Goal: Task Accomplishment & Management: Manage account settings

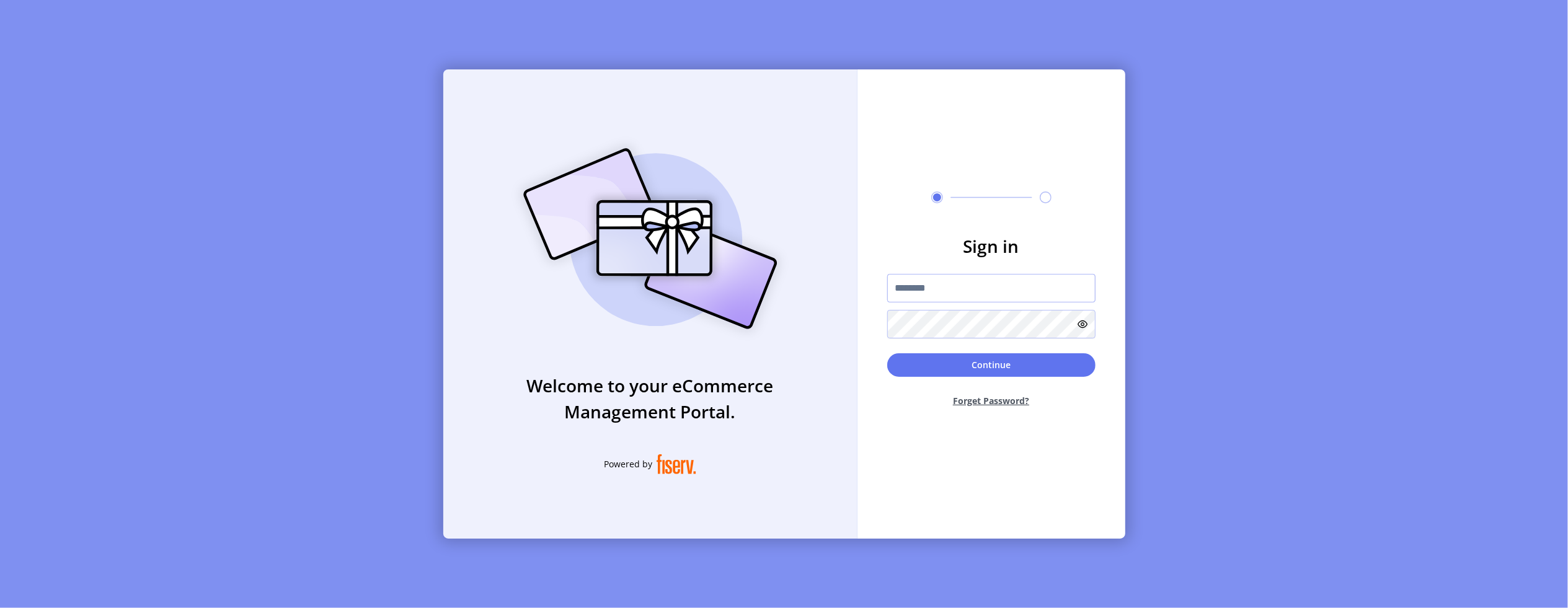
type input "**********"
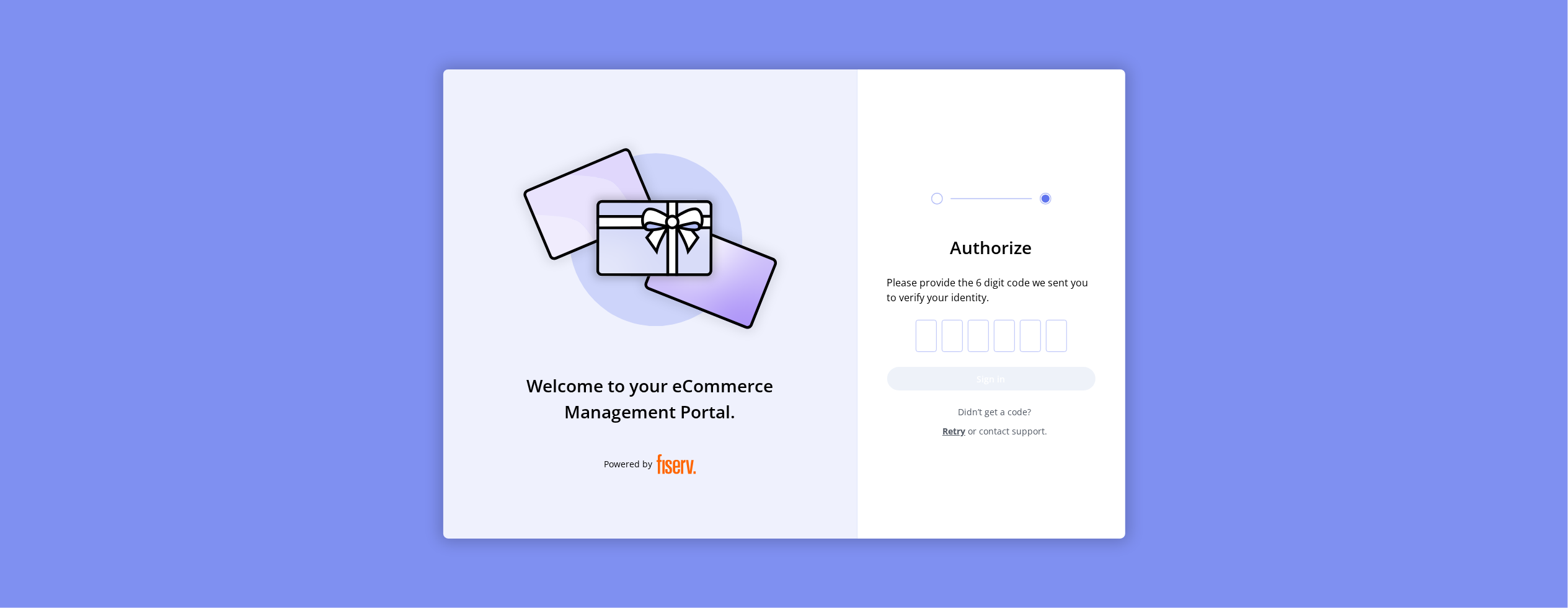
click at [928, 333] on input "text" at bounding box center [925, 336] width 21 height 32
paste input "*"
type input "*"
click at [936, 371] on button "Sign in" at bounding box center [991, 378] width 208 height 24
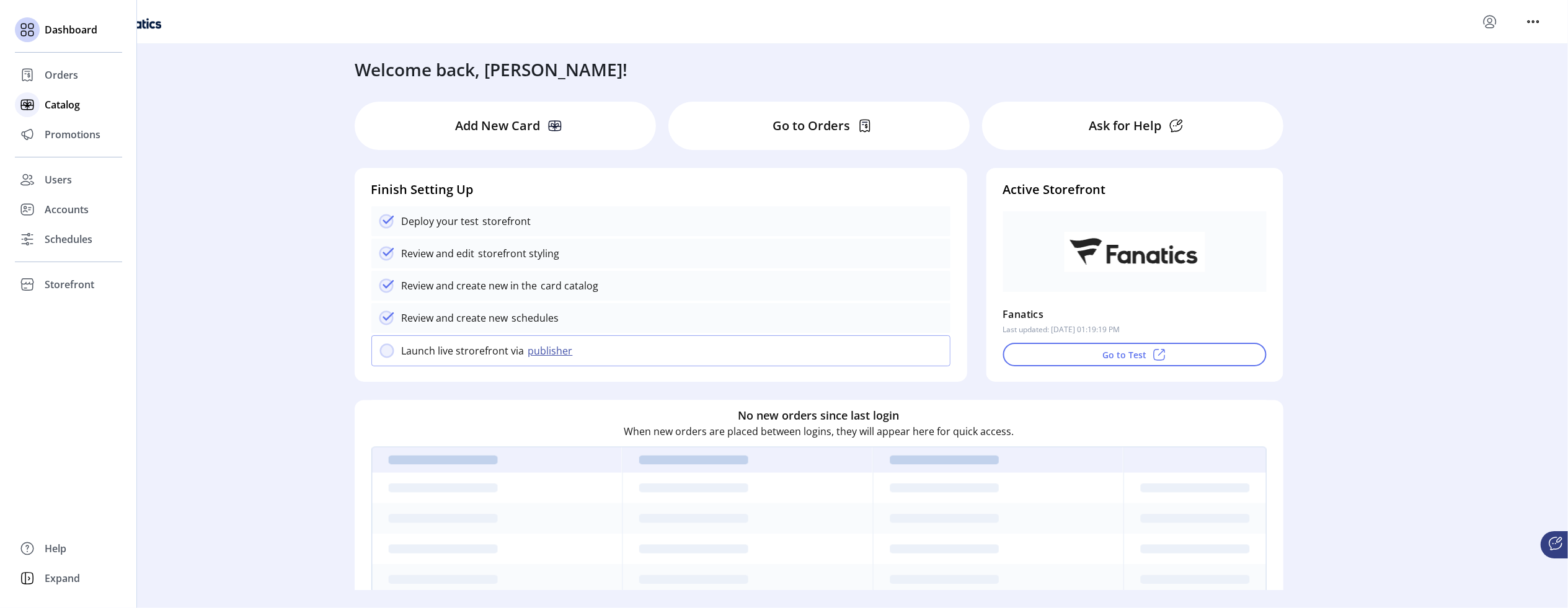
click at [63, 103] on span "Catalog" at bounding box center [62, 104] width 35 height 15
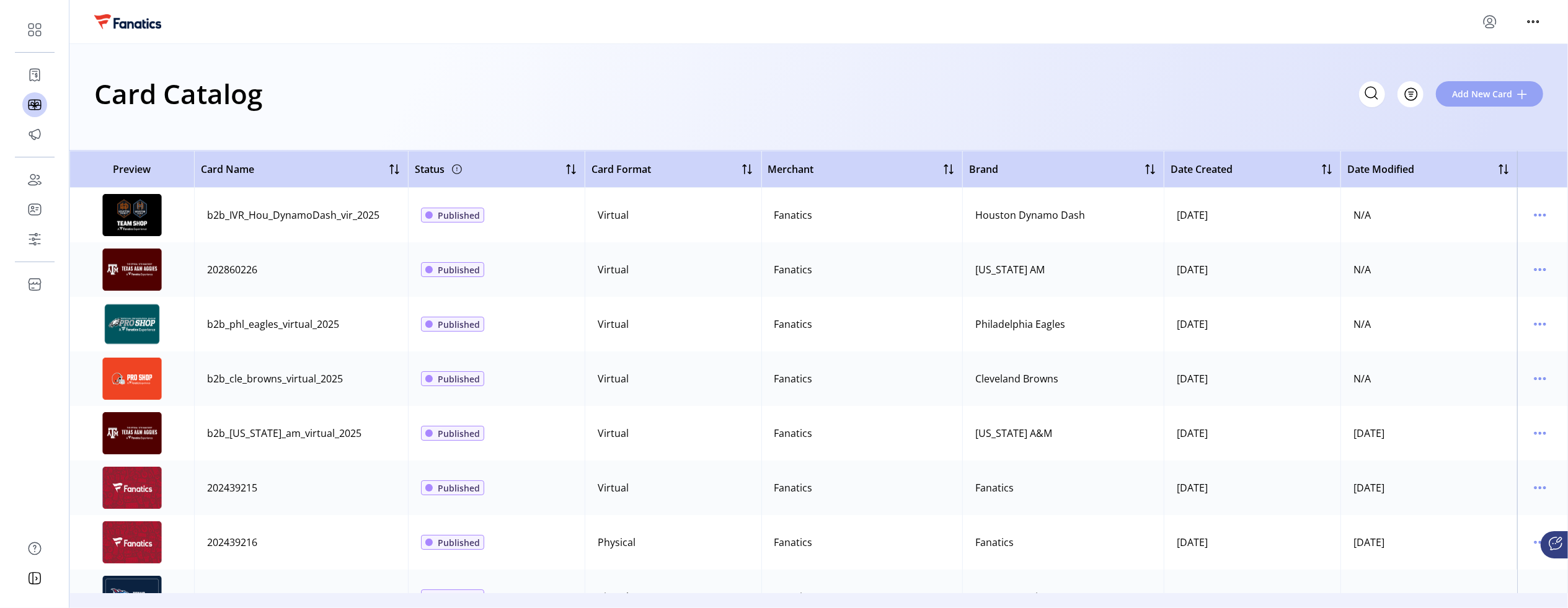
click at [1495, 94] on span "Add New Card" at bounding box center [1482, 93] width 60 height 13
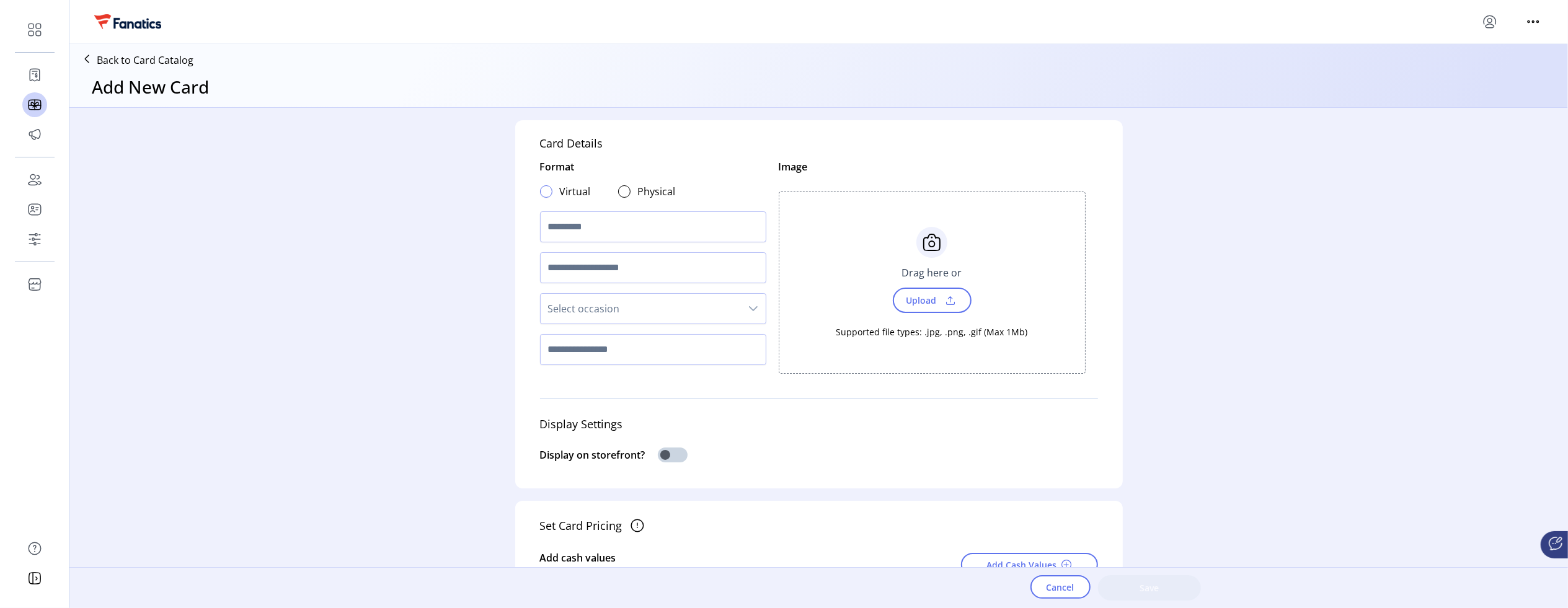
click at [546, 194] on div at bounding box center [546, 192] width 12 height 12
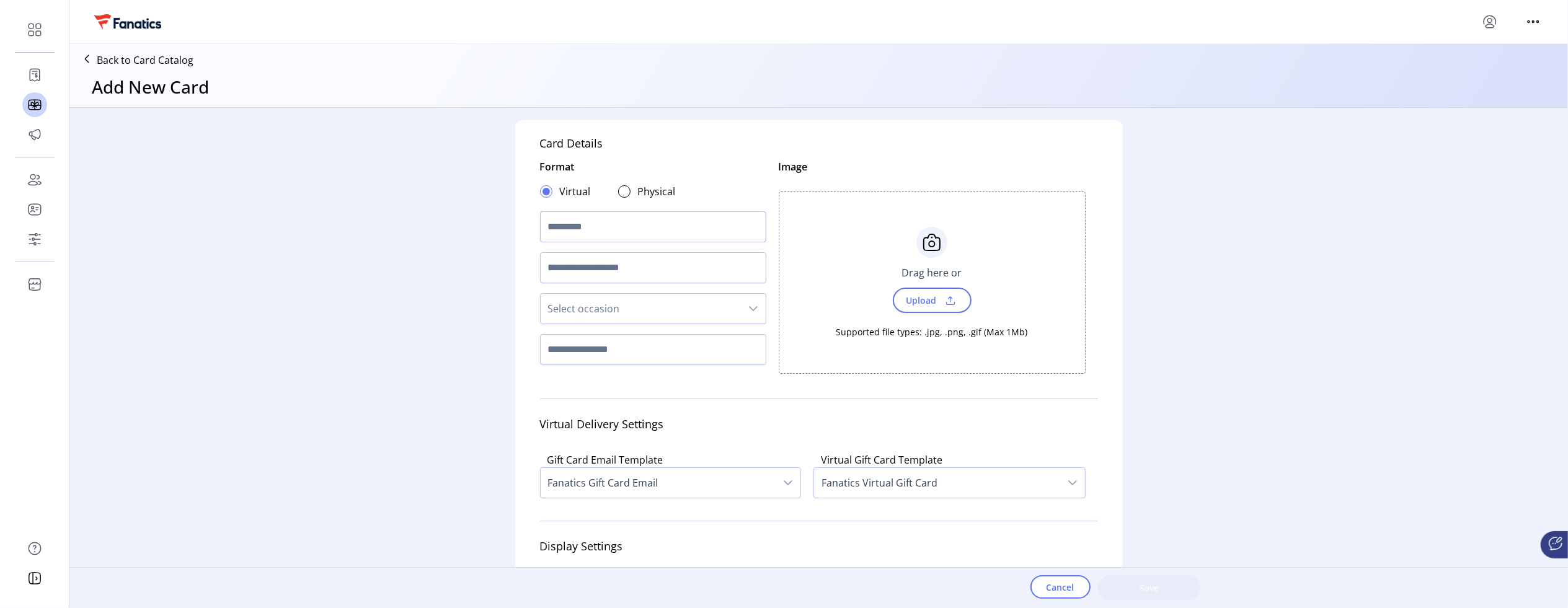
click at [566, 227] on input "text" at bounding box center [653, 227] width 227 height 31
type input "**********"
click at [581, 310] on span "Select occasion" at bounding box center [641, 308] width 200 height 30
click at [585, 341] on input "text" at bounding box center [653, 350] width 227 height 31
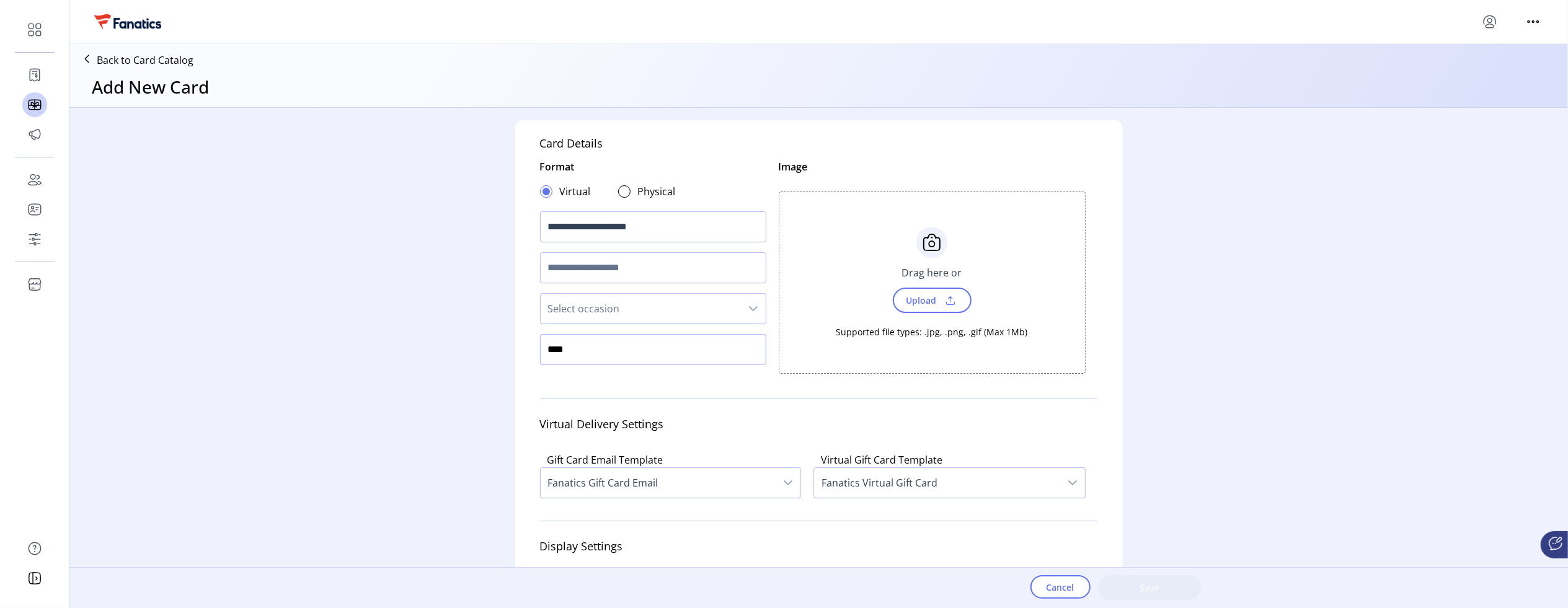
type input "****"
click at [481, 402] on div "**********" at bounding box center [818, 338] width 1499 height 459
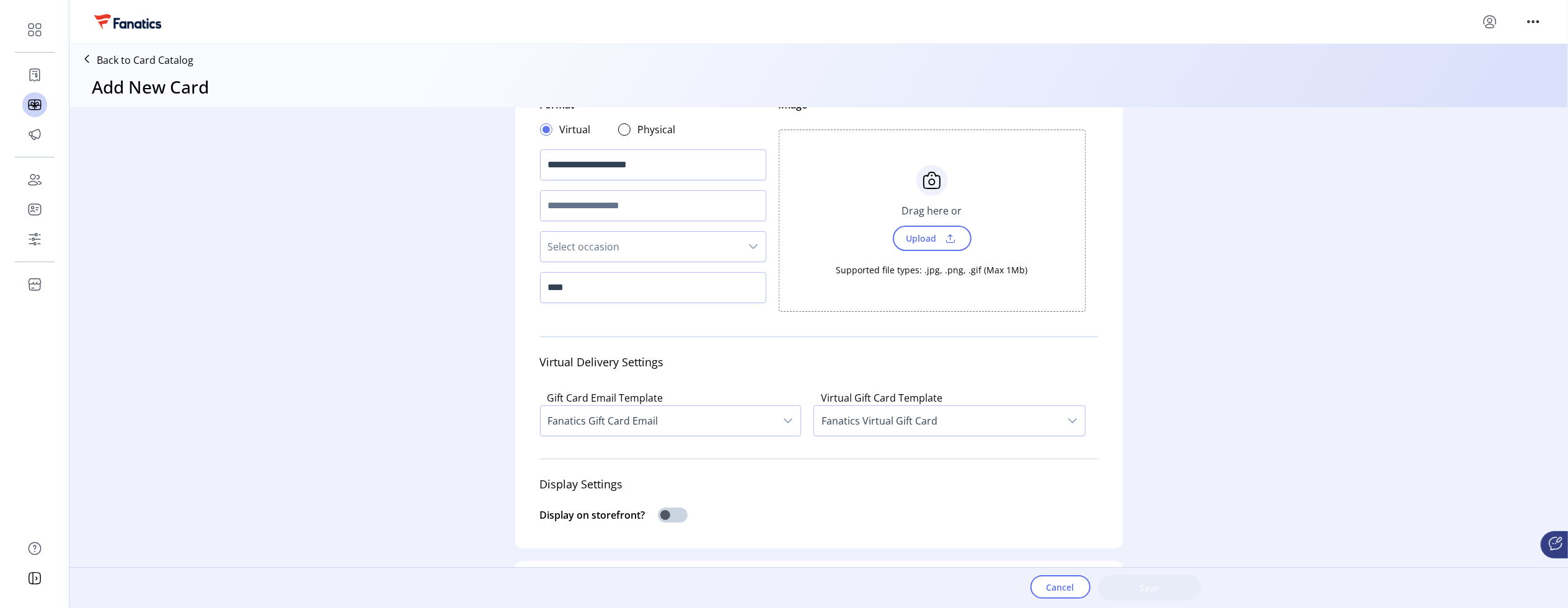
scroll to position [102, 0]
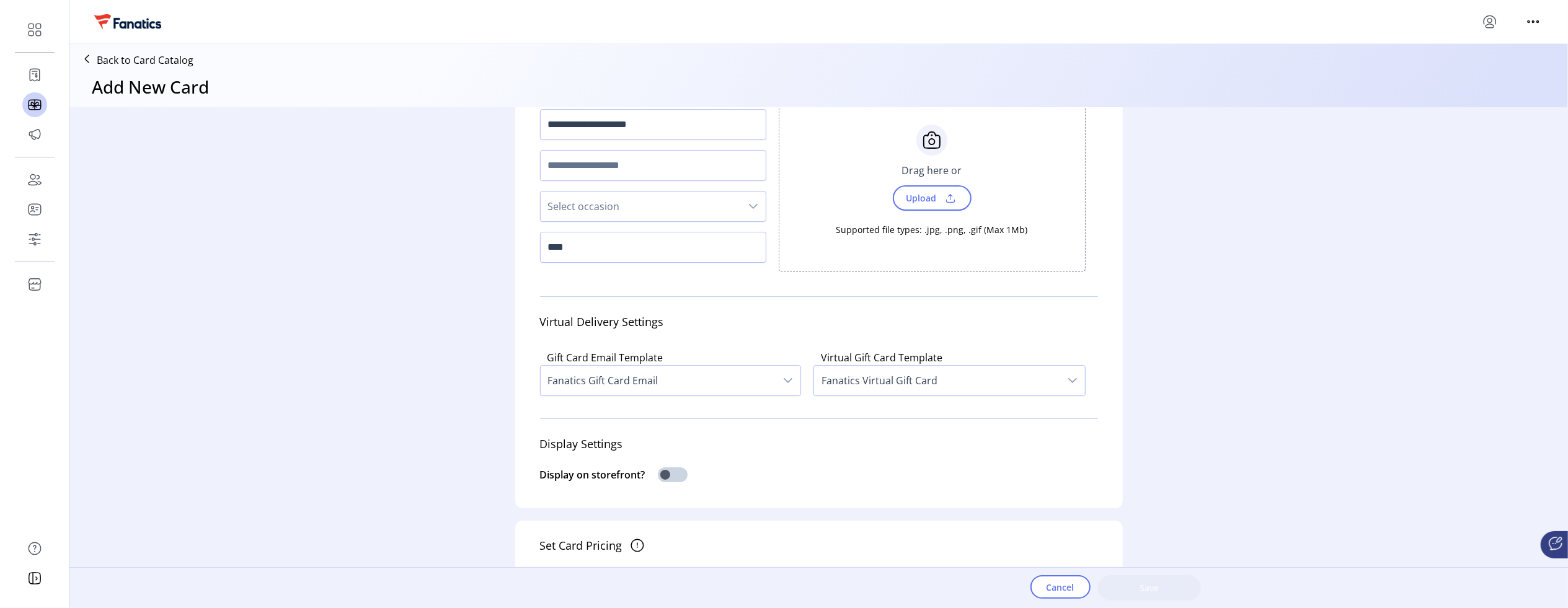
click at [737, 382] on span "Fanatics Gift Card Email" at bounding box center [658, 381] width 235 height 30
click at [712, 411] on li "Fanatics Gift Card Email" at bounding box center [671, 414] width 255 height 25
click at [863, 376] on span "Fanatics Virtual Gift Card" at bounding box center [936, 381] width 246 height 30
click at [863, 406] on li "Fanatics Virtual Gift Card" at bounding box center [949, 414] width 265 height 25
click at [444, 382] on div "**********" at bounding box center [818, 338] width 1499 height 459
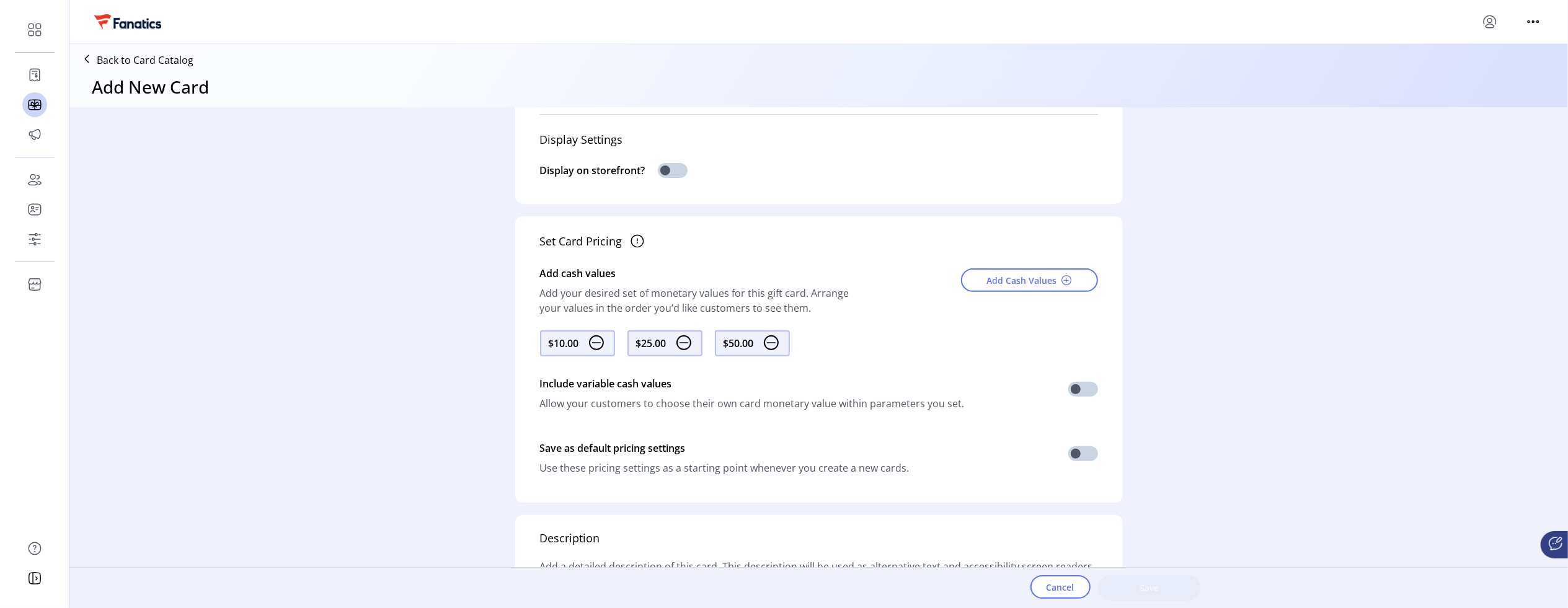
scroll to position [0, 0]
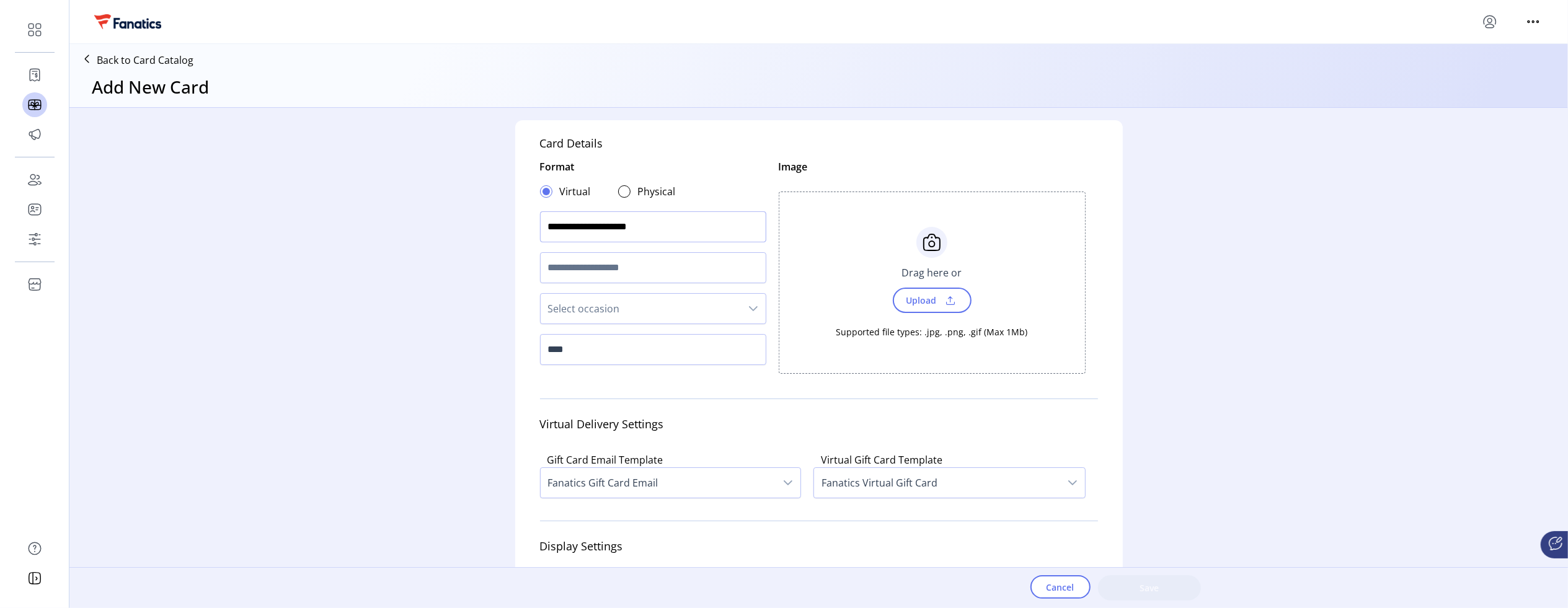
click at [672, 229] on input "**********" at bounding box center [653, 227] width 227 height 31
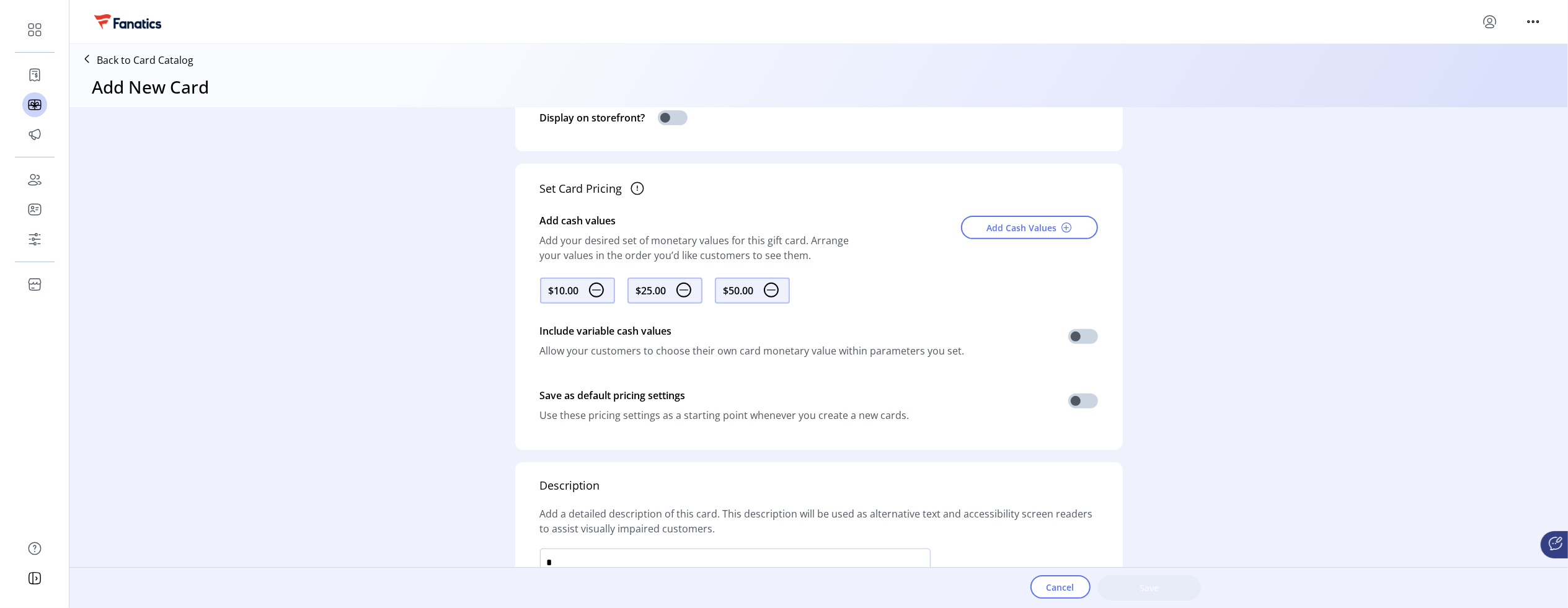
scroll to position [610, 0]
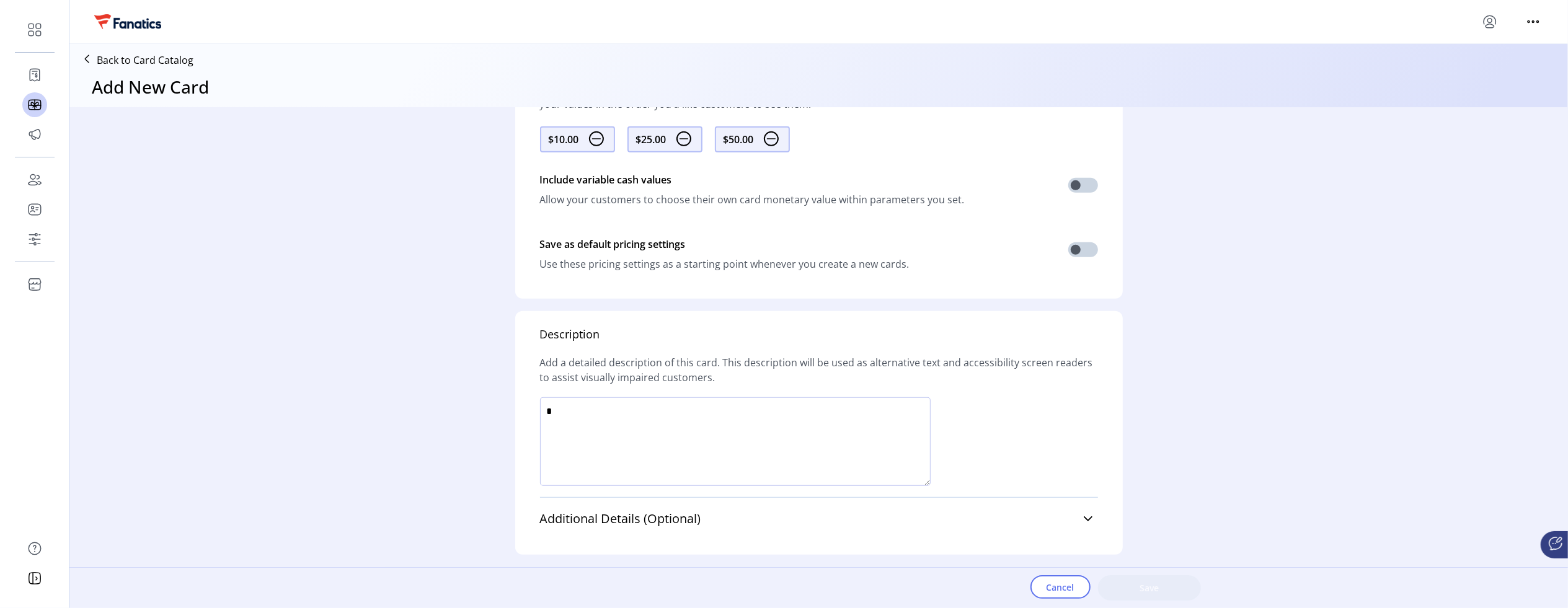
click at [599, 439] on textarea at bounding box center [735, 442] width 391 height 89
paste textarea "**********"
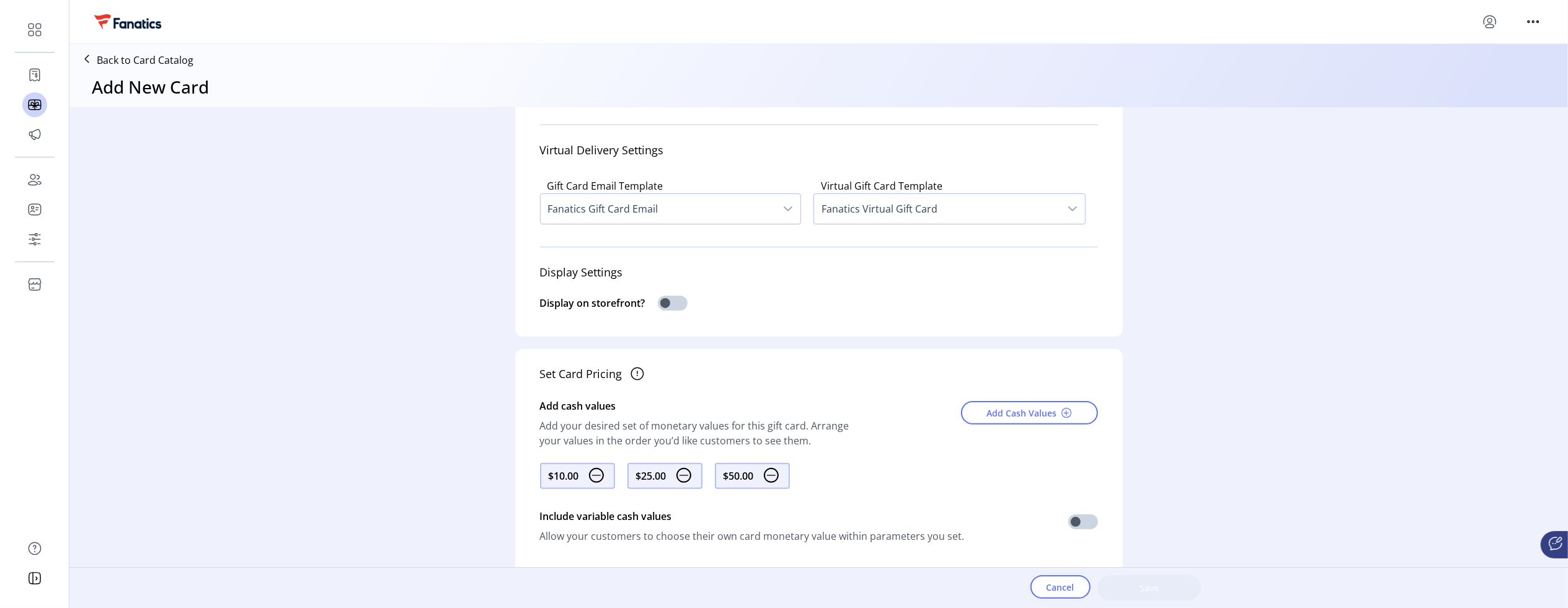
scroll to position [0, 0]
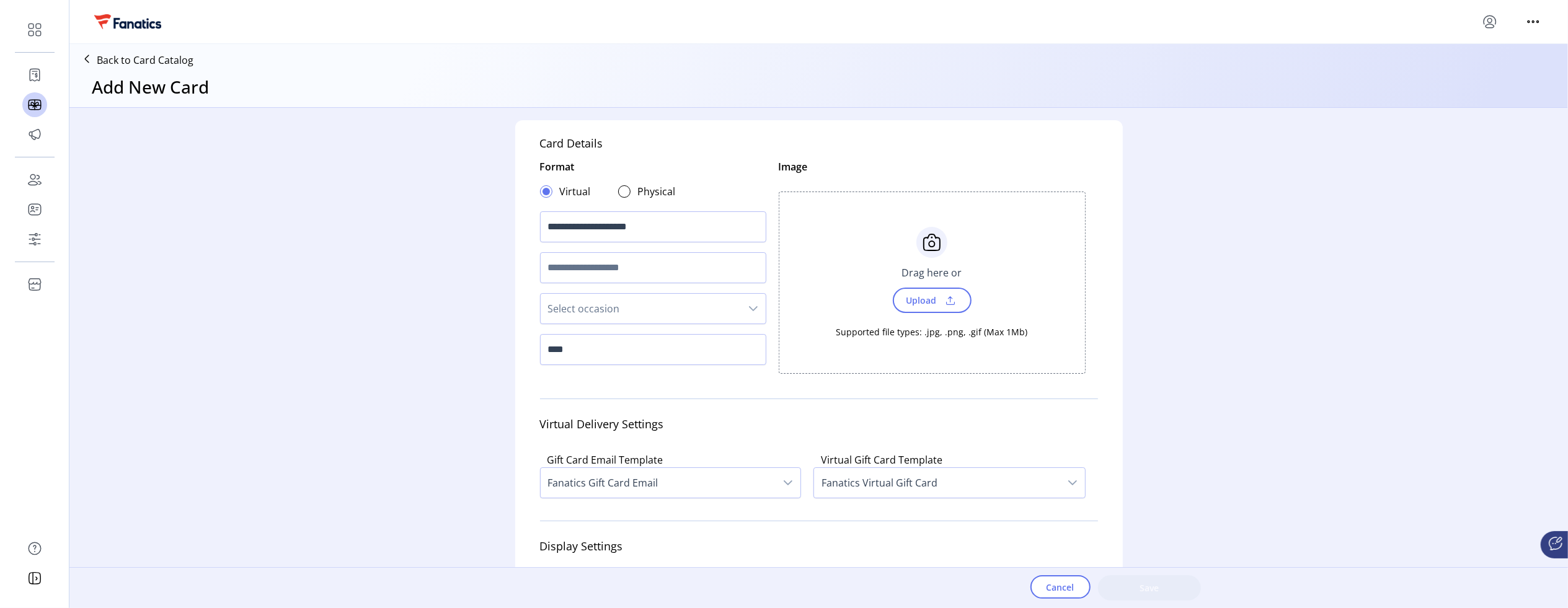
type textarea "**********"
click at [961, 291] on span "Upload" at bounding box center [932, 300] width 79 height 25
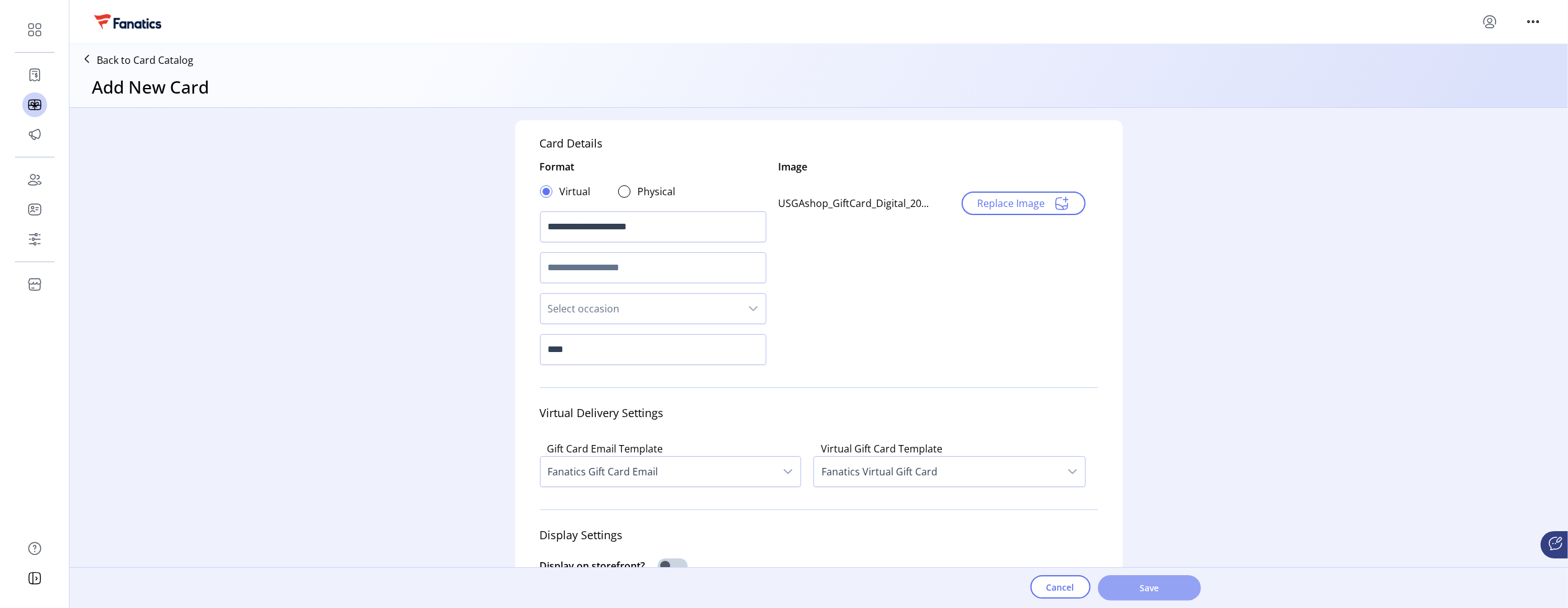
click at [1127, 596] on button "Save" at bounding box center [1150, 588] width 103 height 25
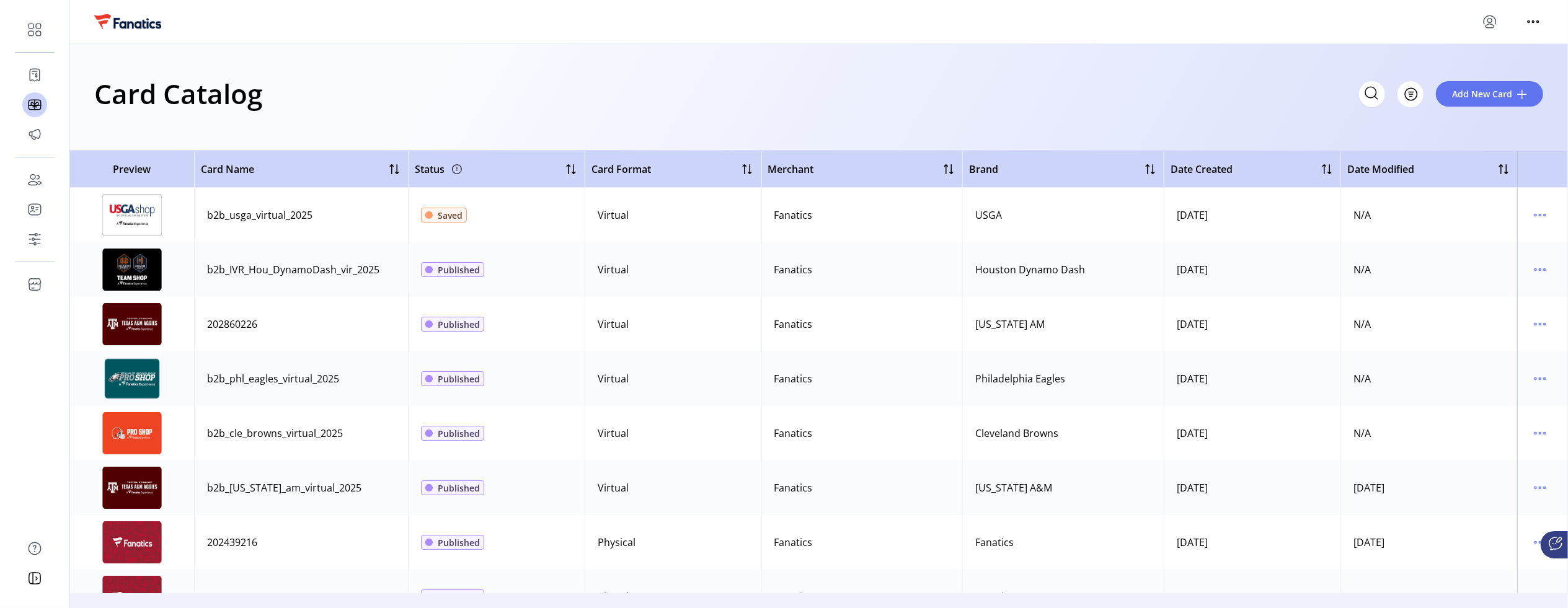
click at [1489, 18] on icon "menu" at bounding box center [1490, 21] width 5 height 5
click at [1531, 18] on icon "menu" at bounding box center [1533, 22] width 20 height 20
click at [965, 94] on div "Card Catalog Filter Add New Card" at bounding box center [818, 93] width 1449 height 43
click at [1542, 211] on icon "menu" at bounding box center [1540, 215] width 20 height 20
click at [1479, 281] on ul "View Details Edit Details Delete Card" at bounding box center [1482, 259] width 118 height 59
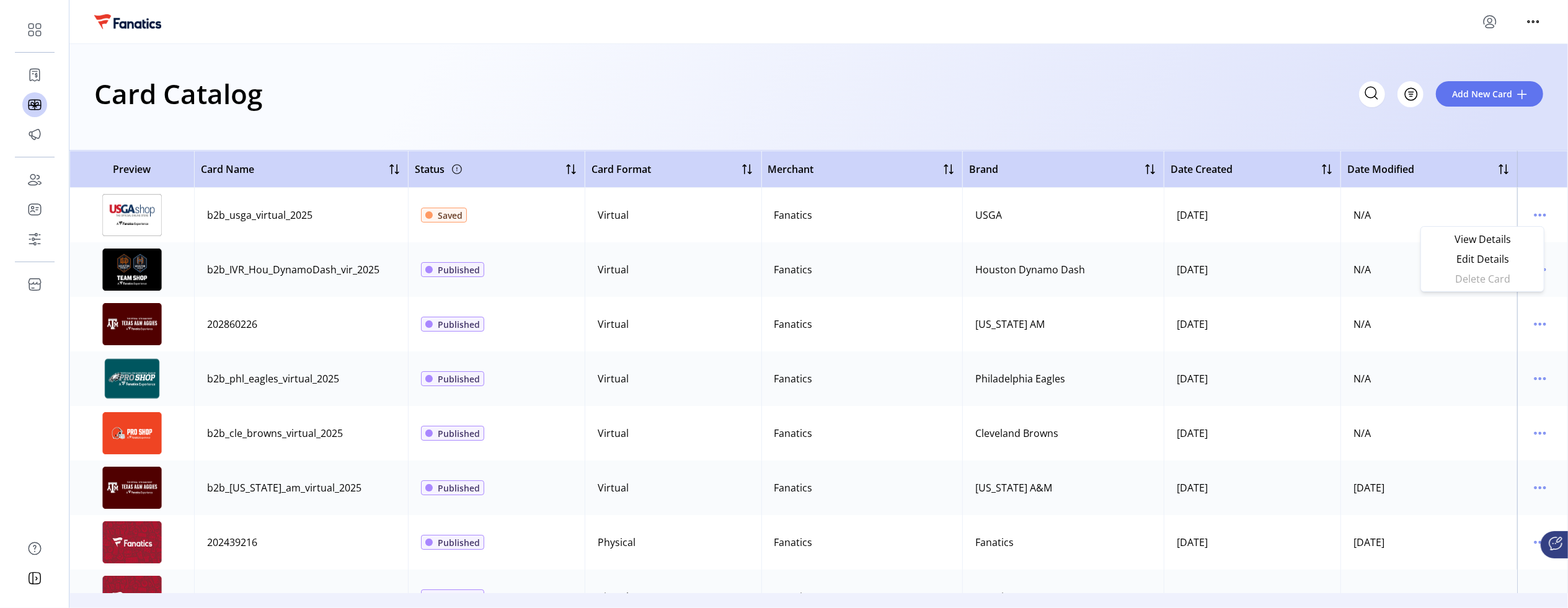
click at [950, 89] on div "Card Catalog Filter Add New Card" at bounding box center [818, 93] width 1449 height 43
click at [1542, 217] on icon "menu" at bounding box center [1540, 215] width 20 height 20
click at [847, 90] on div "Card Catalog Filter Add New Card" at bounding box center [818, 93] width 1449 height 43
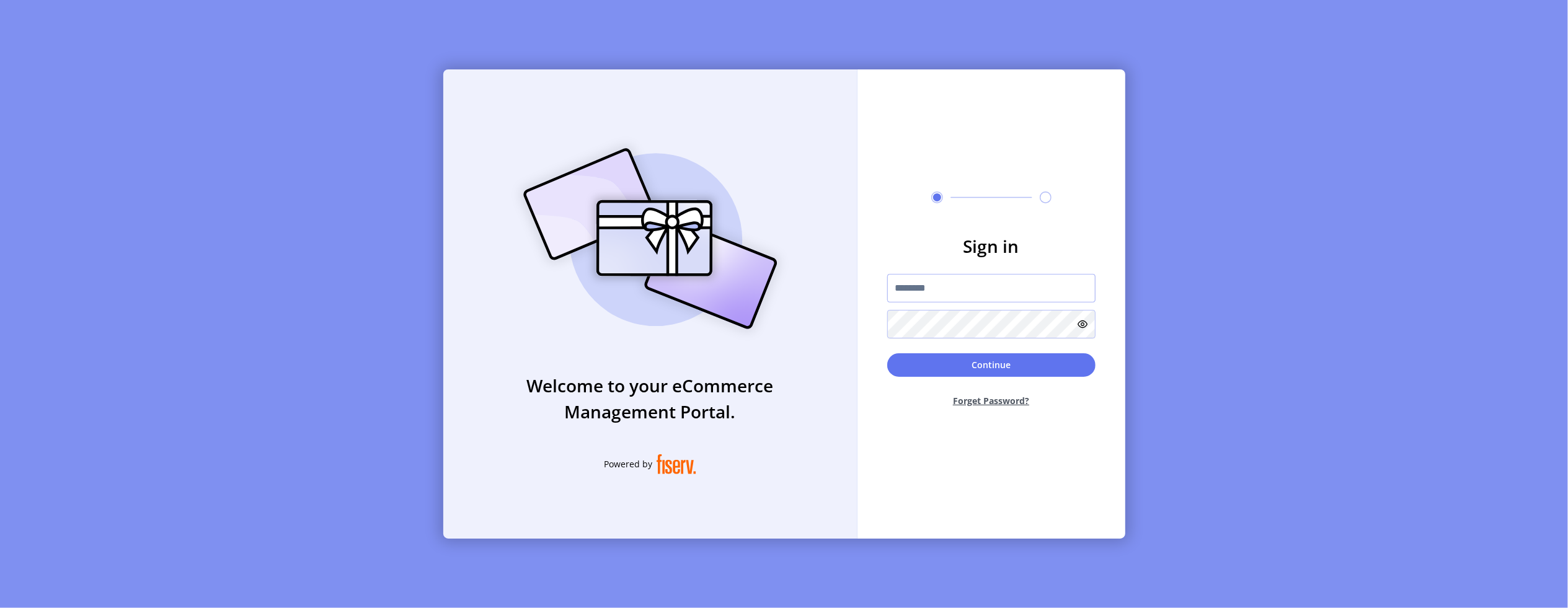
type input "**********"
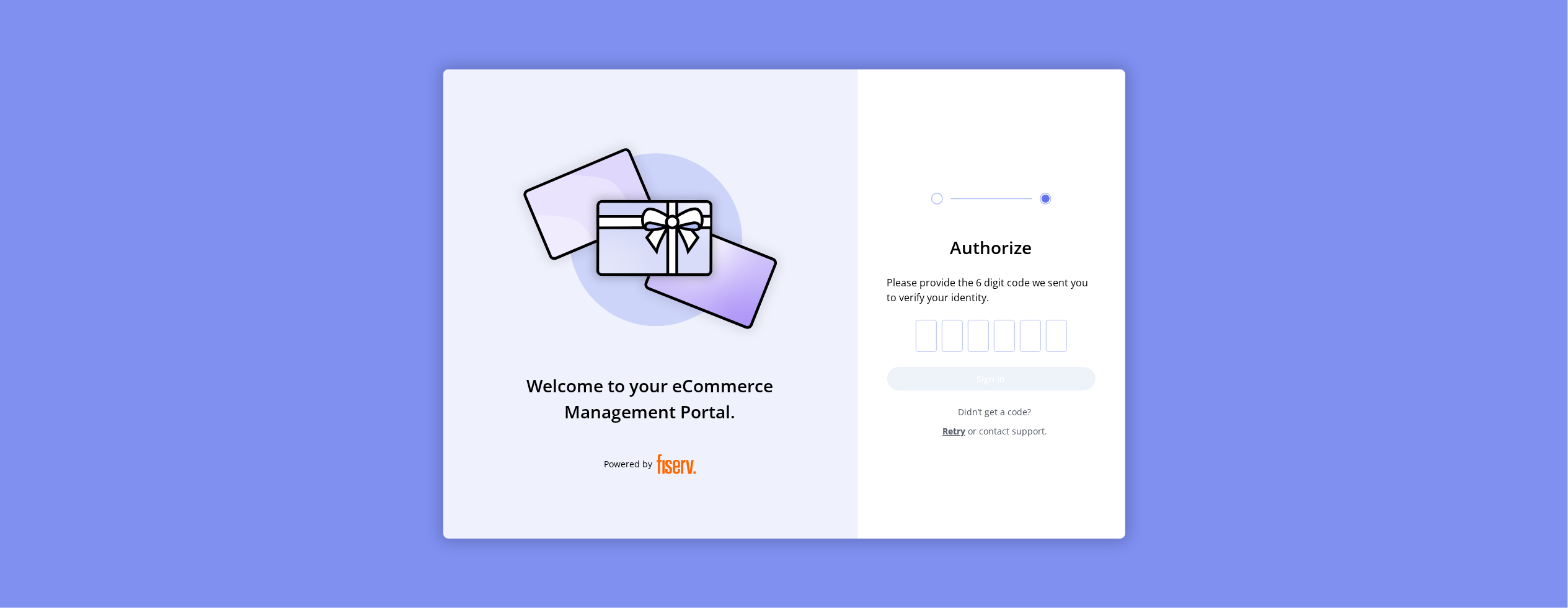
click at [921, 338] on input "text" at bounding box center [925, 336] width 21 height 32
paste input "*"
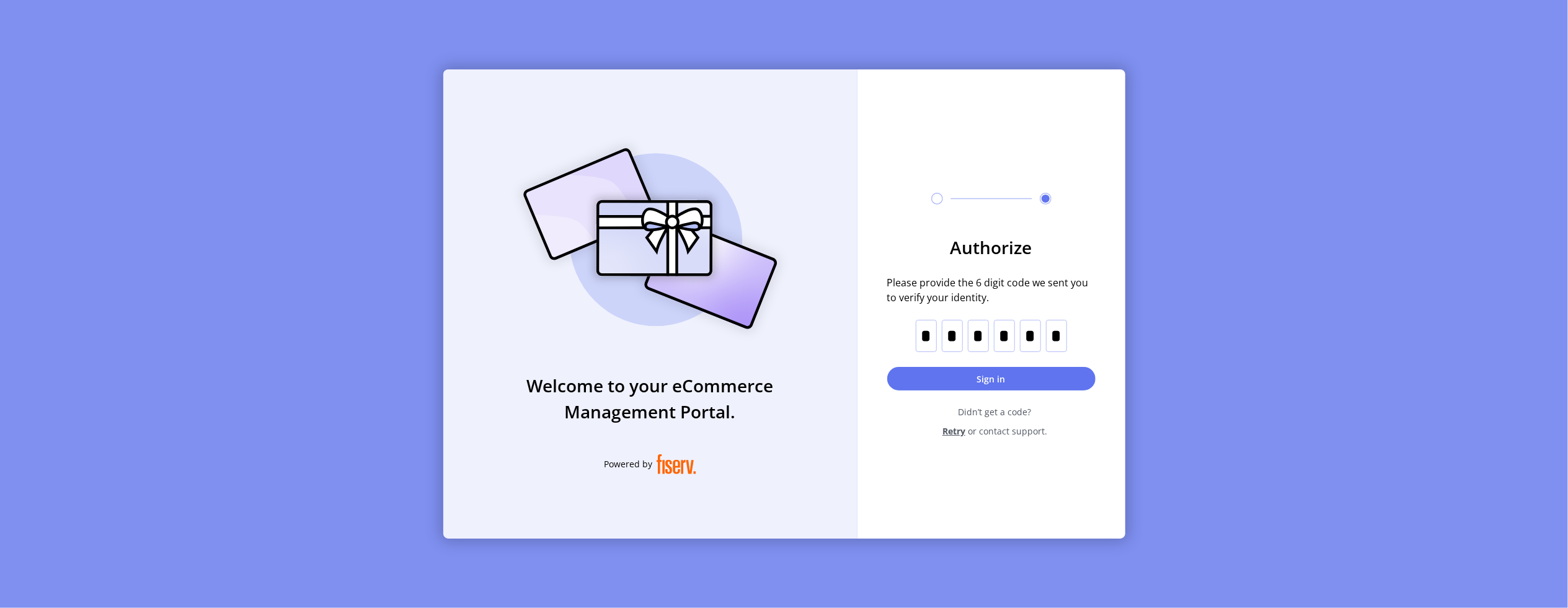
type input "*"
click at [931, 373] on button "Sign in" at bounding box center [991, 378] width 208 height 24
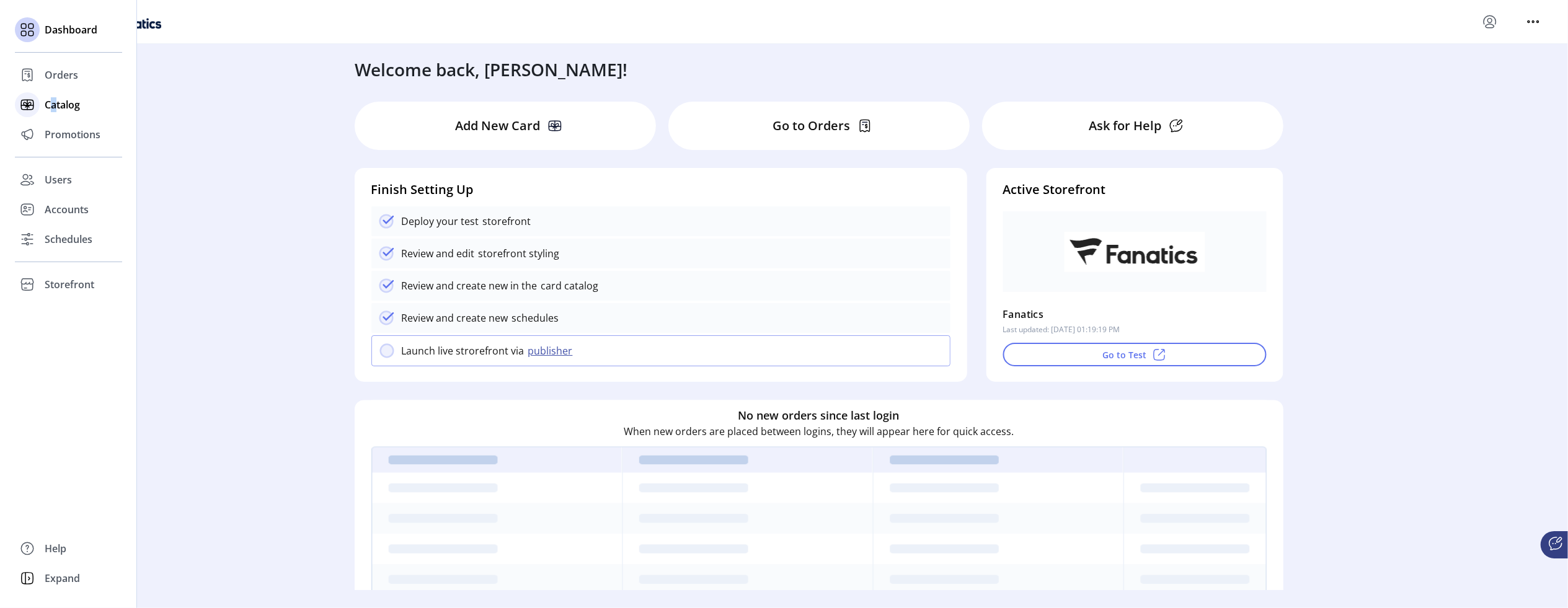
click at [54, 97] on span "Catalog" at bounding box center [62, 104] width 35 height 15
click at [66, 105] on span "Catalog" at bounding box center [62, 104] width 35 height 15
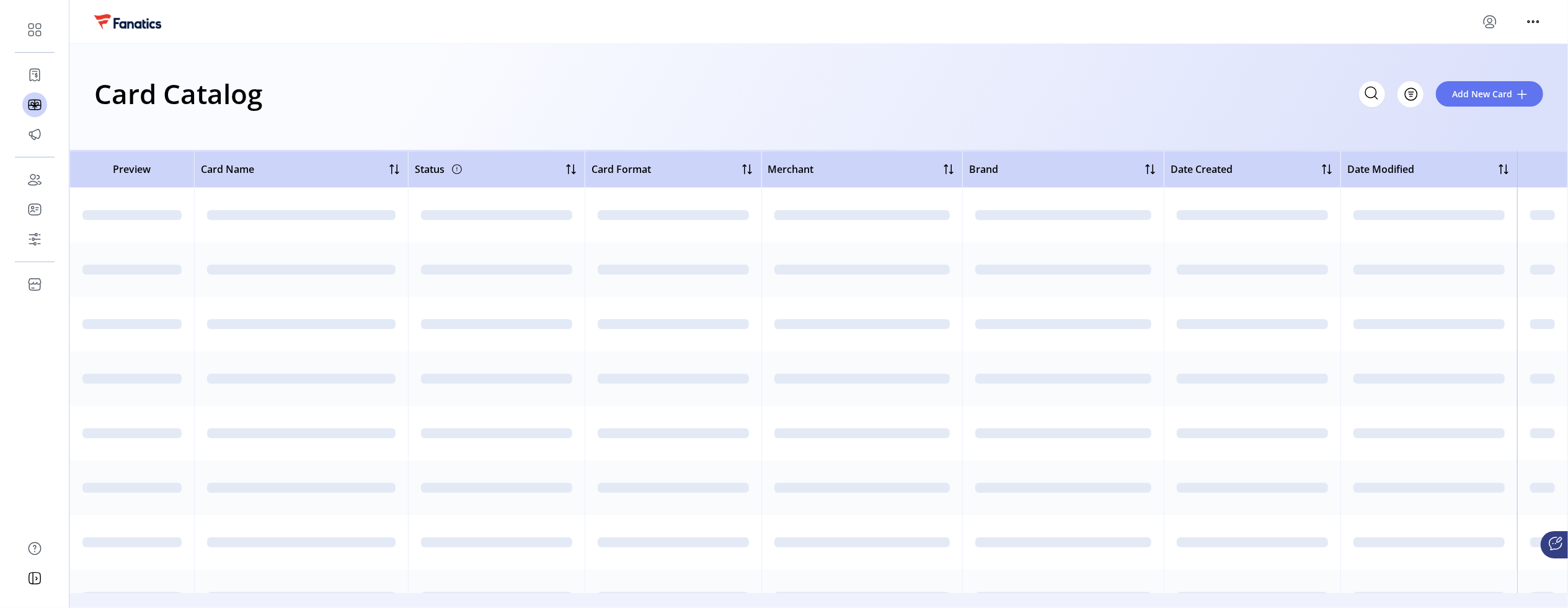
click at [1485, 26] on icon "menu" at bounding box center [1489, 22] width 20 height 20
click at [1536, 22] on icon "menu" at bounding box center [1533, 22] width 20 height 20
click at [1488, 22] on icon "menu" at bounding box center [1490, 21] width 5 height 5
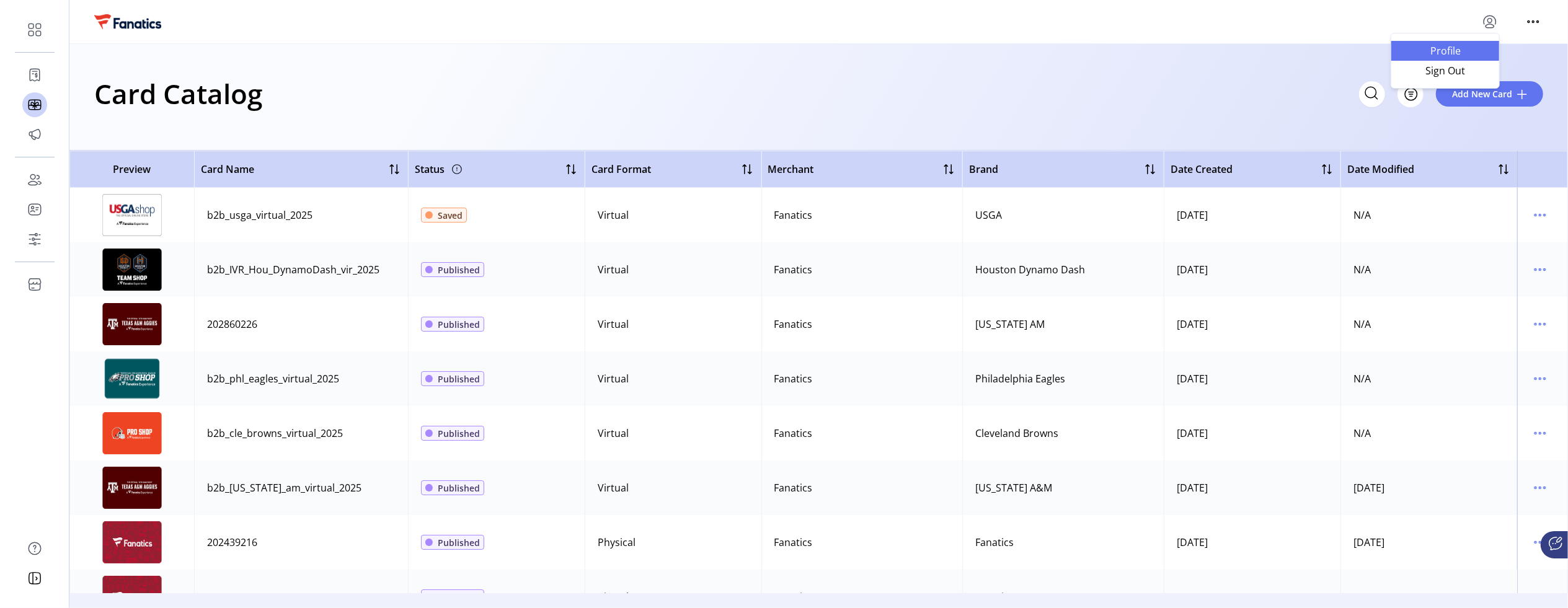
click at [1445, 52] on span "Profile" at bounding box center [1445, 51] width 93 height 10
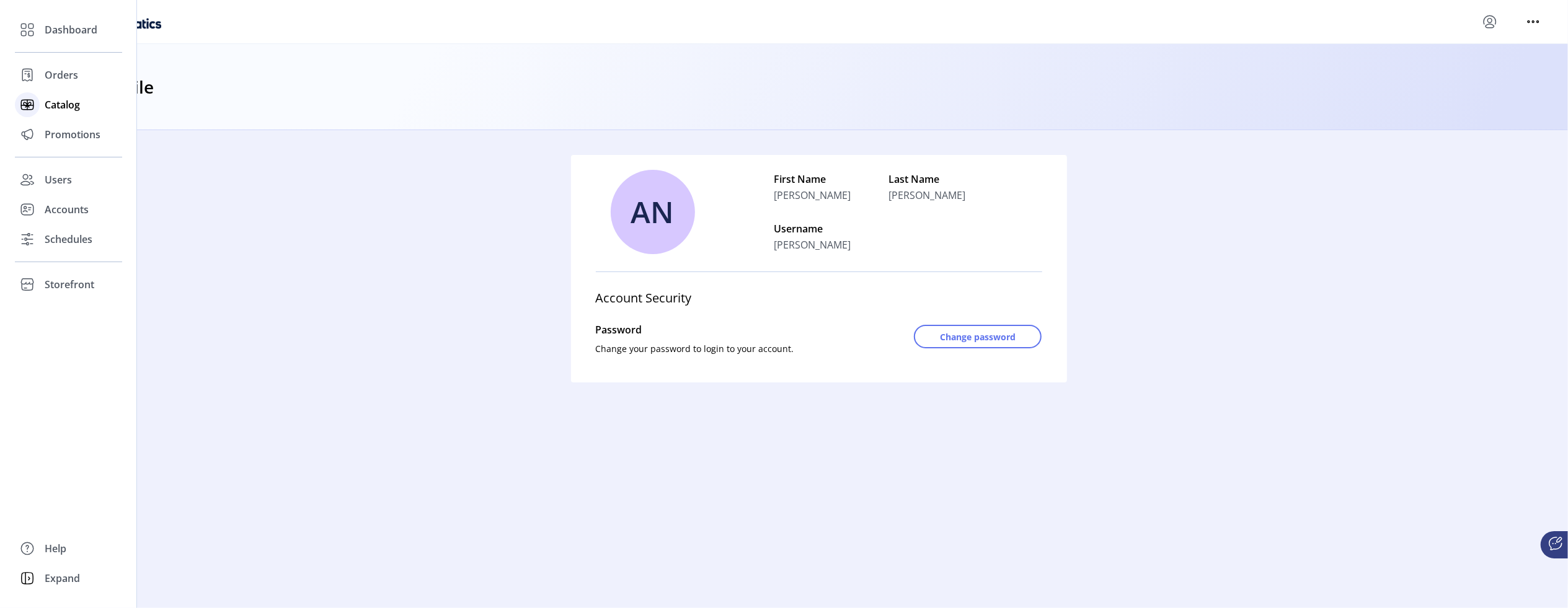
click at [52, 103] on span "Catalog" at bounding box center [62, 104] width 35 height 15
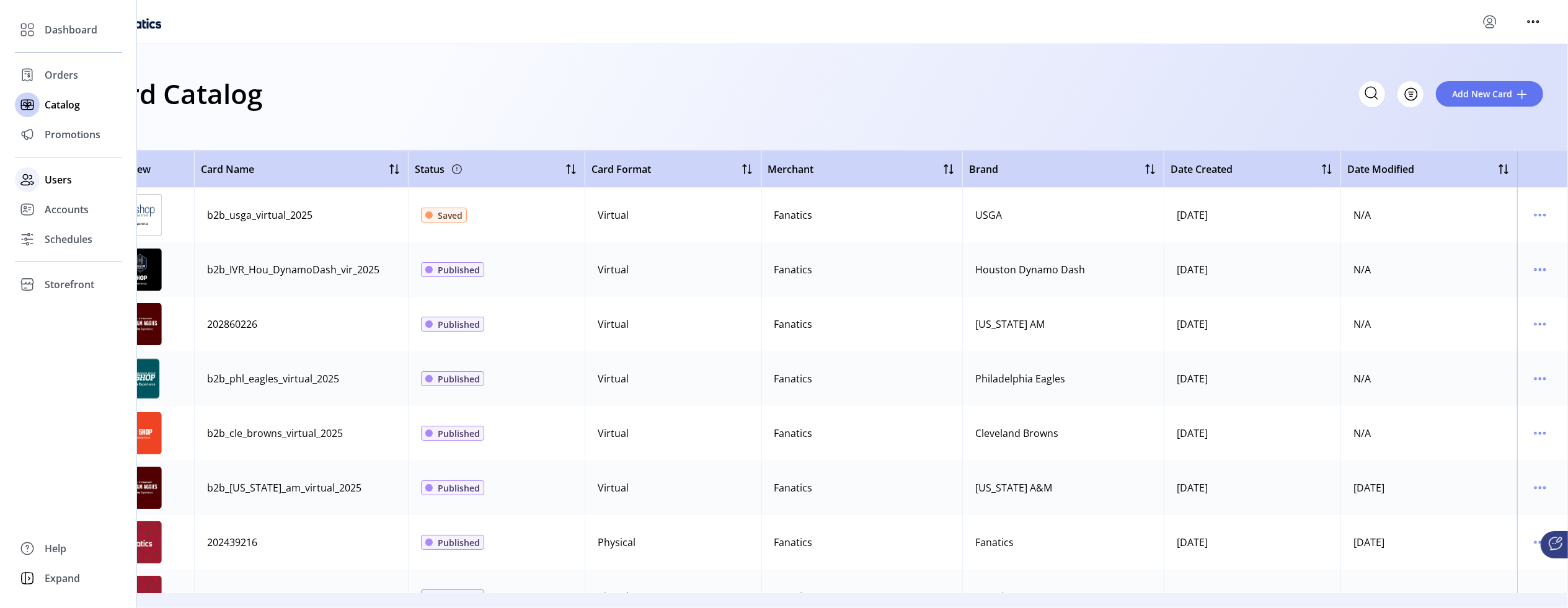
click at [55, 180] on span "Users" at bounding box center [58, 180] width 27 height 15
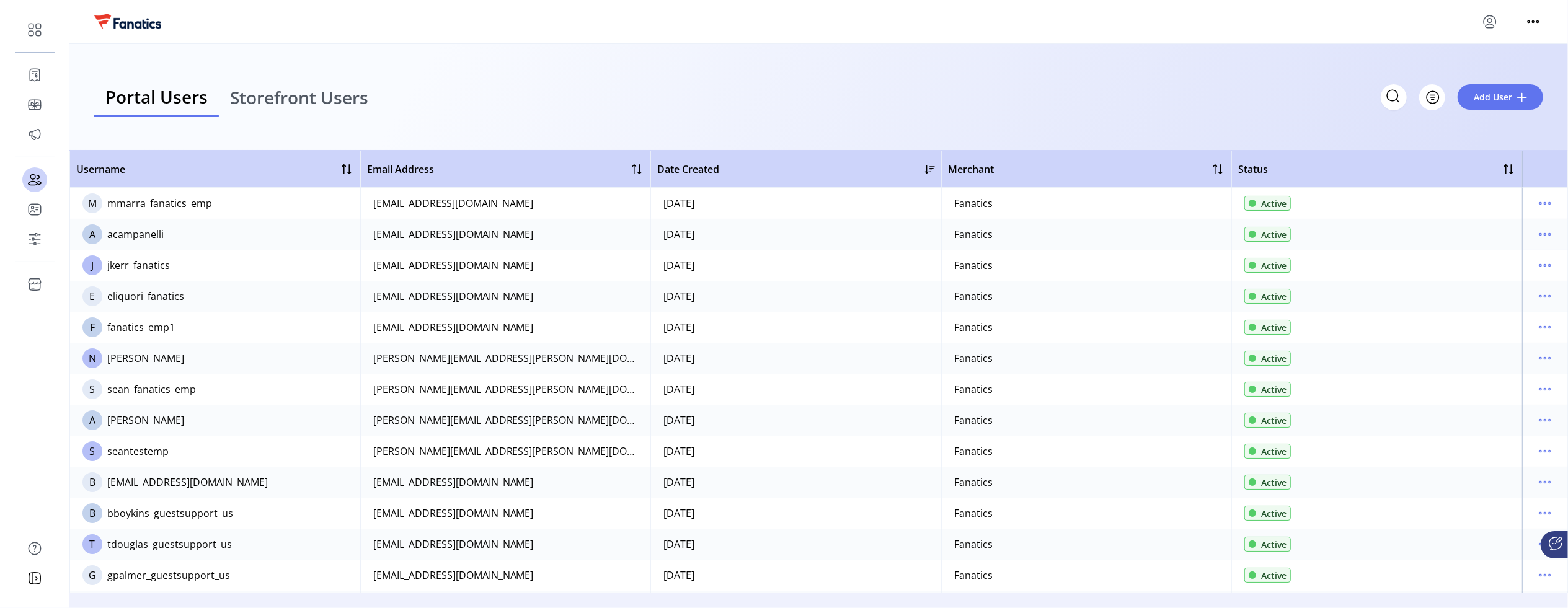
click at [1486, 20] on icon "menu" at bounding box center [1489, 22] width 20 height 20
click at [1446, 69] on span "Sign Out" at bounding box center [1445, 70] width 93 height 10
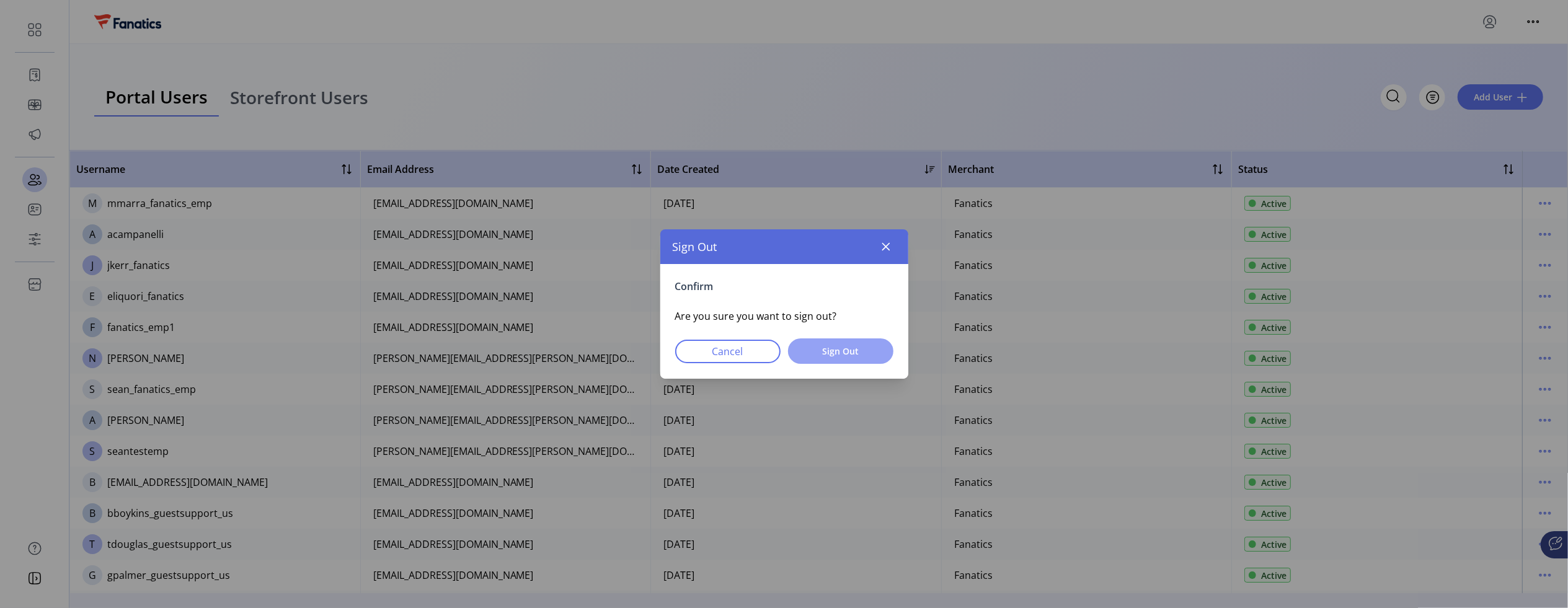
click at [834, 354] on span "Sign Out" at bounding box center [840, 351] width 73 height 13
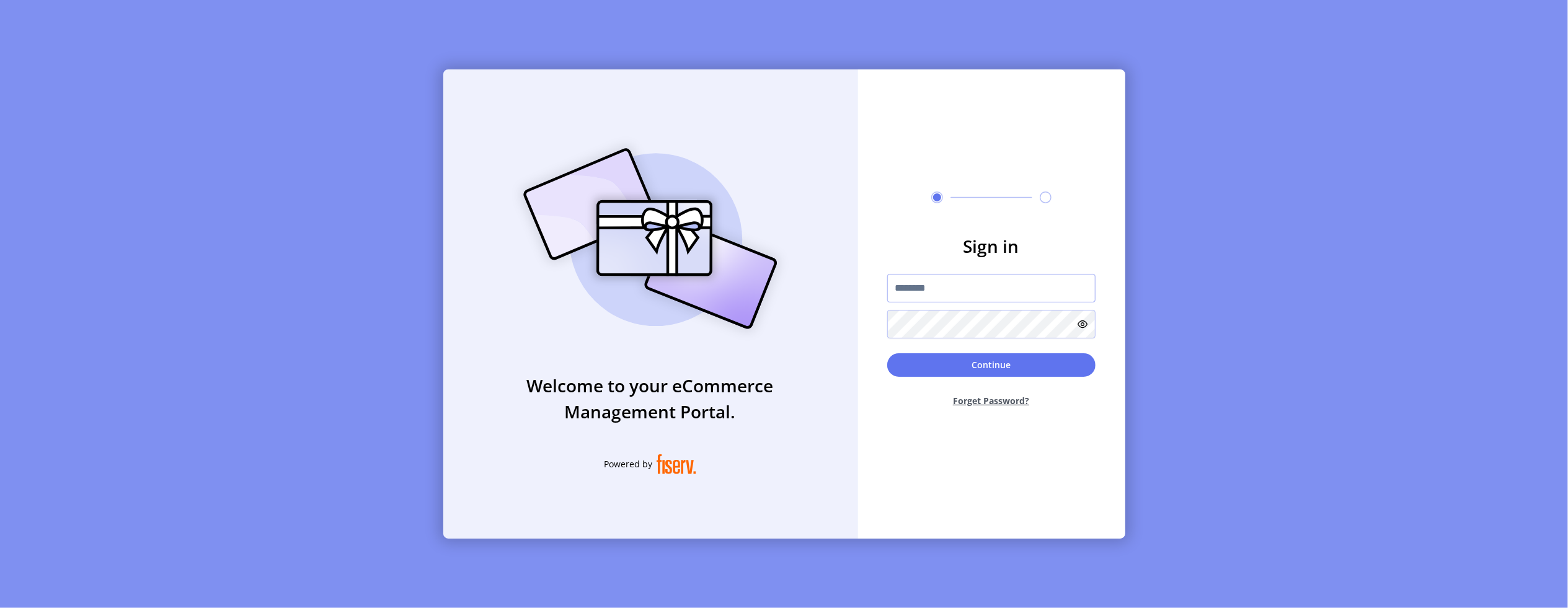
type input "**********"
click at [1138, 402] on div "**********" at bounding box center [784, 304] width 1568 height 608
click at [998, 358] on button "Continue" at bounding box center [991, 366] width 208 height 24
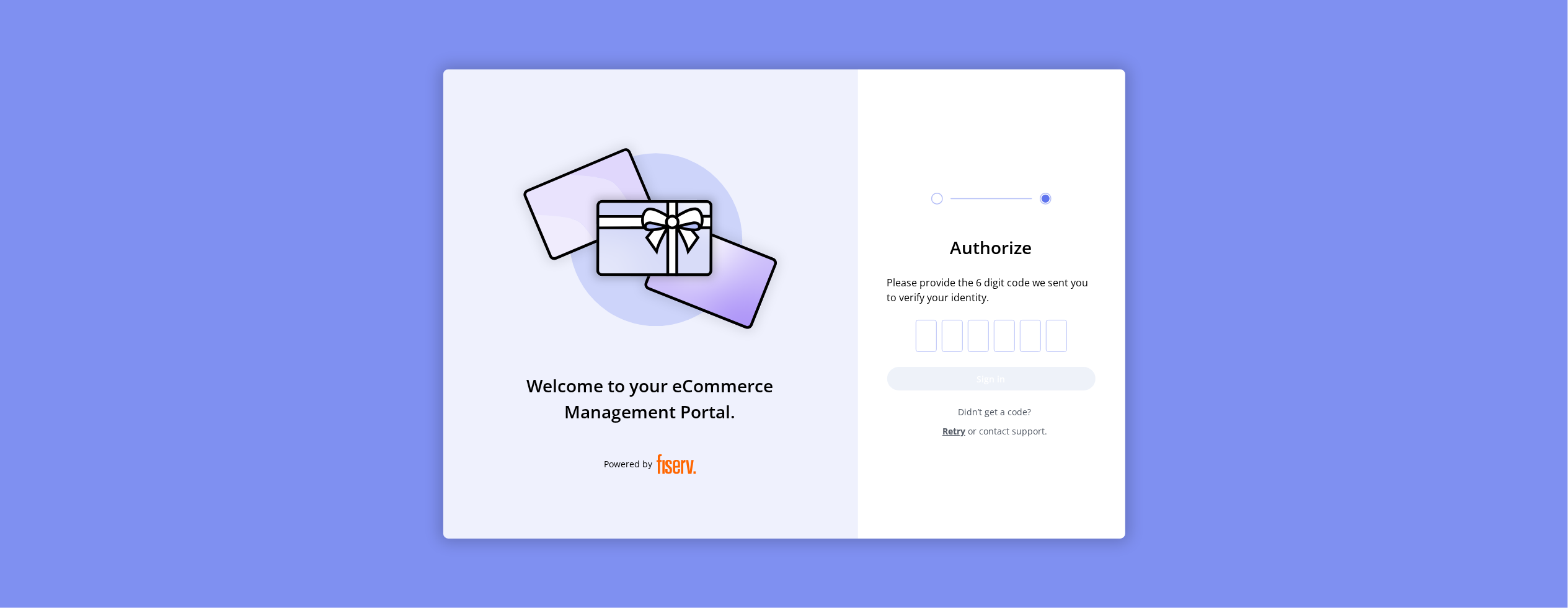
click at [931, 336] on input "text" at bounding box center [925, 336] width 21 height 32
paste input "*"
type input "*"
click at [939, 375] on button "Sign in" at bounding box center [991, 378] width 208 height 24
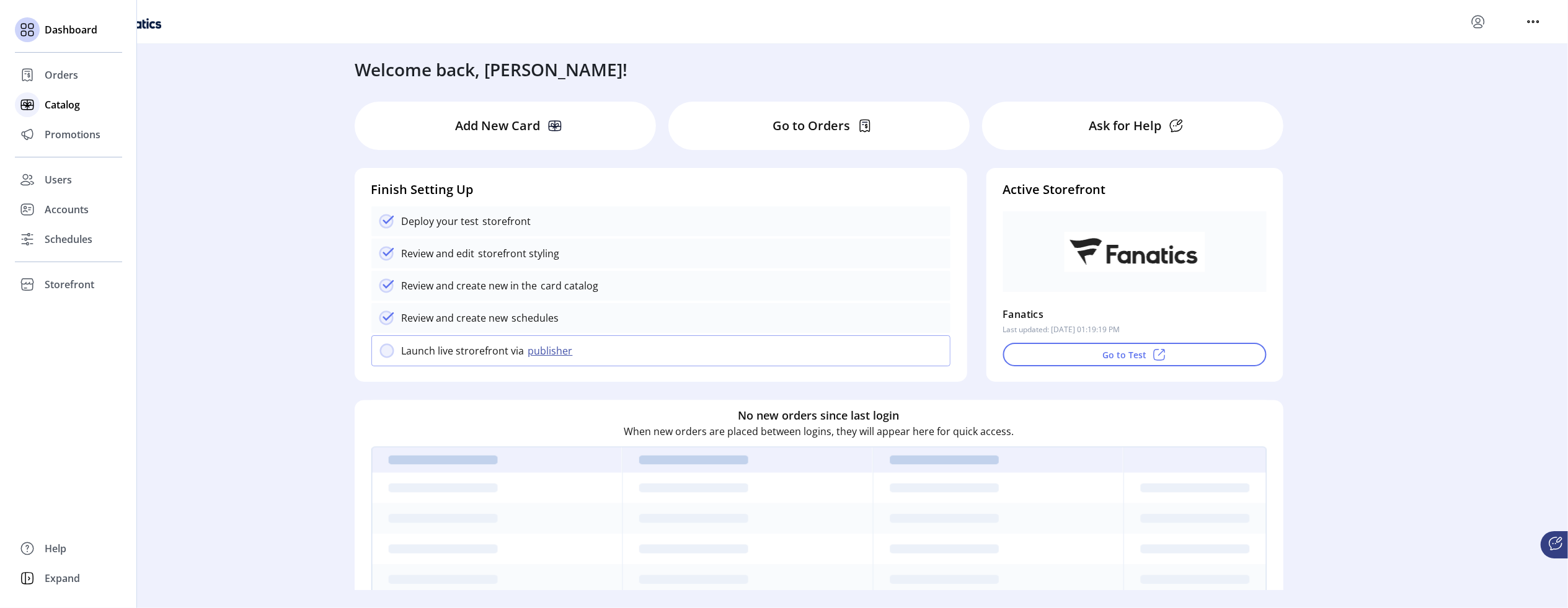
click at [67, 109] on span "Catalog" at bounding box center [62, 104] width 35 height 15
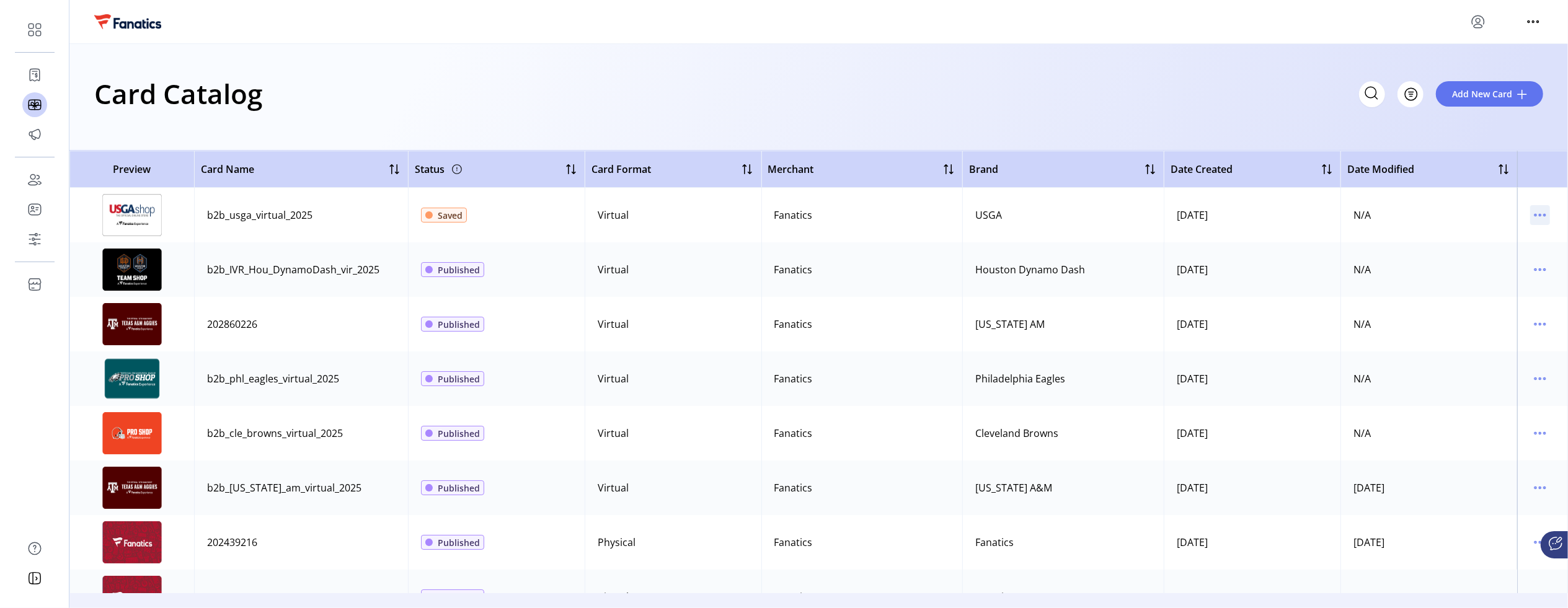
click at [1538, 217] on icon "menu" at bounding box center [1540, 215] width 20 height 20
click at [299, 227] on td "b2b_usga_virtual_2025" at bounding box center [301, 215] width 214 height 55
click at [135, 213] on img at bounding box center [132, 215] width 62 height 42
click at [1536, 218] on icon "menu" at bounding box center [1540, 215] width 20 height 20
click at [1485, 260] on span "Edit Details" at bounding box center [1482, 259] width 103 height 10
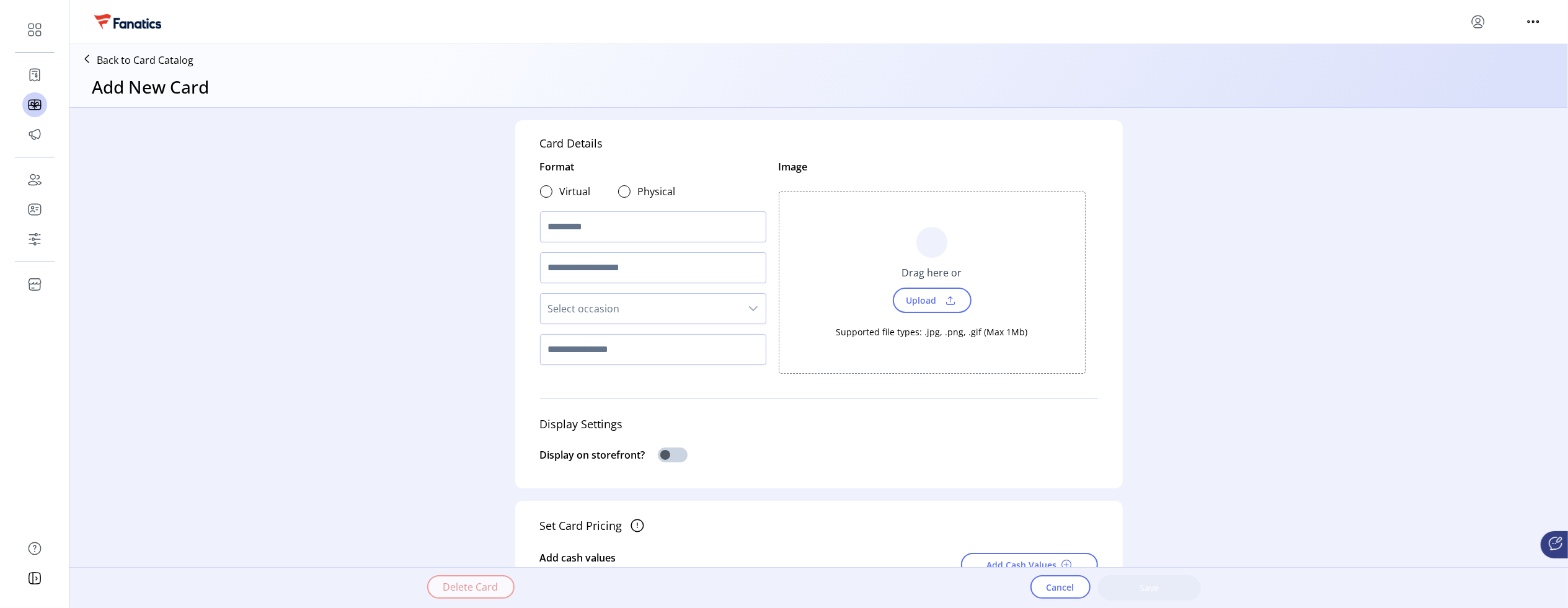
type textarea "**********"
type input "**********"
type input "****"
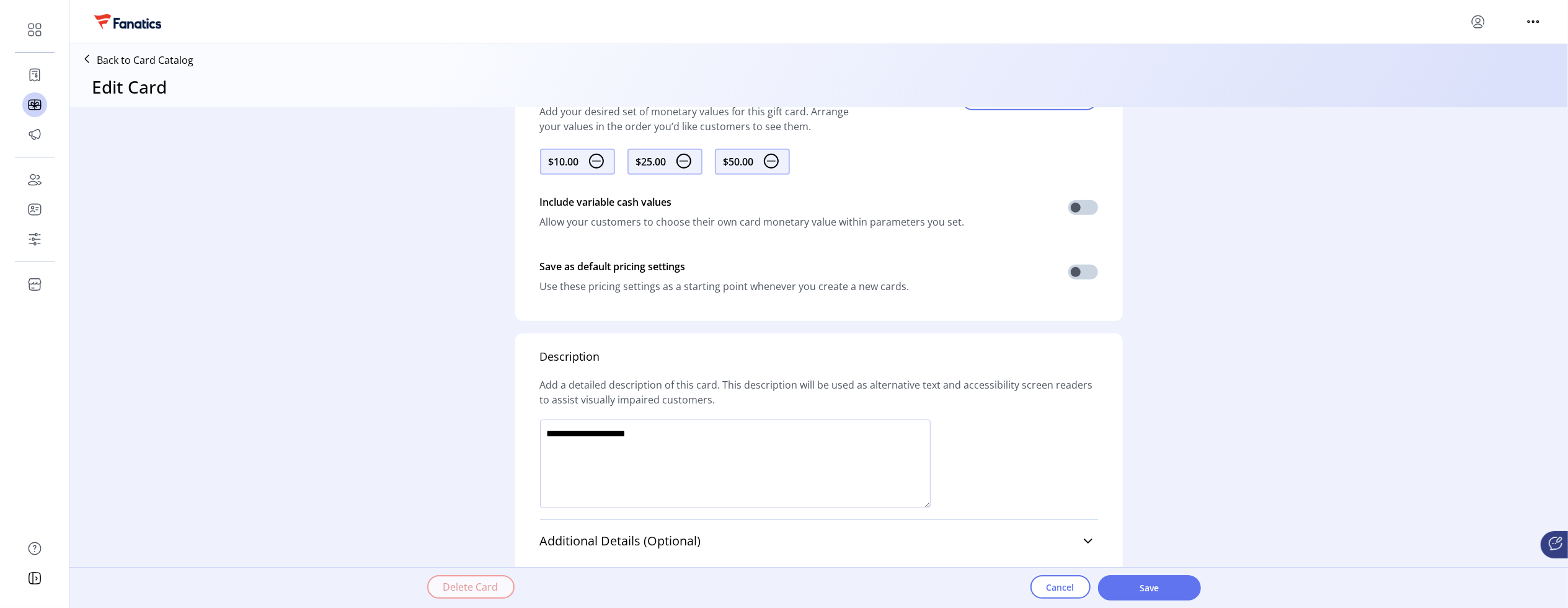
scroll to position [629, 0]
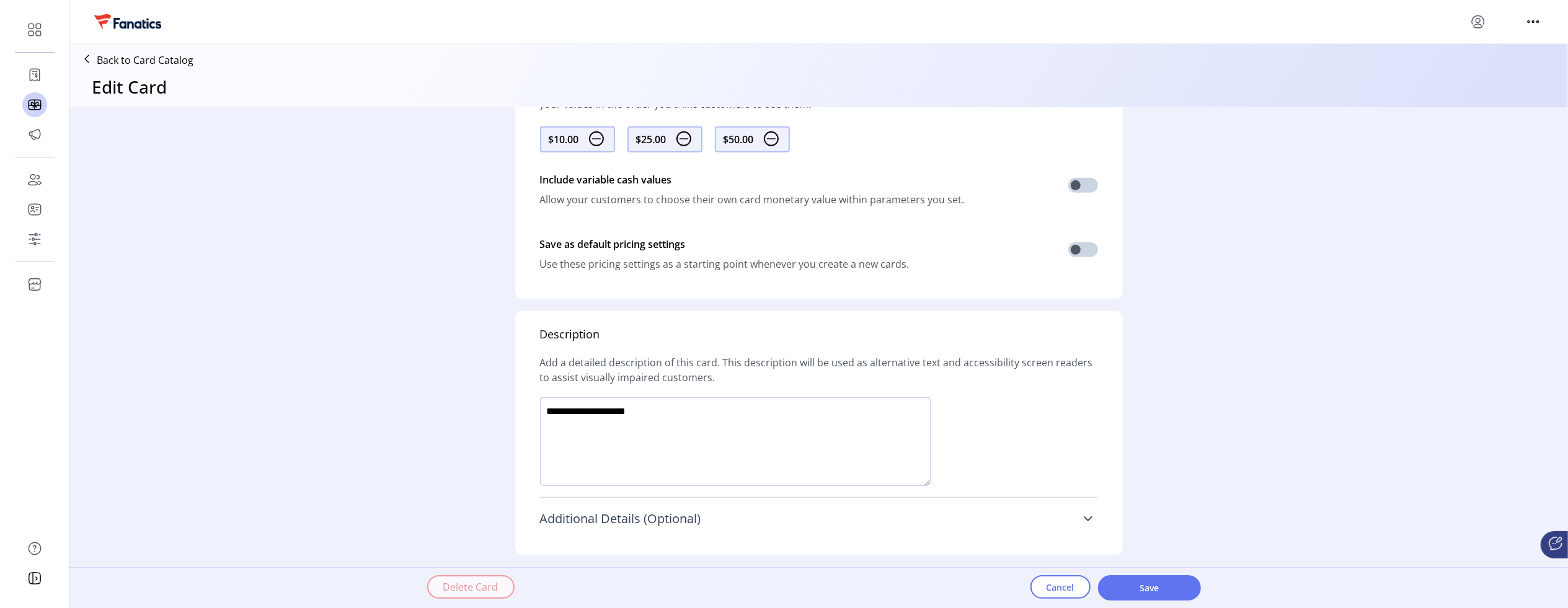
click at [1084, 522] on icon at bounding box center [1088, 519] width 10 height 10
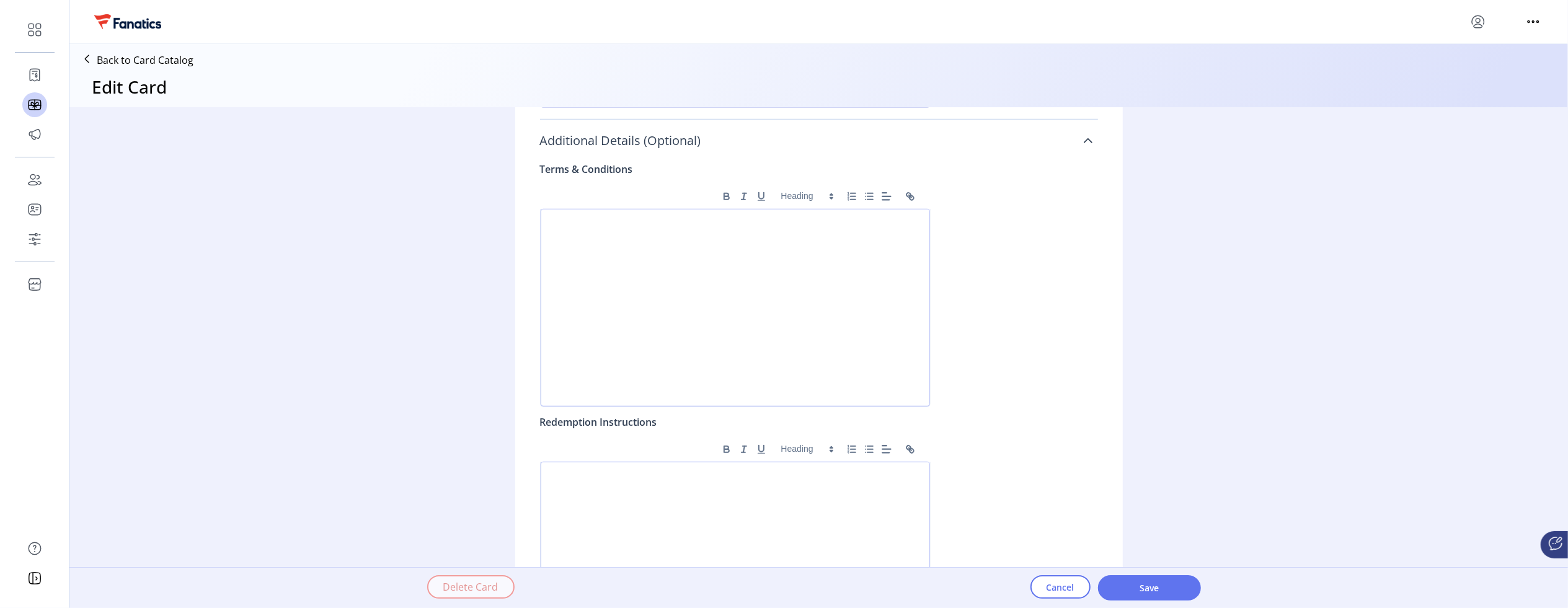
scroll to position [1038, 0]
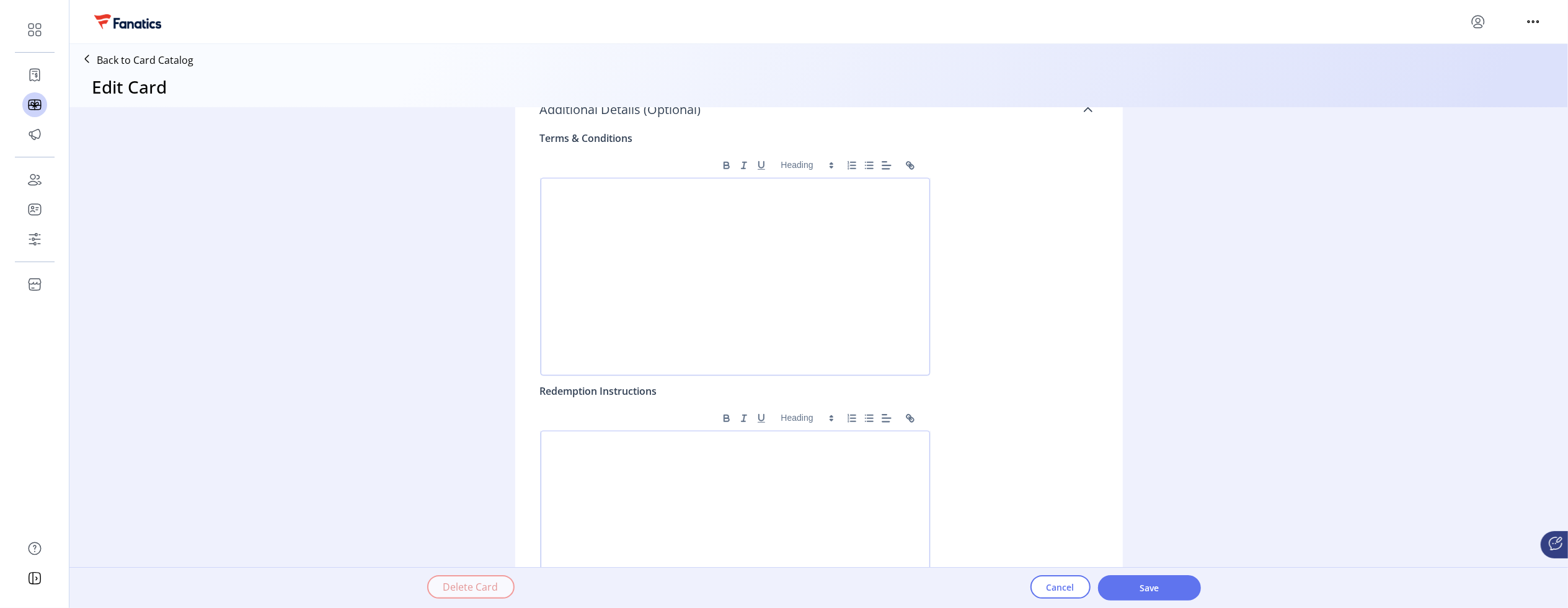
click at [1083, 109] on icon at bounding box center [1088, 109] width 10 height 10
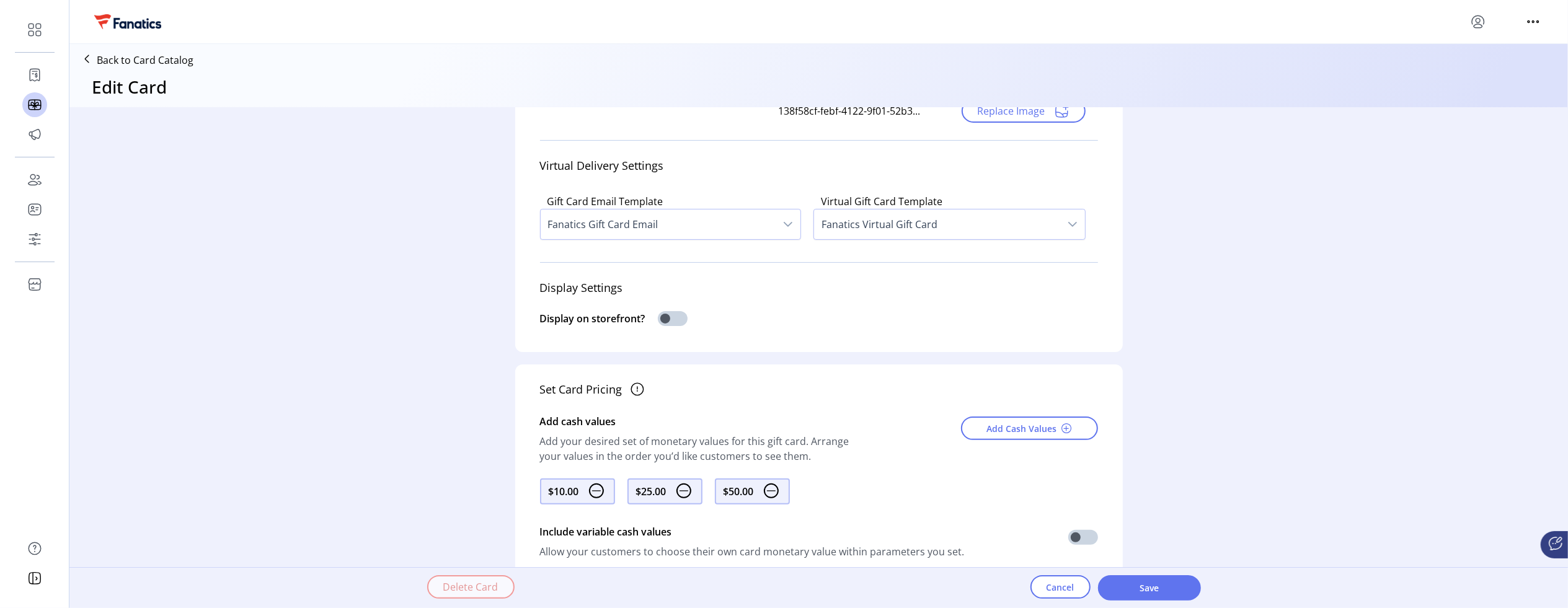
scroll to position [0, 0]
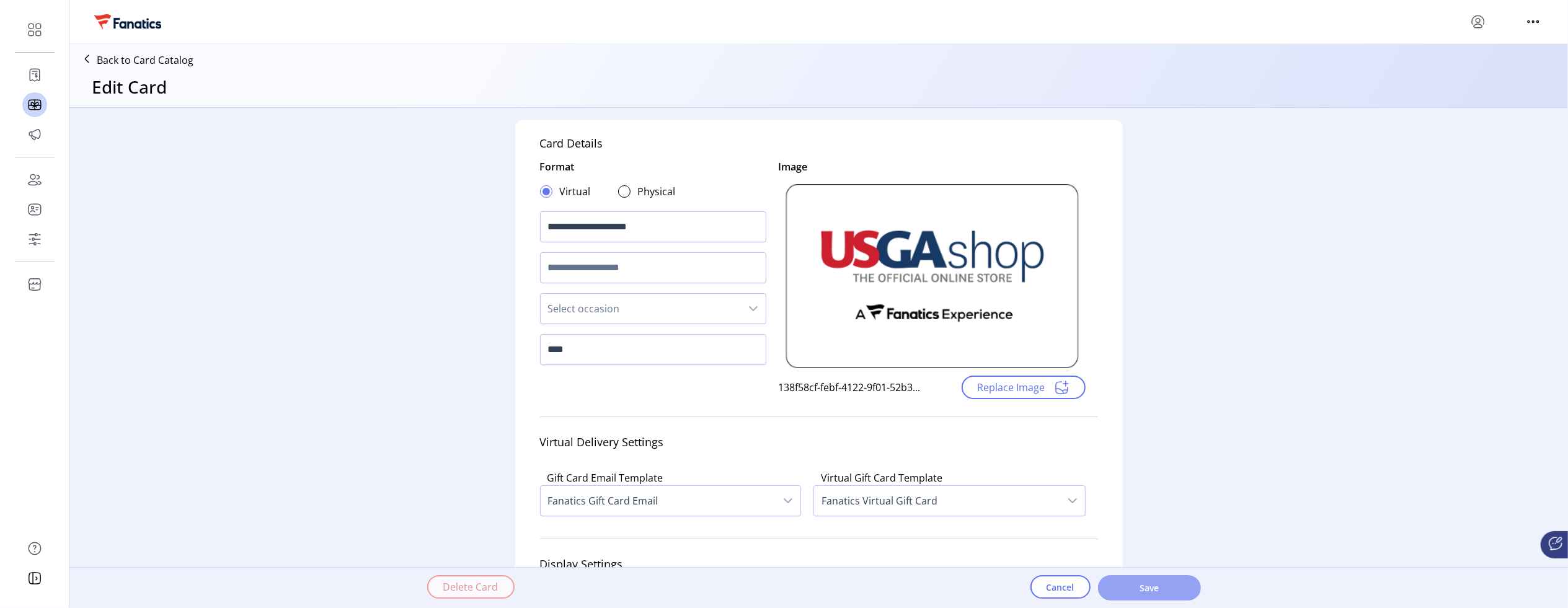
click at [1152, 585] on span "Save" at bounding box center [1150, 588] width 71 height 13
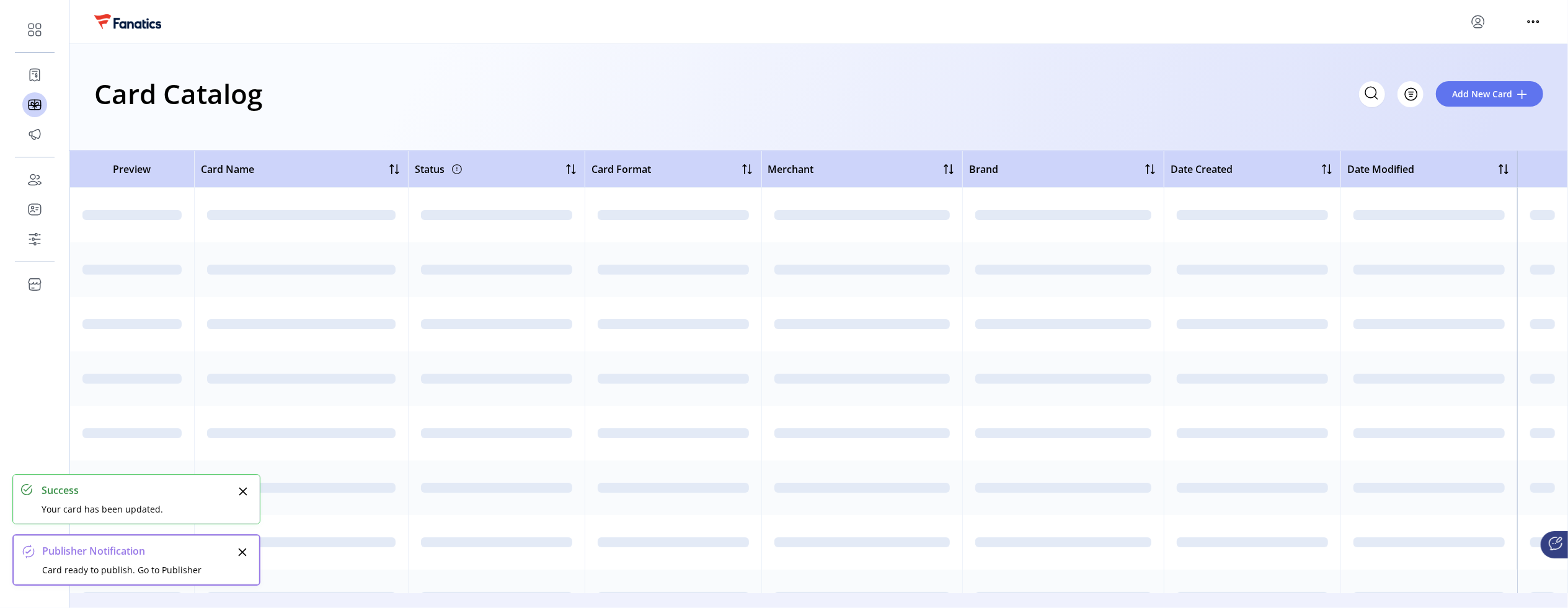
click at [80, 567] on div "Card ready to publish. Go to Publisher" at bounding box center [138, 569] width 192 height 13
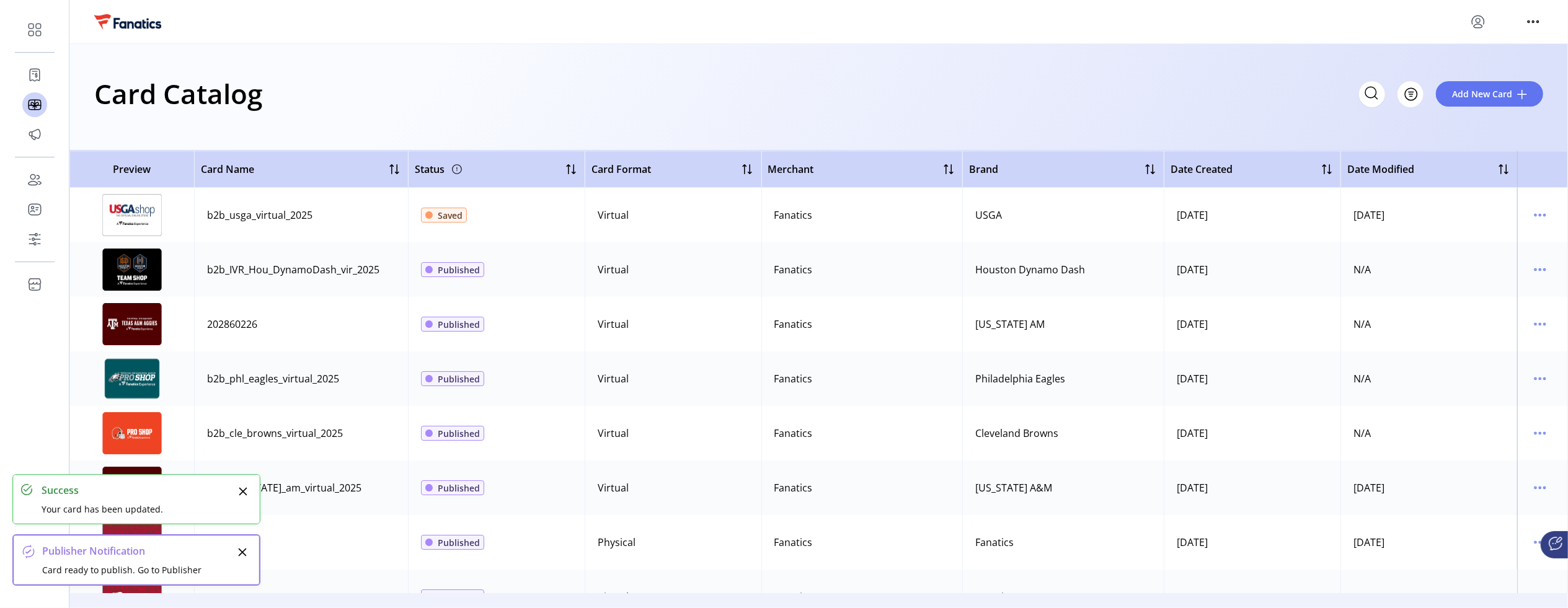
click at [82, 551] on div "Publisher Notification" at bounding box center [138, 551] width 192 height 15
click at [110, 544] on div "Publisher Notification" at bounding box center [138, 551] width 192 height 15
drag, startPoint x: 1261, startPoint y: 55, endPoint x: 1277, endPoint y: 46, distance: 18.4
click at [1264, 52] on div "Card Catalog Filter Add New Card" at bounding box center [818, 97] width 1499 height 106
click at [1475, 25] on icon "menu" at bounding box center [1478, 22] width 20 height 20
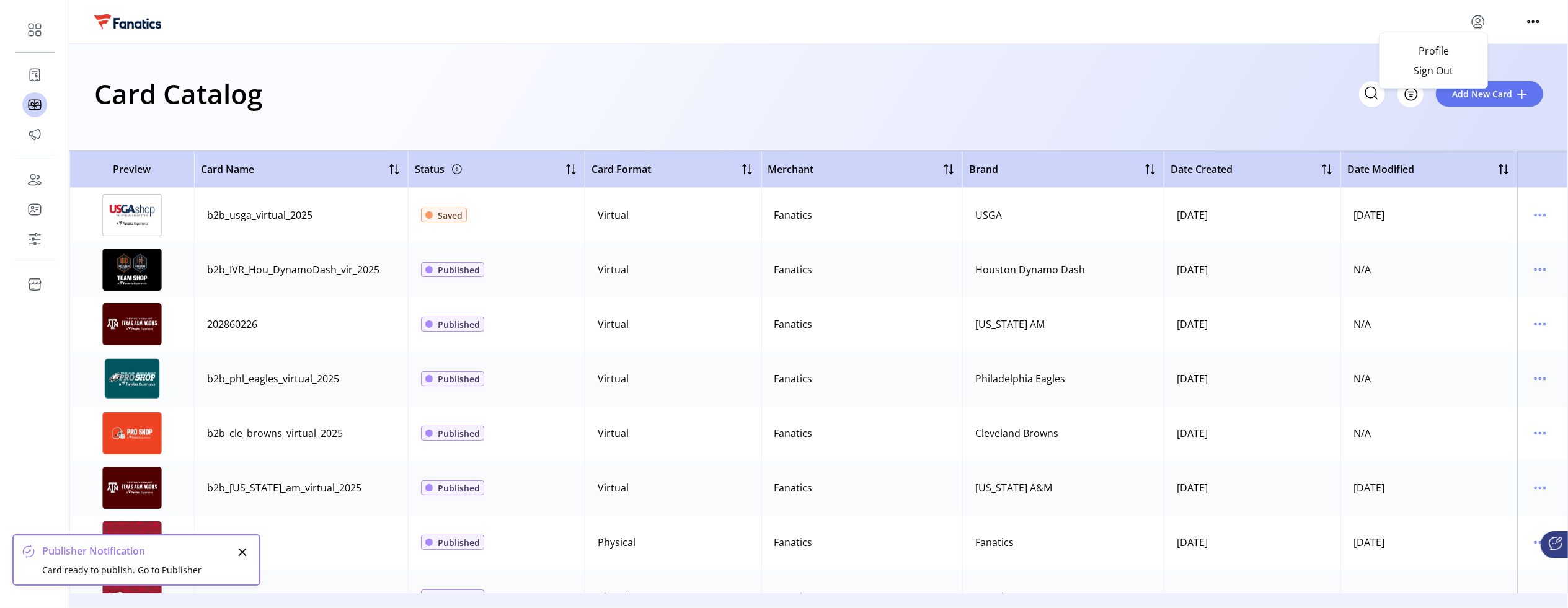
click at [1032, 65] on div "Card Catalog Filter Add New Card" at bounding box center [818, 97] width 1499 height 106
click at [68, 553] on div "Publisher Notification" at bounding box center [138, 551] width 192 height 15
click at [25, 555] on span at bounding box center [29, 552] width 14 height 14
click at [411, 103] on div "Card Catalog Filter Add New Card" at bounding box center [818, 93] width 1449 height 43
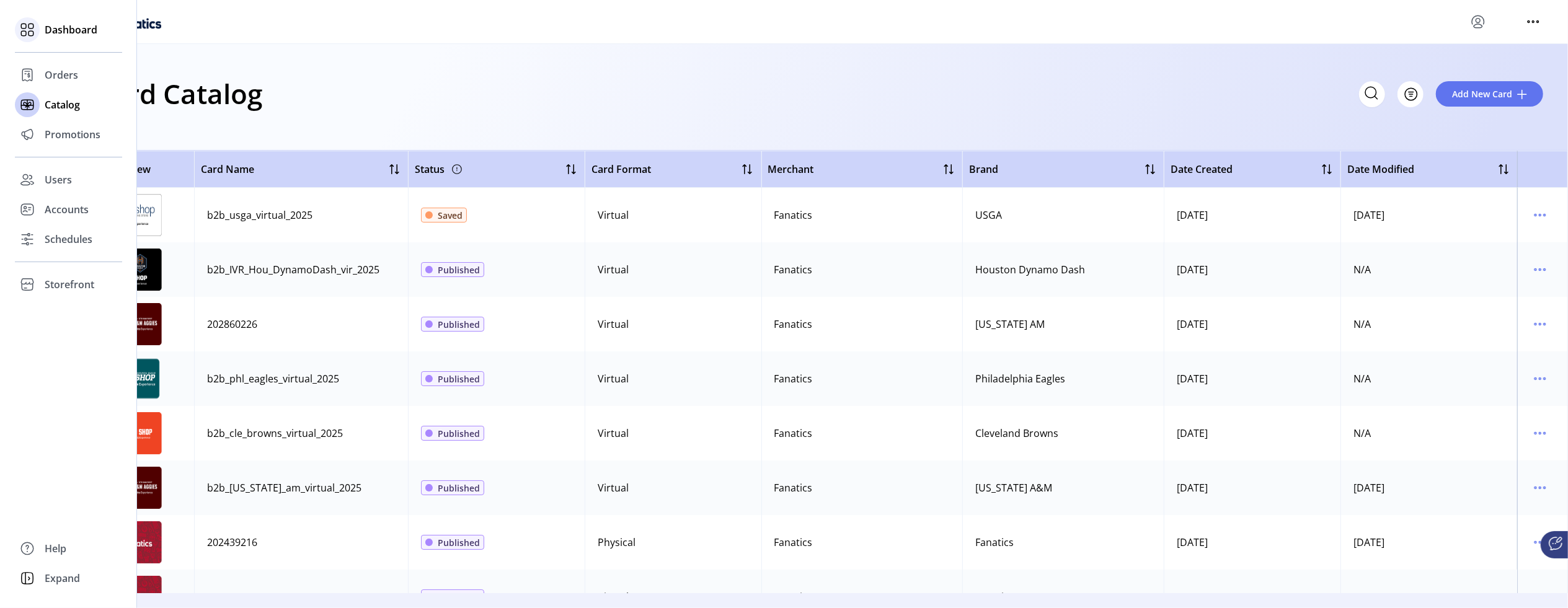
click at [65, 31] on span "Dashboard" at bounding box center [71, 29] width 52 height 15
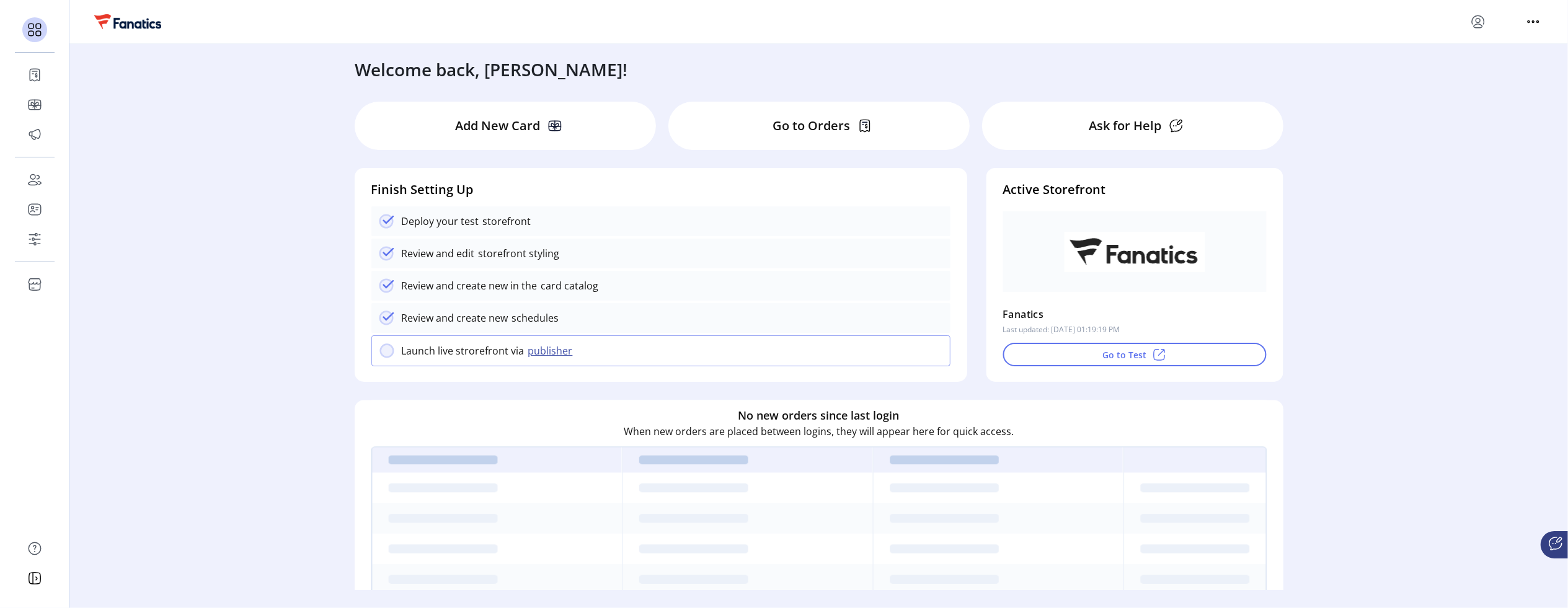
click at [1496, 98] on div "Welcome back, [PERSON_NAME]! Add New Card Go to Orders Ask for Help Finish Sett…" at bounding box center [818, 317] width 1499 height 546
click at [1539, 15] on icon "menu" at bounding box center [1533, 22] width 20 height 20
drag, startPoint x: 1224, startPoint y: 43, endPoint x: 1296, endPoint y: 26, distance: 74.0
click at [1225, 43] on div "Welcome back, Alex! Add New Card Go to Orders Ask for Help Finish Setting Up De…" at bounding box center [818, 295] width 1499 height 590
click at [1470, 18] on icon "menu" at bounding box center [1478, 22] width 20 height 20
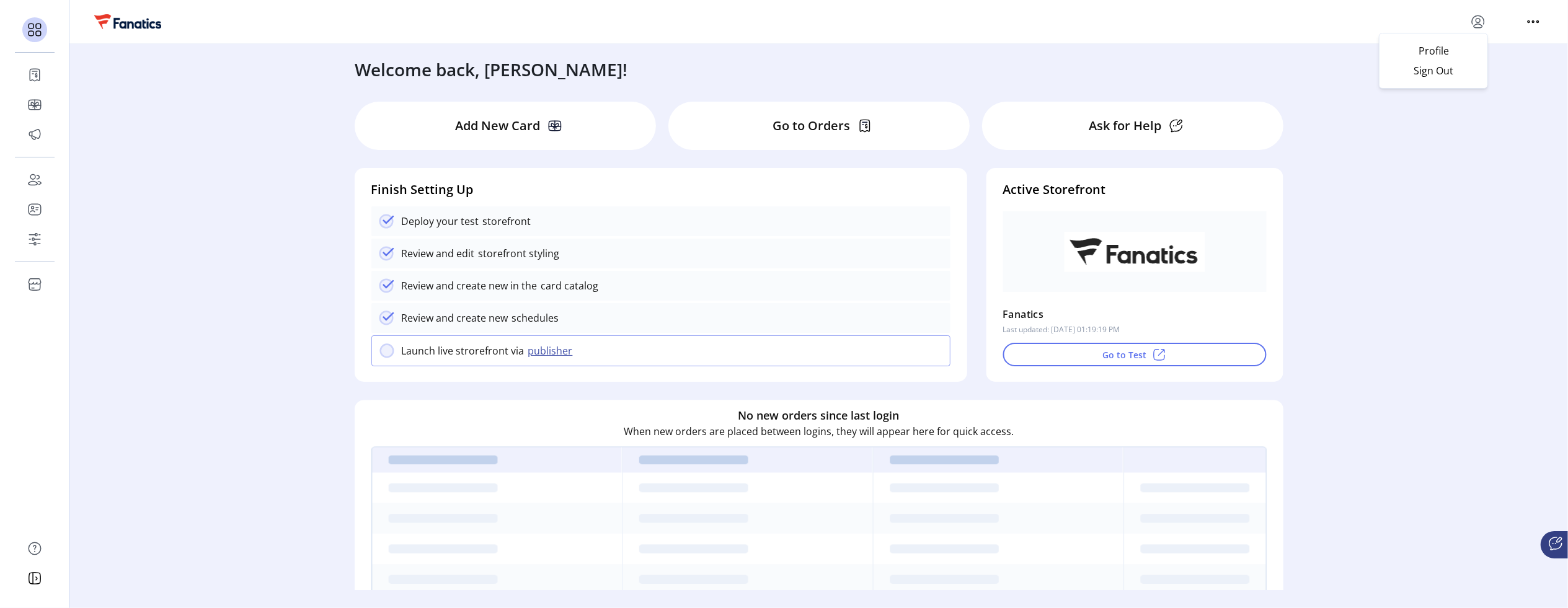
click at [1222, 33] on div "Profile Sign Out" at bounding box center [818, 22] width 1499 height 44
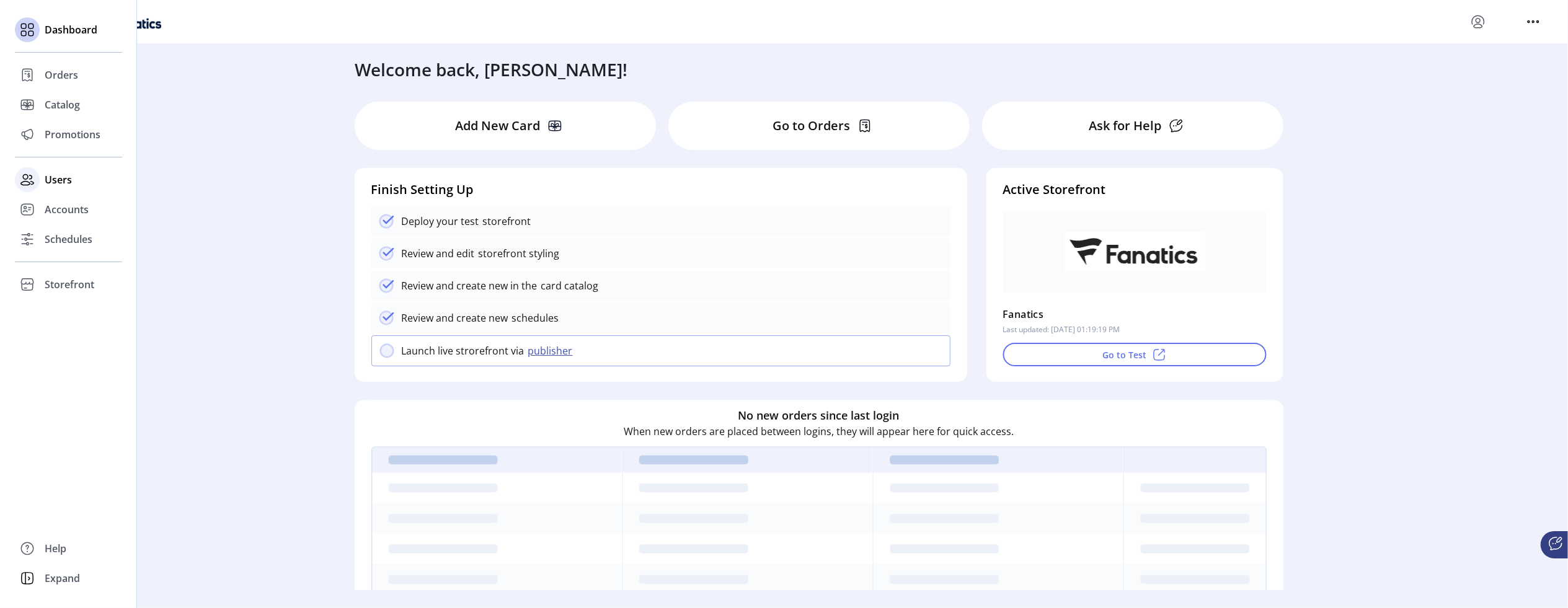
click at [56, 182] on span "Users" at bounding box center [58, 180] width 27 height 15
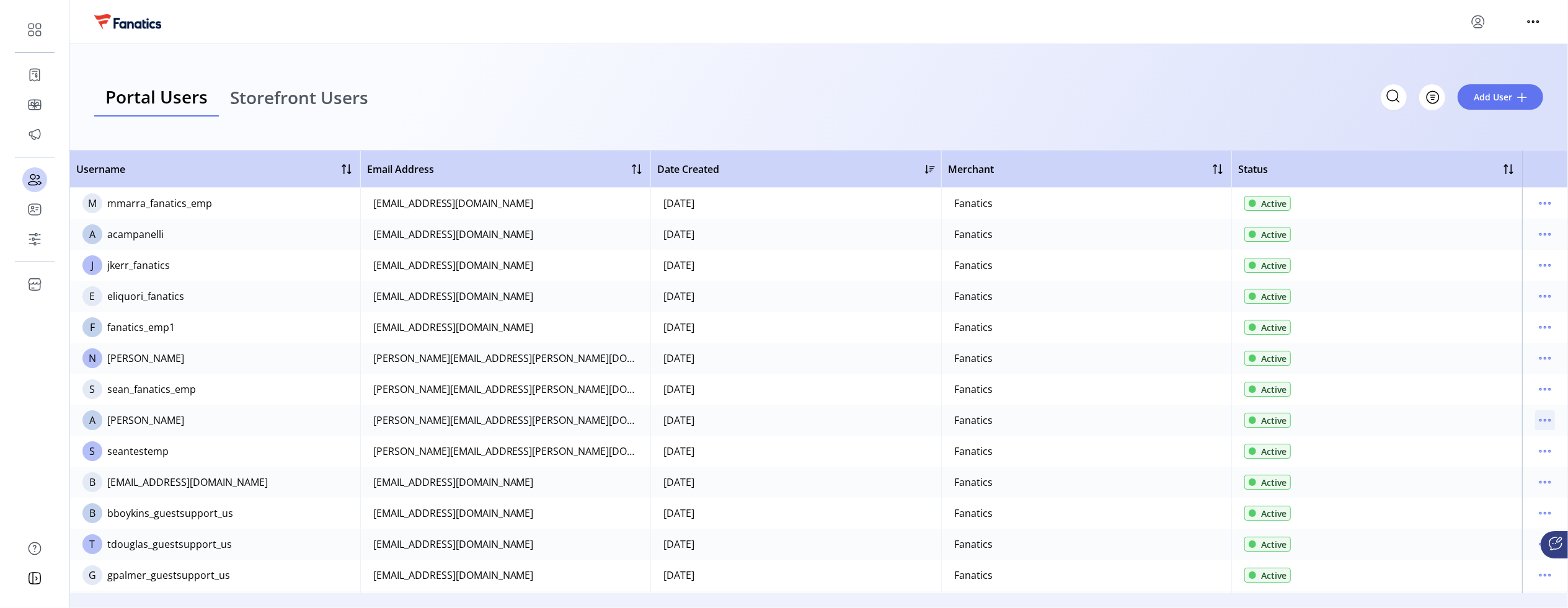
click at [1544, 420] on icon "menu" at bounding box center [1545, 421] width 2 height 2
click at [1477, 463] on span "View Details" at bounding box center [1487, 464] width 103 height 10
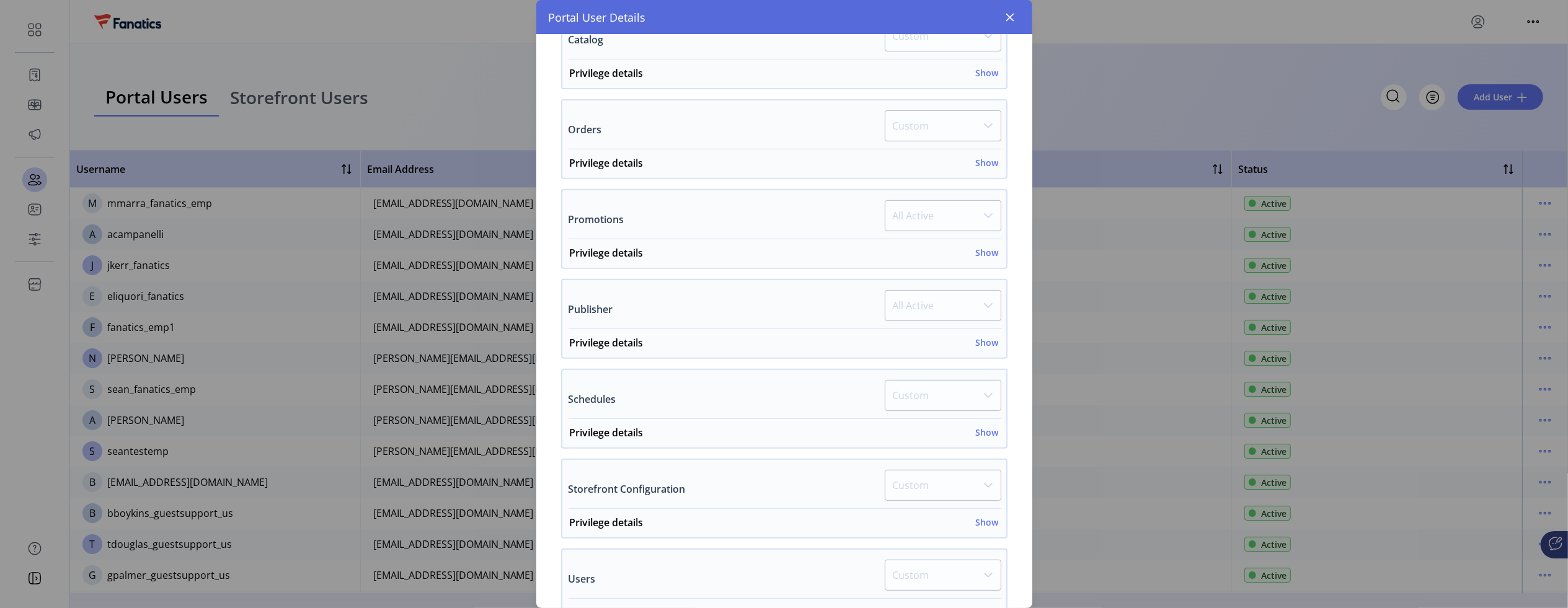
scroll to position [460, 0]
click at [958, 342] on div "Privilege details Show" at bounding box center [784, 343] width 429 height 22
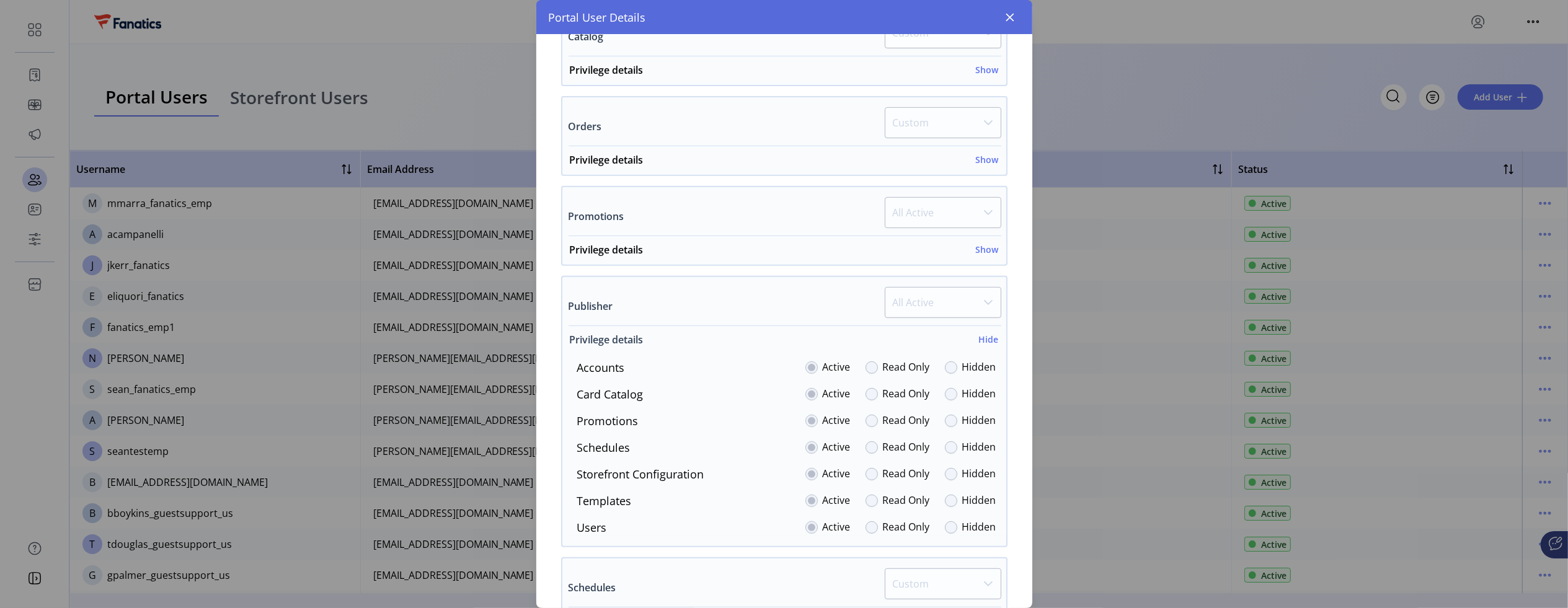
click at [988, 338] on h6 "Hide" at bounding box center [989, 339] width 20 height 13
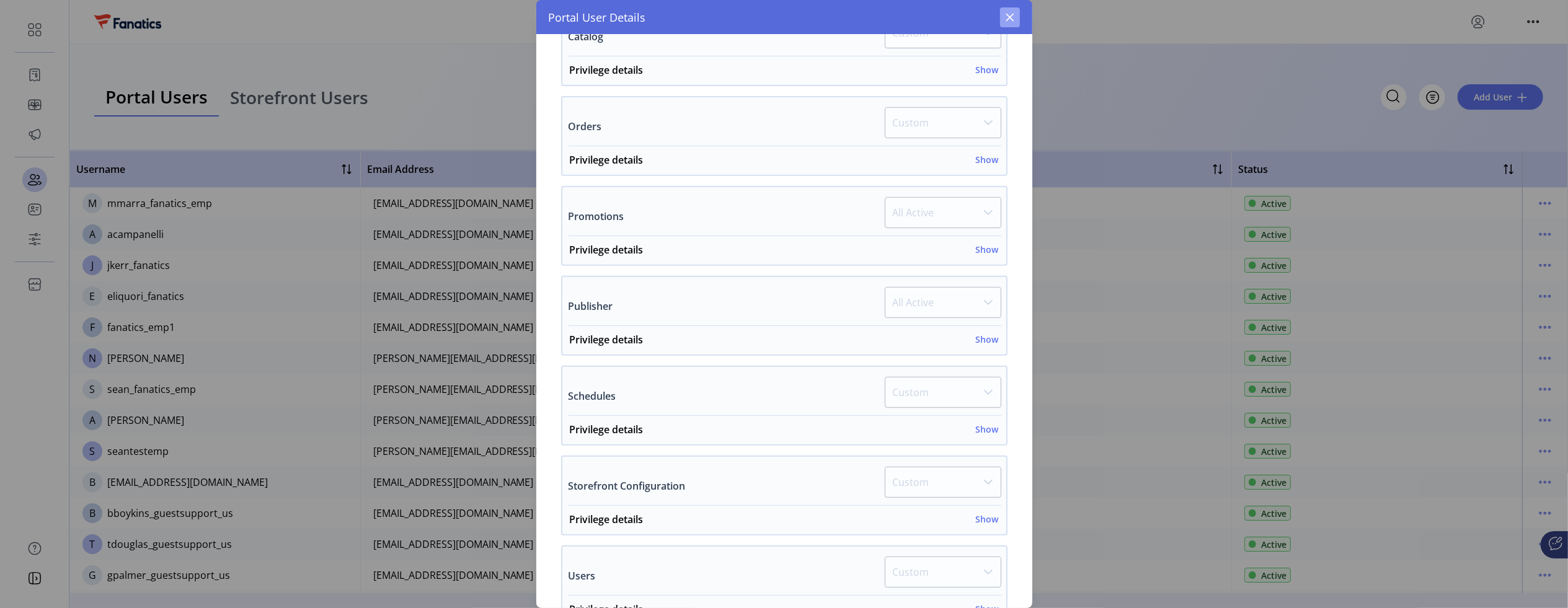
click at [1006, 17] on icon "button" at bounding box center [1009, 17] width 10 height 10
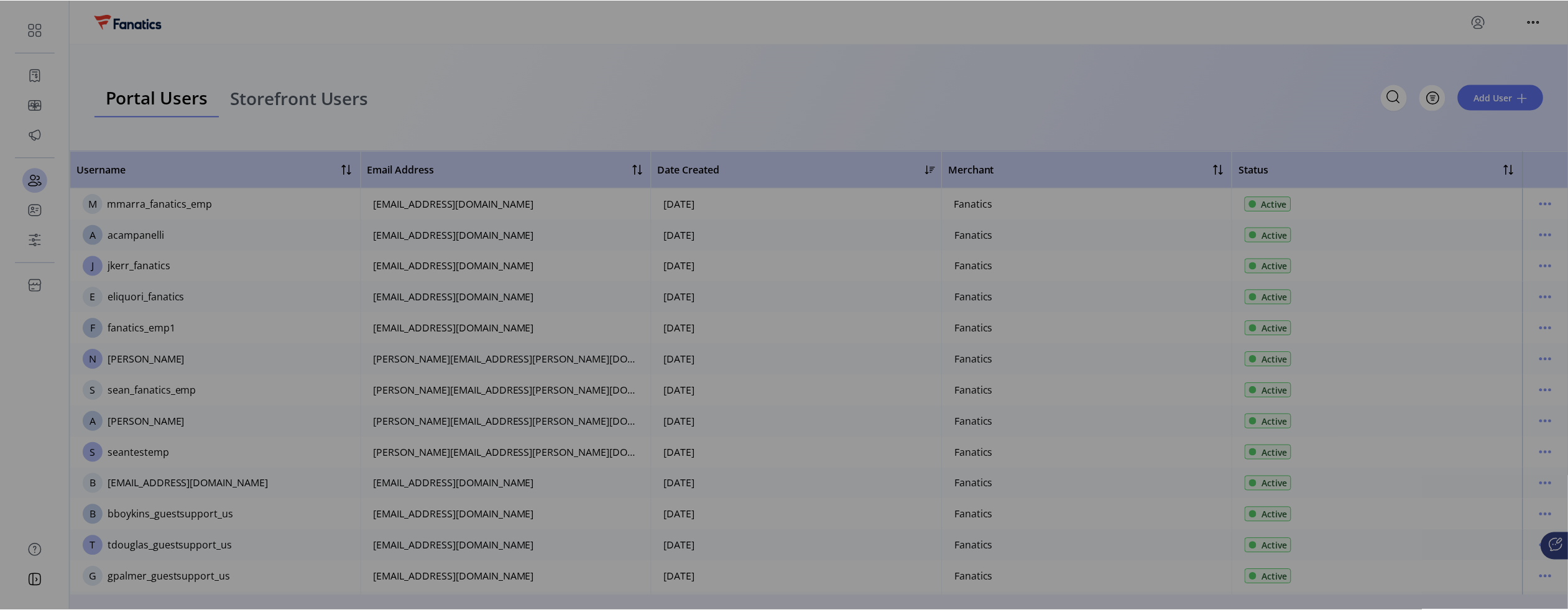
scroll to position [963, 0]
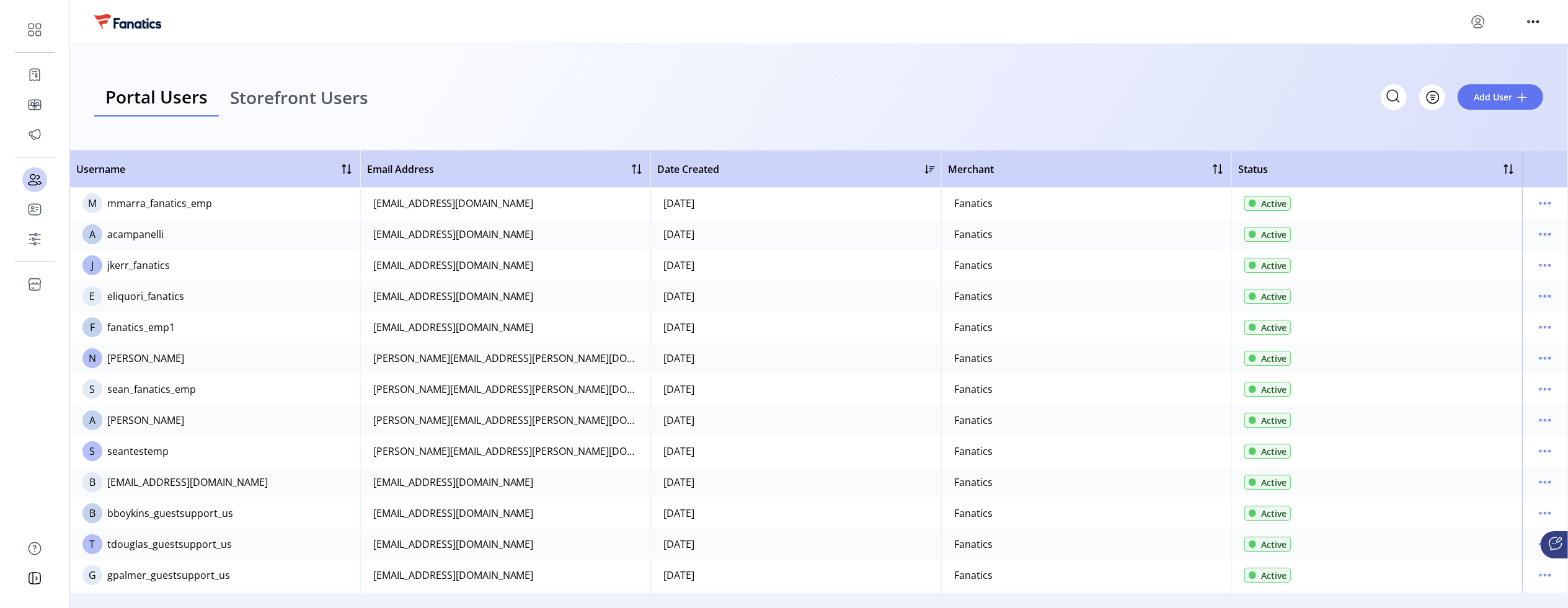
click at [1119, 60] on div "Portal Users Storefront Users Filter Add User" at bounding box center [818, 97] width 1499 height 106
click at [1479, 19] on icon "menu" at bounding box center [1478, 22] width 20 height 20
click at [422, 87] on div "Portal Users Storefront Users Filter Add User" at bounding box center [818, 97] width 1449 height 39
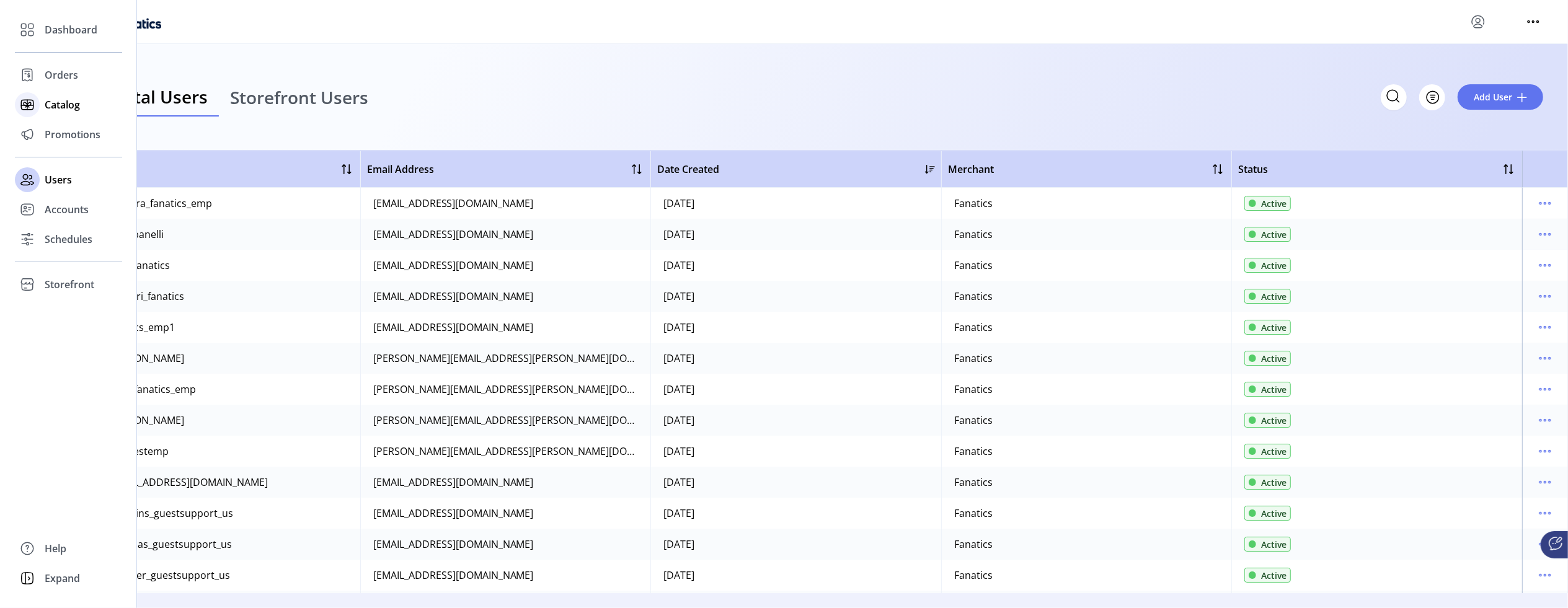
click at [65, 110] on span "Catalog" at bounding box center [62, 104] width 35 height 15
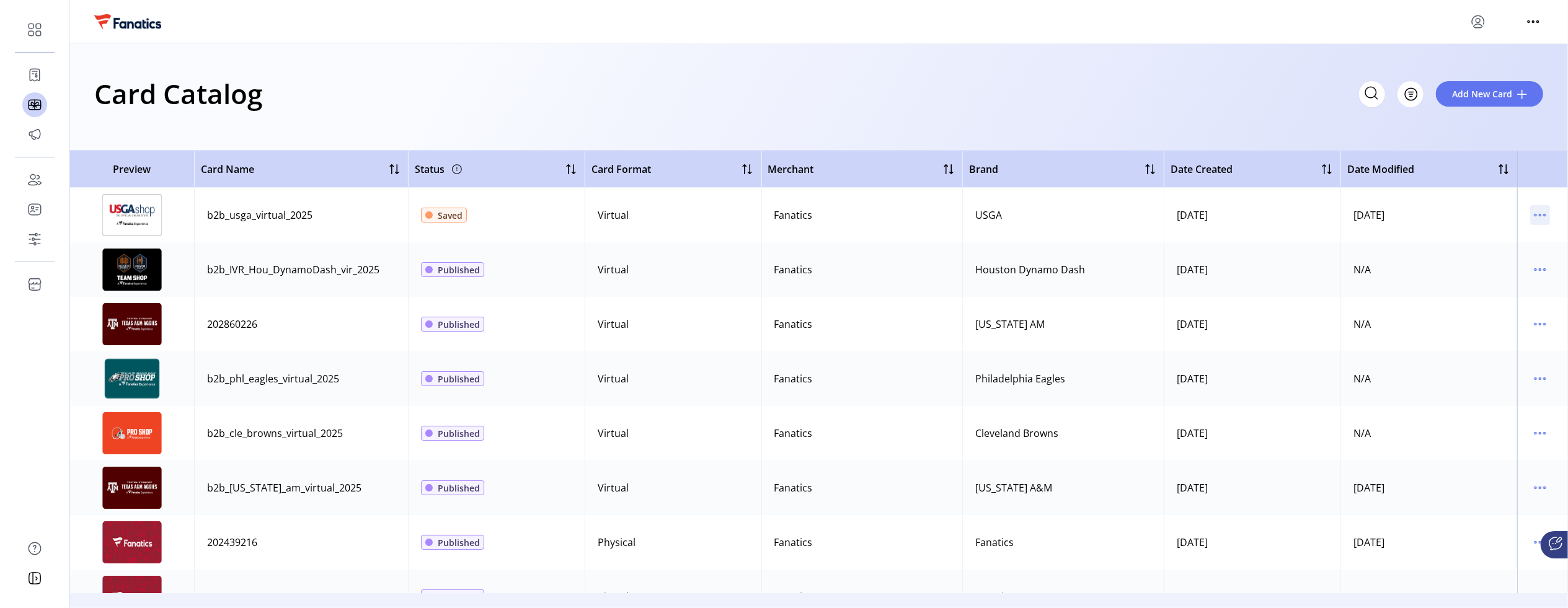
click at [1542, 214] on icon "menu" at bounding box center [1540, 215] width 20 height 20
click at [1130, 62] on div "Card Catalog Filter Add New Card" at bounding box center [818, 97] width 1499 height 106
click at [785, 132] on div "Card Catalog Filter Add New Card" at bounding box center [818, 97] width 1499 height 106
click at [1482, 24] on icon "menu" at bounding box center [1478, 22] width 20 height 20
click at [1526, 21] on icon "menu" at bounding box center [1533, 22] width 20 height 20
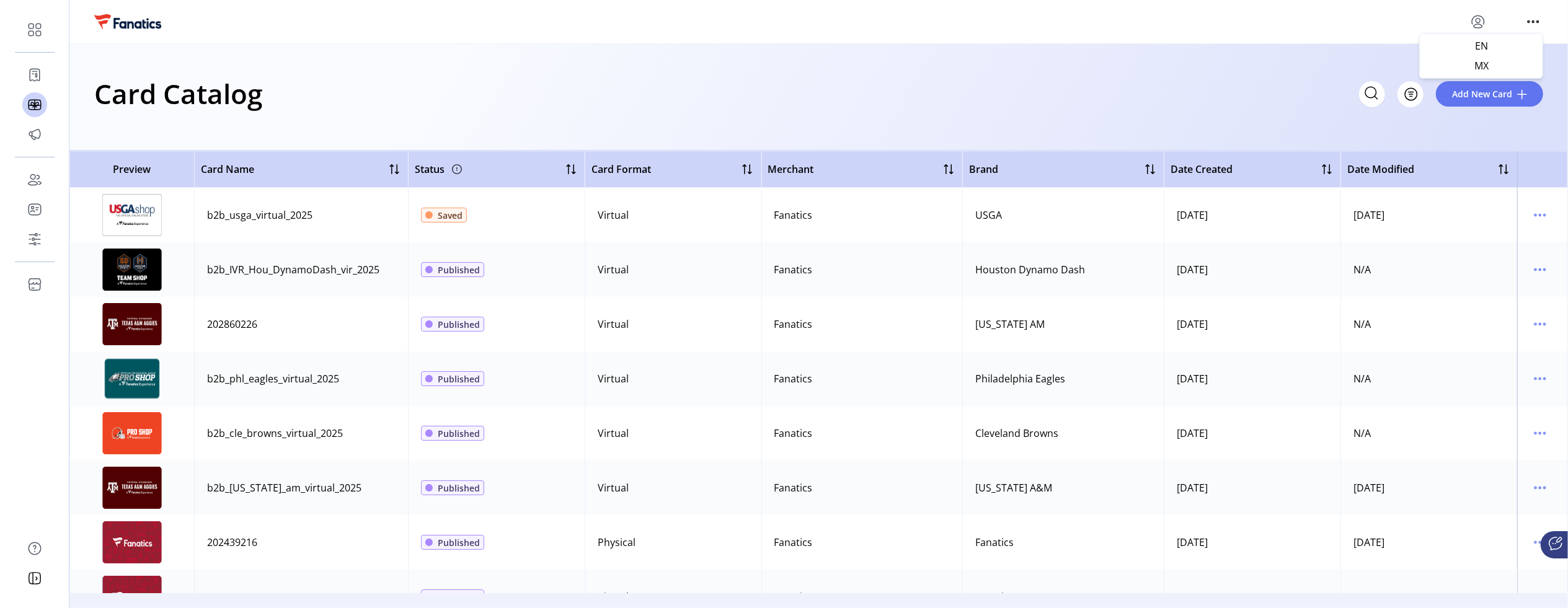
click at [1236, 38] on div at bounding box center [818, 22] width 1499 height 44
click at [1469, 24] on icon "menu" at bounding box center [1478, 22] width 20 height 20
click at [745, 73] on div "Card Catalog Filter Add New Card" at bounding box center [818, 93] width 1449 height 43
click at [284, 230] on td "b2b_usga_virtual_2025" at bounding box center [301, 215] width 214 height 55
drag, startPoint x: 1245, startPoint y: 85, endPoint x: 1372, endPoint y: 19, distance: 143.1
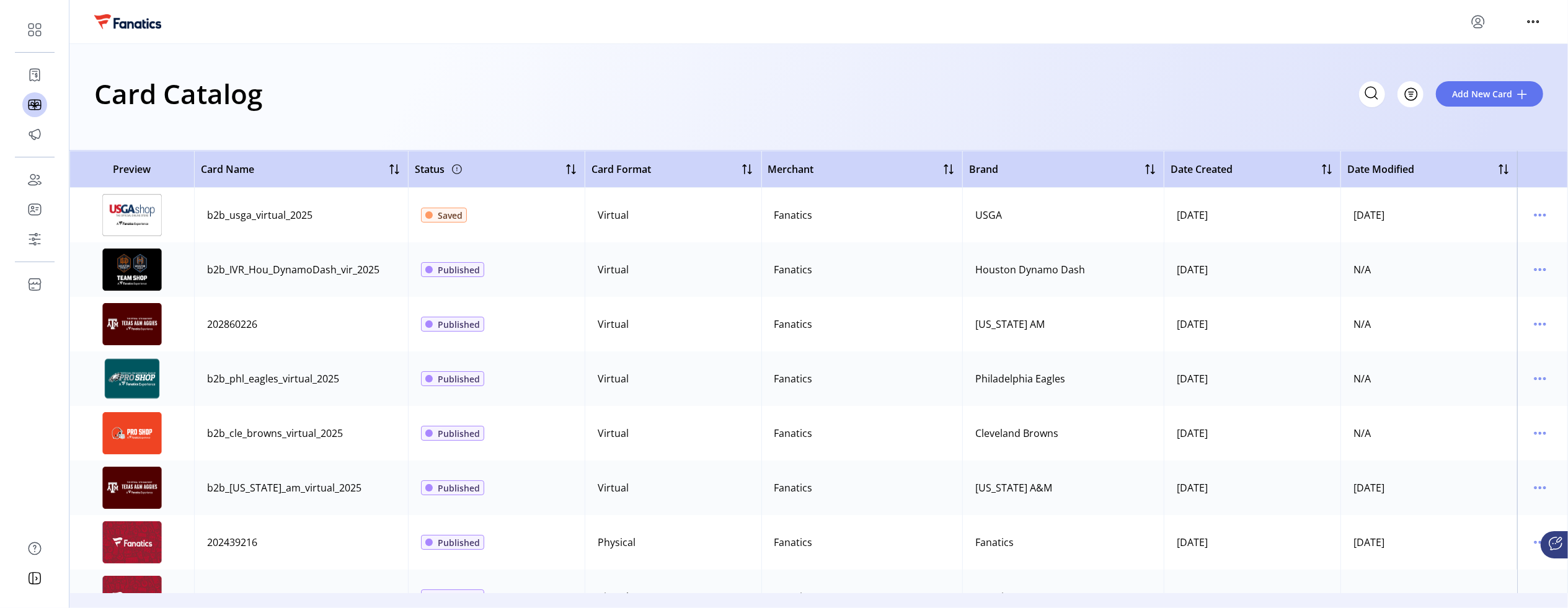
click at [1246, 84] on div "Card Catalog Filter Add New Card" at bounding box center [818, 93] width 1449 height 43
click at [1468, 23] on icon "menu" at bounding box center [1478, 22] width 20 height 20
click at [962, 72] on div "Card Catalog Filter Add New Card" at bounding box center [818, 93] width 1449 height 43
click at [572, 74] on div "Card Catalog Filter Add New Card" at bounding box center [818, 93] width 1449 height 43
click at [512, 65] on div "Card Catalog Filter Add New Card" at bounding box center [818, 97] width 1499 height 106
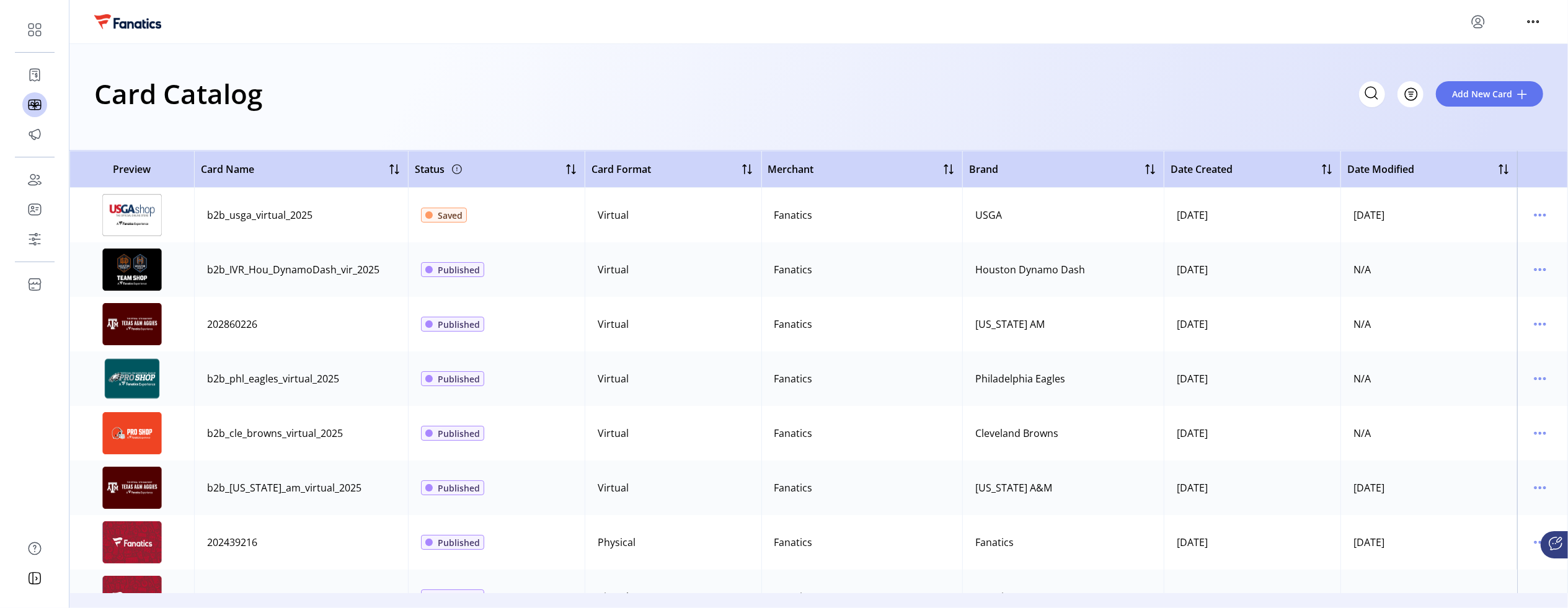
click at [969, 56] on div "Card Catalog Filter Add New Card" at bounding box center [818, 97] width 1499 height 106
click at [359, 90] on div "Card Catalog Filter Add New Card" at bounding box center [816, 93] width 1445 height 43
click at [368, 97] on div "Card Catalog Filter Add New Card" at bounding box center [816, 93] width 1445 height 43
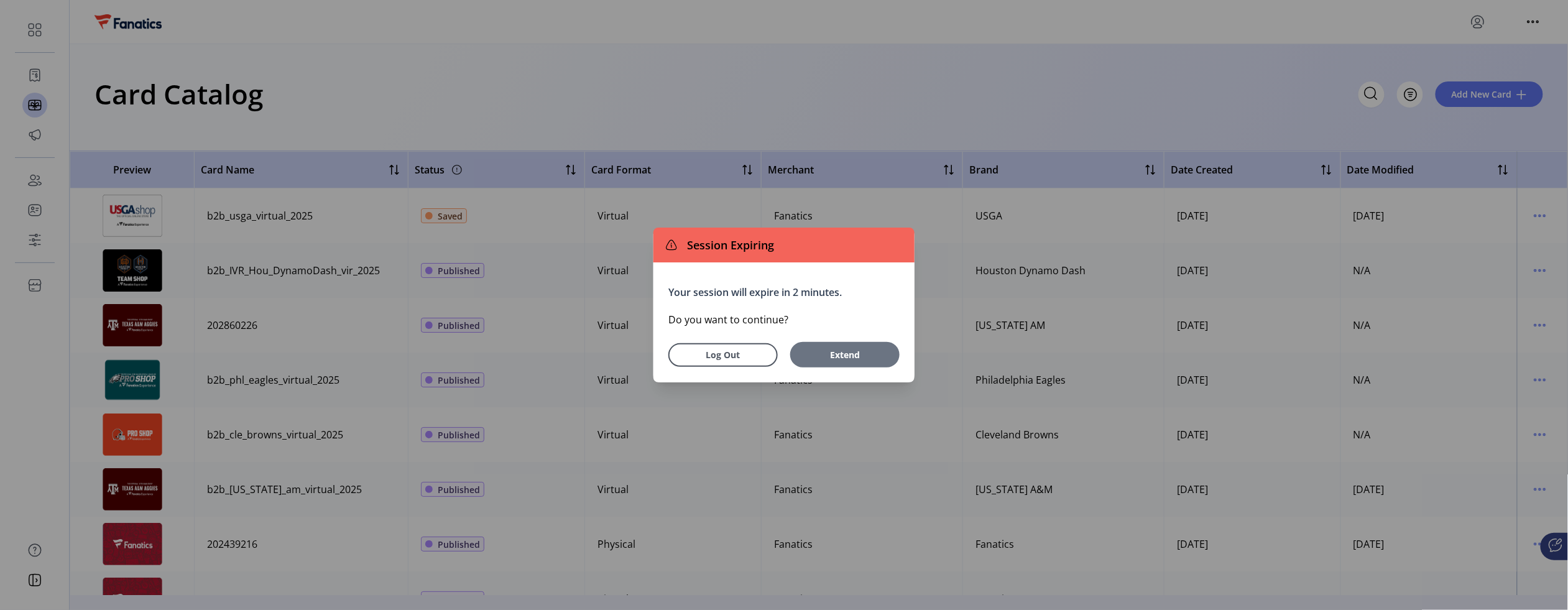
click at [832, 358] on span "Extend" at bounding box center [845, 355] width 77 height 13
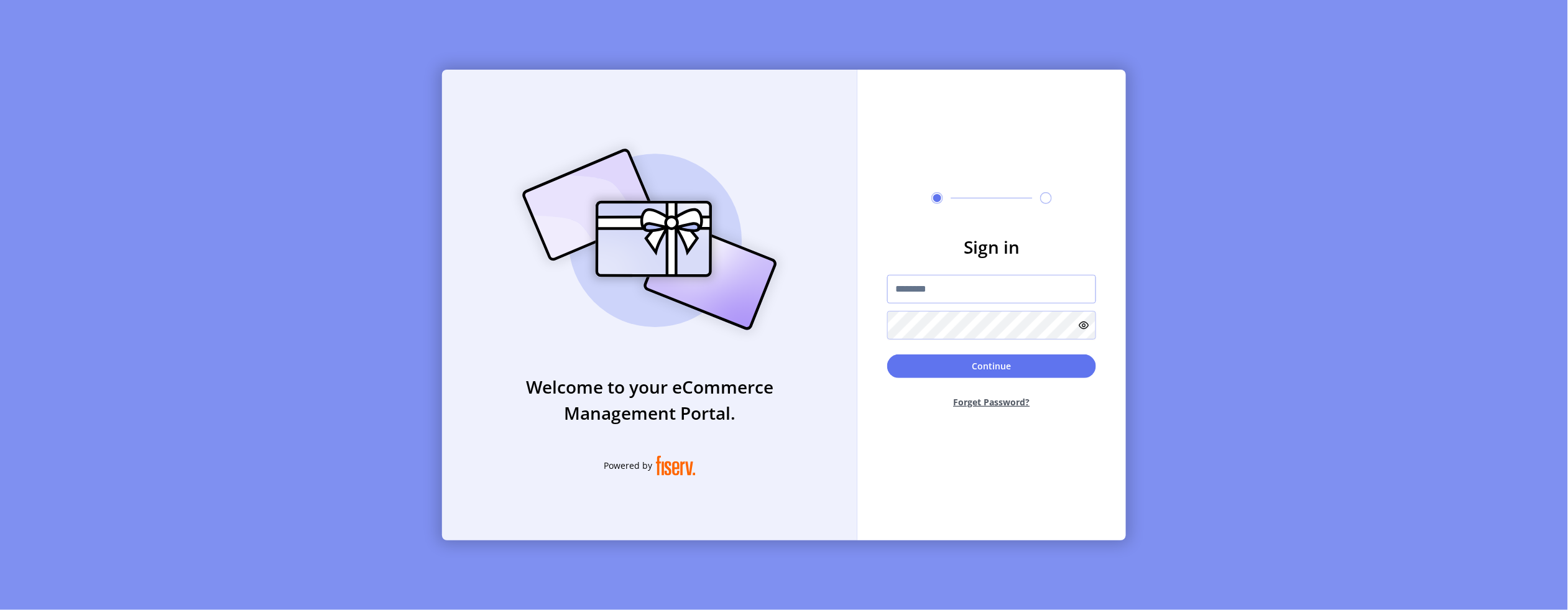
type input "**********"
click at [958, 372] on button "Continue" at bounding box center [991, 367] width 209 height 24
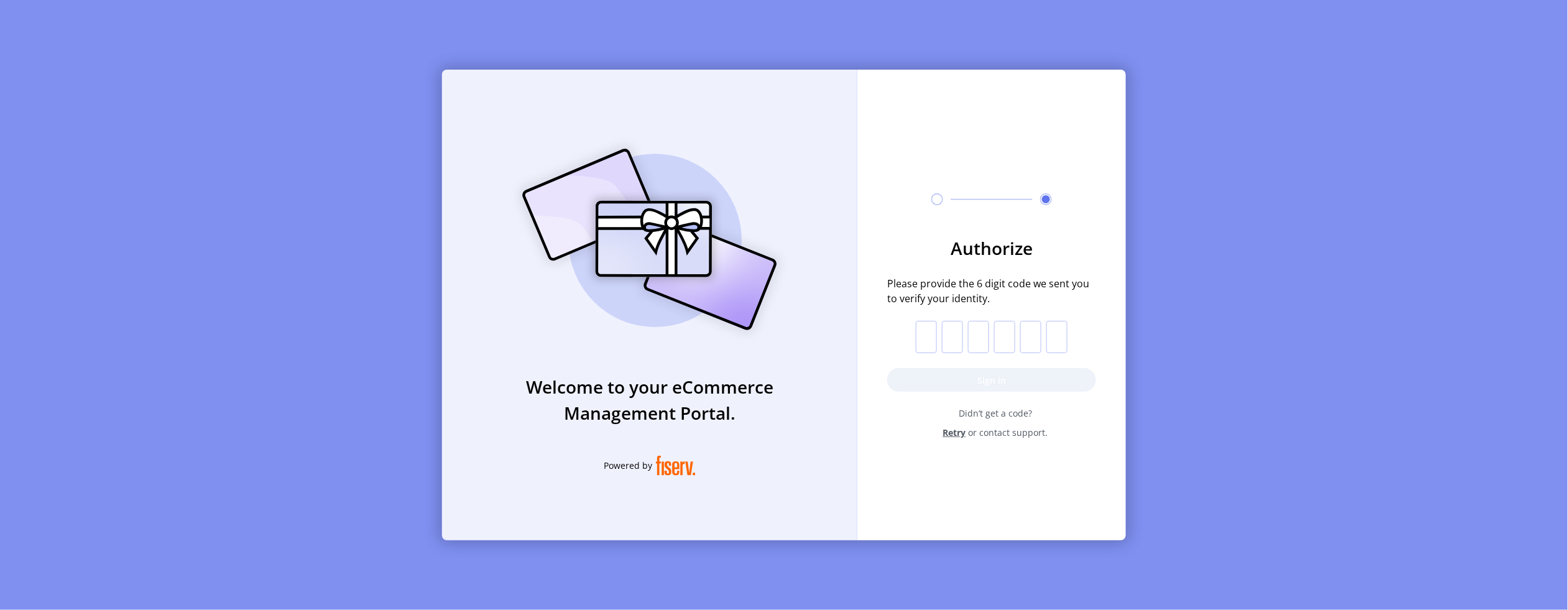
click at [934, 336] on input "text" at bounding box center [926, 337] width 21 height 32
paste input "*"
type input "*"
click at [940, 377] on button "Sign in" at bounding box center [991, 380] width 209 height 24
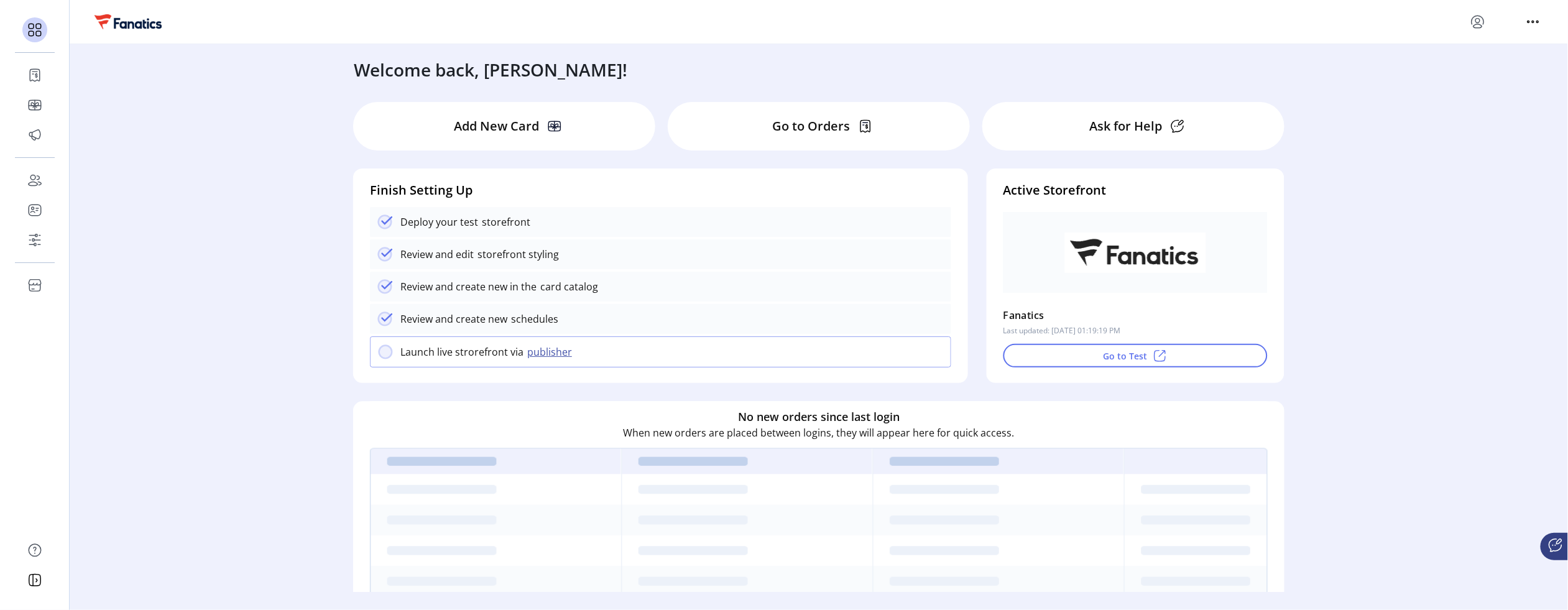
click at [1479, 27] on icon "menu" at bounding box center [1478, 26] width 9 height 4
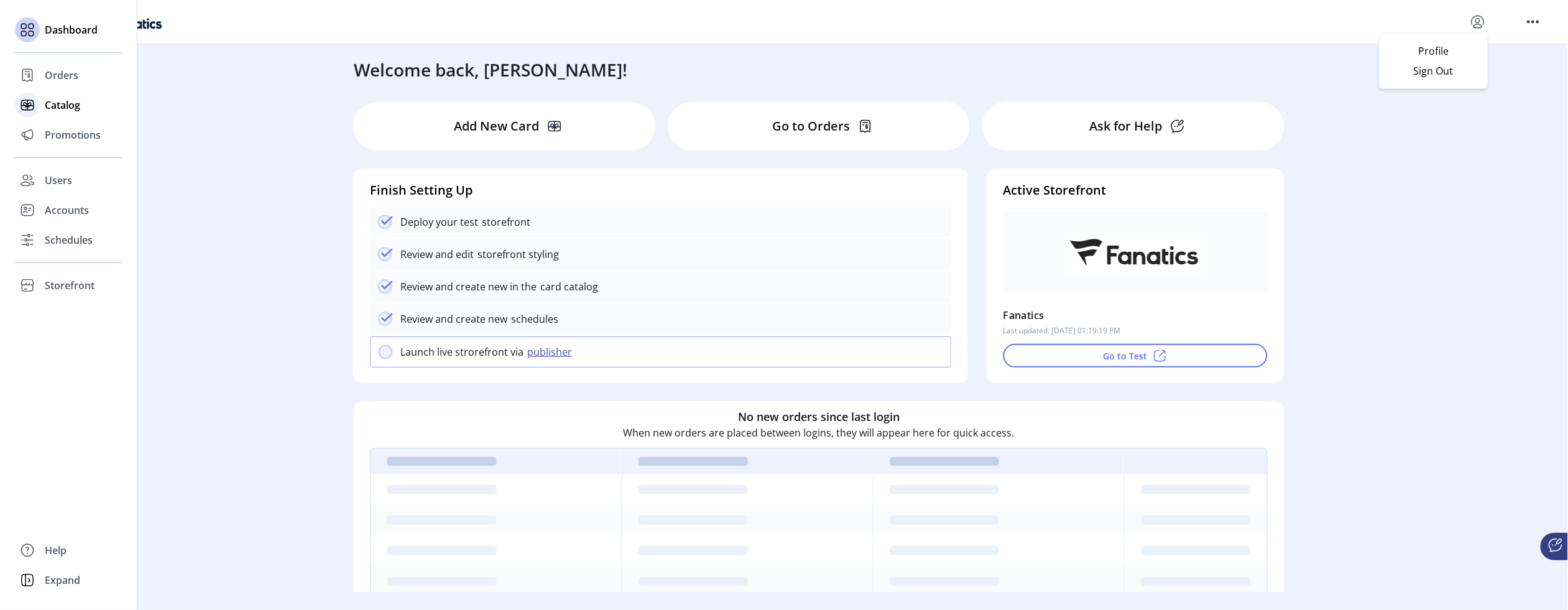
click at [65, 101] on span "Catalog" at bounding box center [63, 104] width 36 height 15
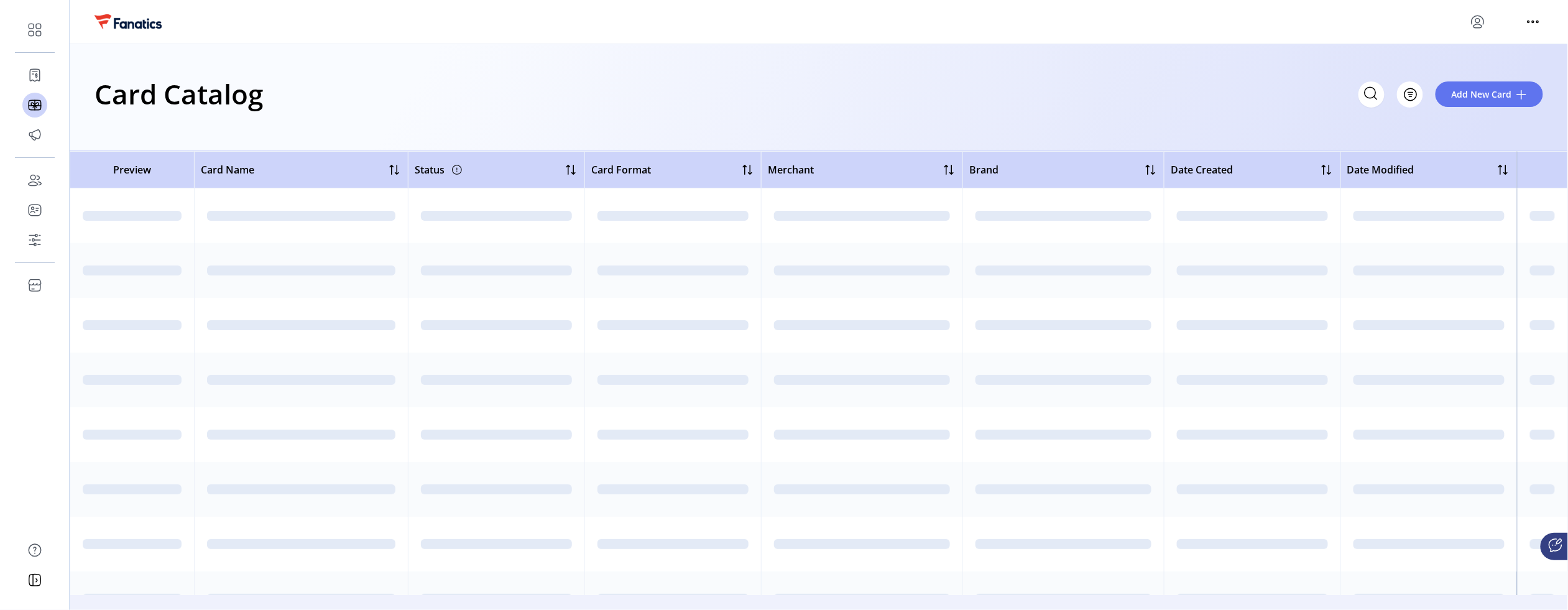
click at [485, 116] on div "Card Catalog Filter Add New Card" at bounding box center [818, 97] width 1498 height 107
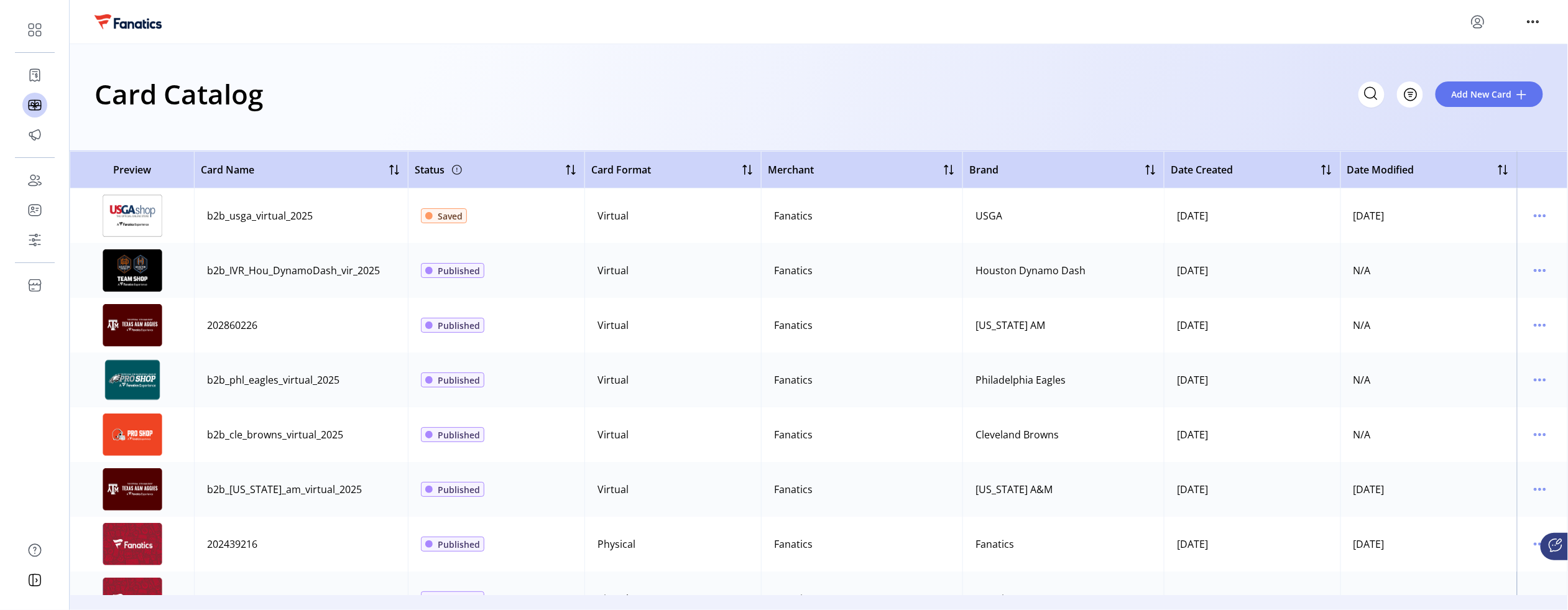
click at [805, 94] on div "Card Catalog Filter Add New Card" at bounding box center [818, 94] width 1449 height 43
click at [491, 96] on div "Card Catalog Filter Add New Card" at bounding box center [818, 94] width 1449 height 43
click at [718, 70] on div "Card Catalog Filter Add New Card" at bounding box center [818, 97] width 1498 height 107
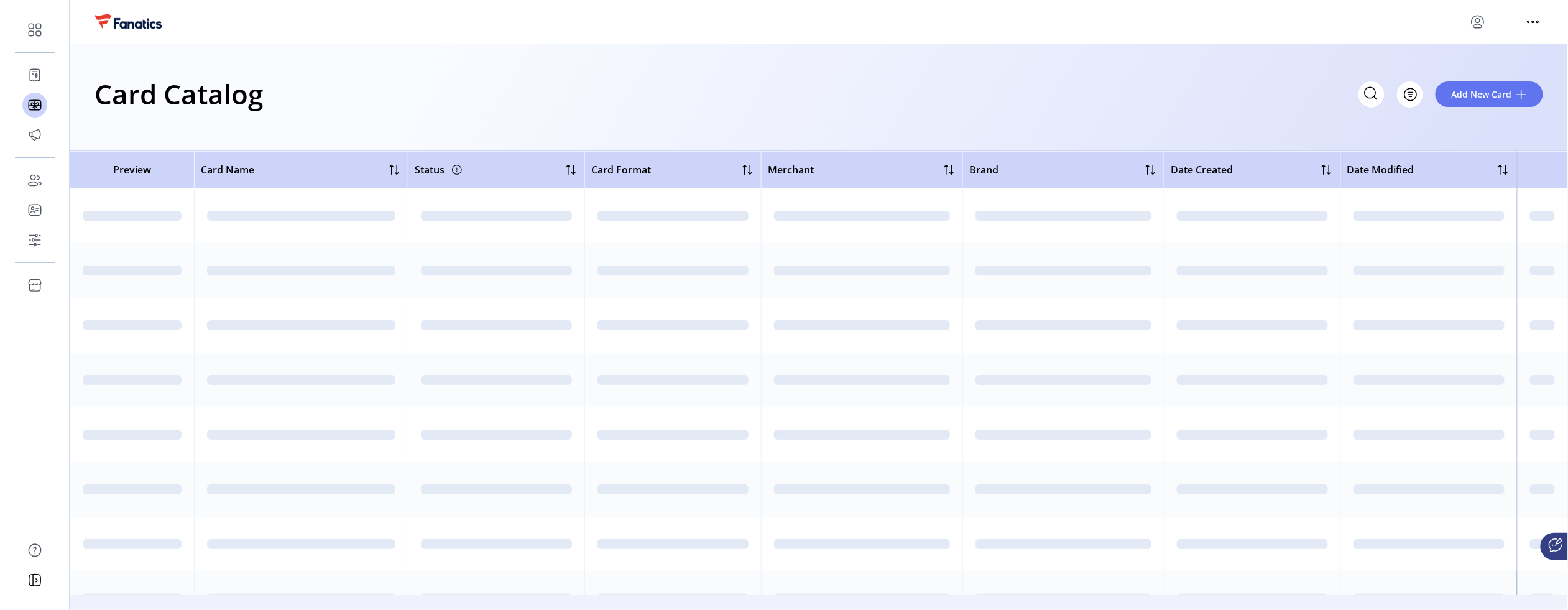
click at [744, 59] on div "Card Catalog Filter Add New Card" at bounding box center [818, 97] width 1498 height 107
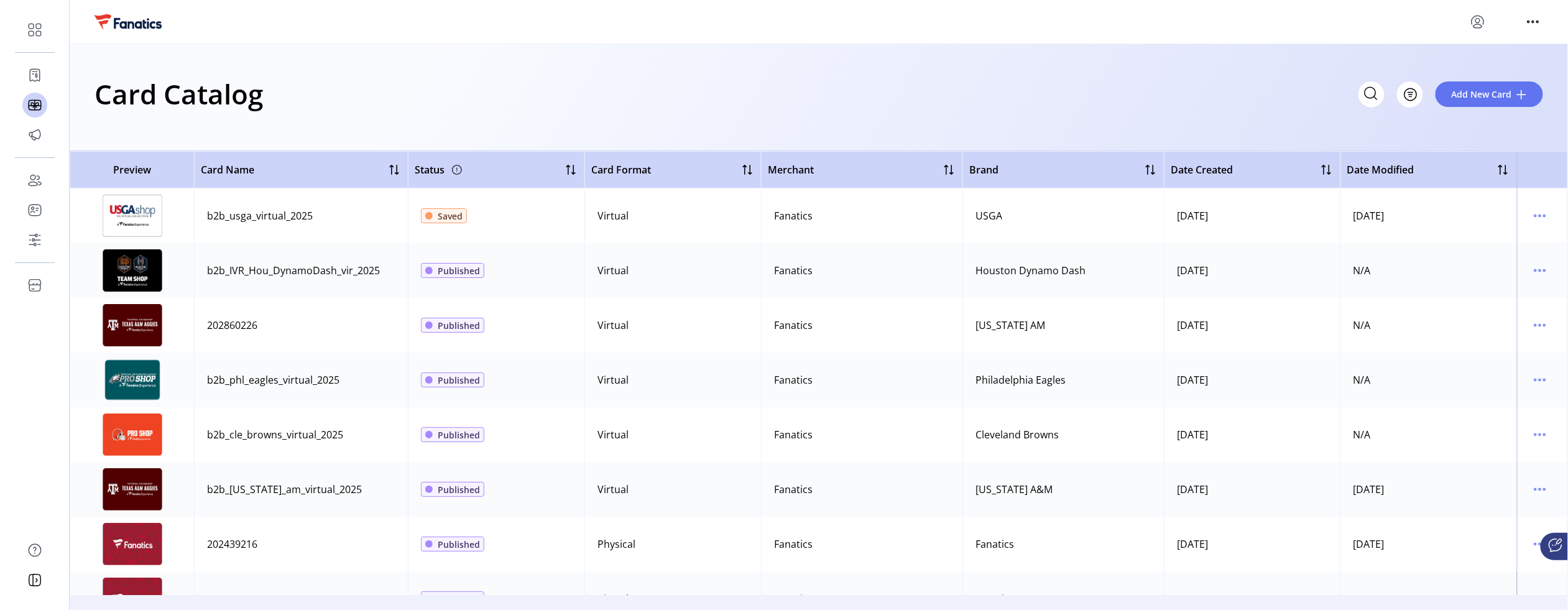
click at [1102, 55] on div "Card Catalog Filter Add New Card" at bounding box center [818, 97] width 1498 height 107
click at [1536, 19] on icon "menu" at bounding box center [1533, 22] width 20 height 20
click at [1050, 87] on div "Card Catalog Filter Add New Card" at bounding box center [818, 94] width 1449 height 43
click at [1464, 21] on div at bounding box center [818, 22] width 1449 height 20
click at [1477, 19] on icon "menu" at bounding box center [1478, 22] width 20 height 20
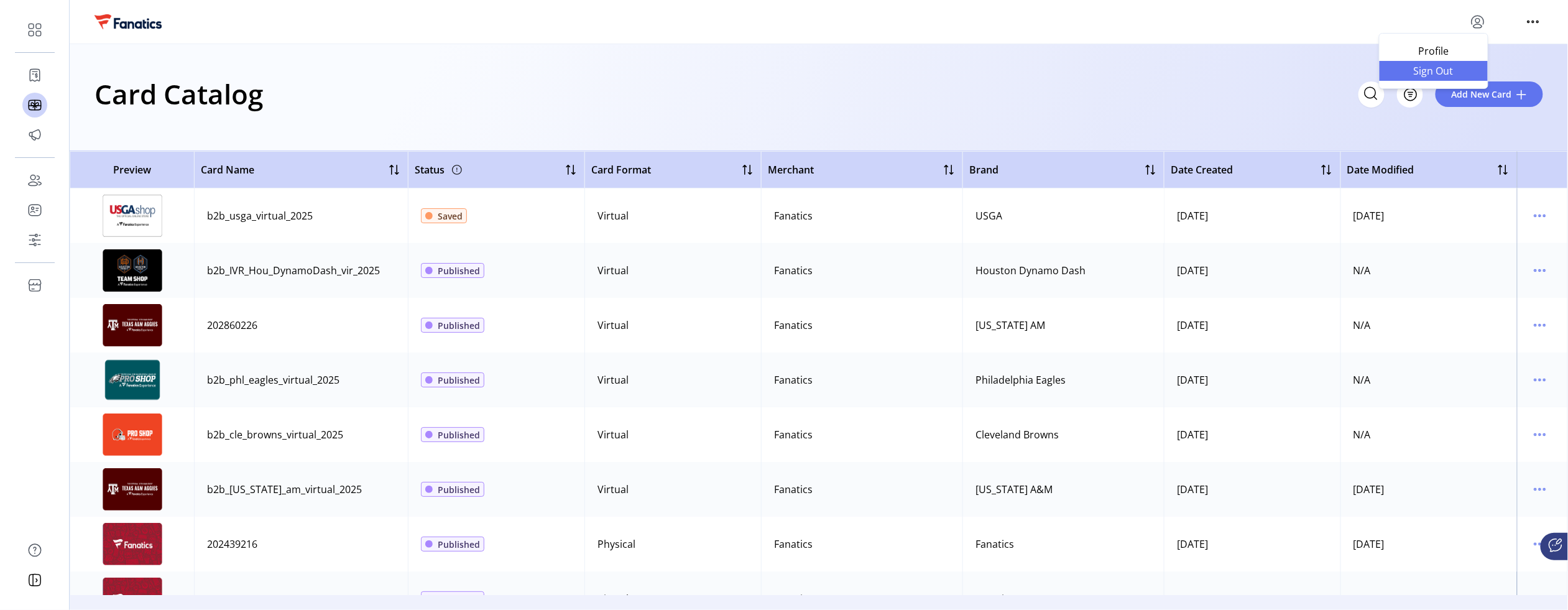
click at [1433, 73] on span "Sign Out" at bounding box center [1434, 70] width 94 height 10
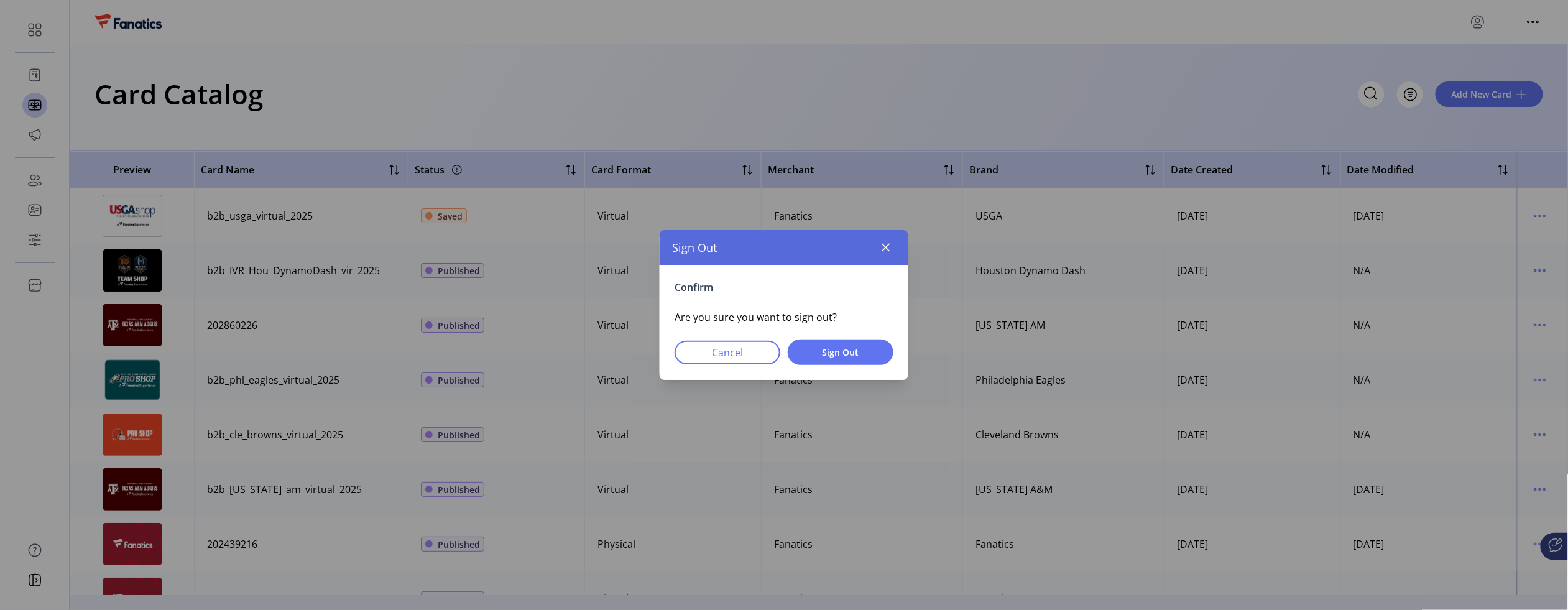
click at [825, 339] on div "Confirm Are you sure you want to sign out? Cancel Sign Out" at bounding box center [784, 322] width 249 height 115
click at [821, 351] on span "Sign Out" at bounding box center [840, 352] width 73 height 13
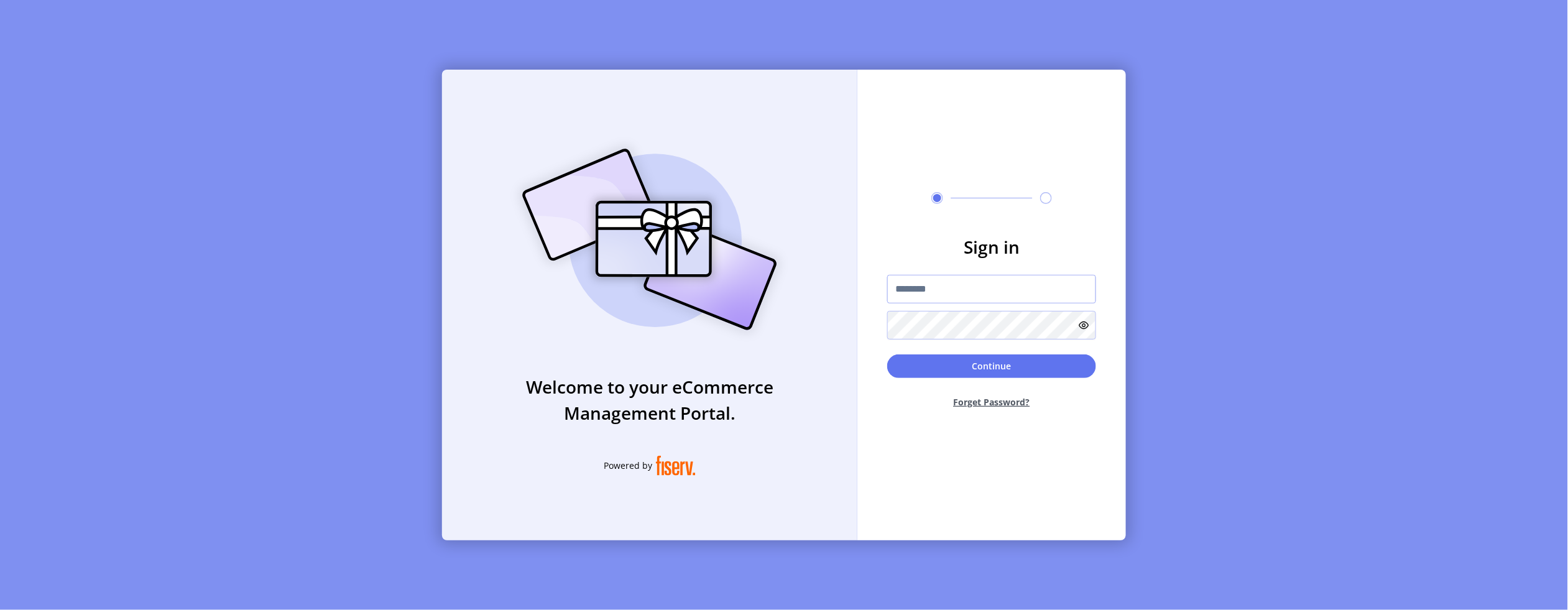
type input "**********"
click at [946, 372] on button "Continue" at bounding box center [991, 367] width 209 height 24
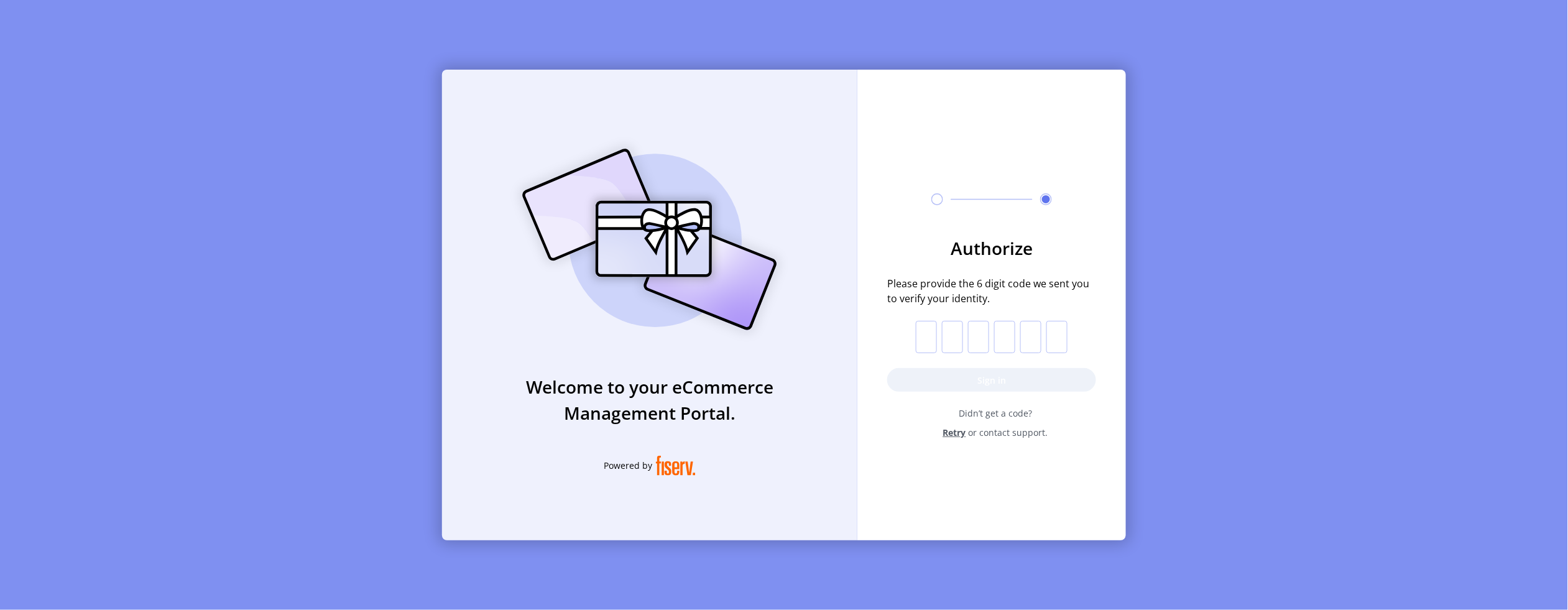
click at [928, 339] on input "text" at bounding box center [926, 337] width 21 height 32
paste input "*"
type input "*"
click at [951, 378] on button "Sign in" at bounding box center [991, 380] width 209 height 24
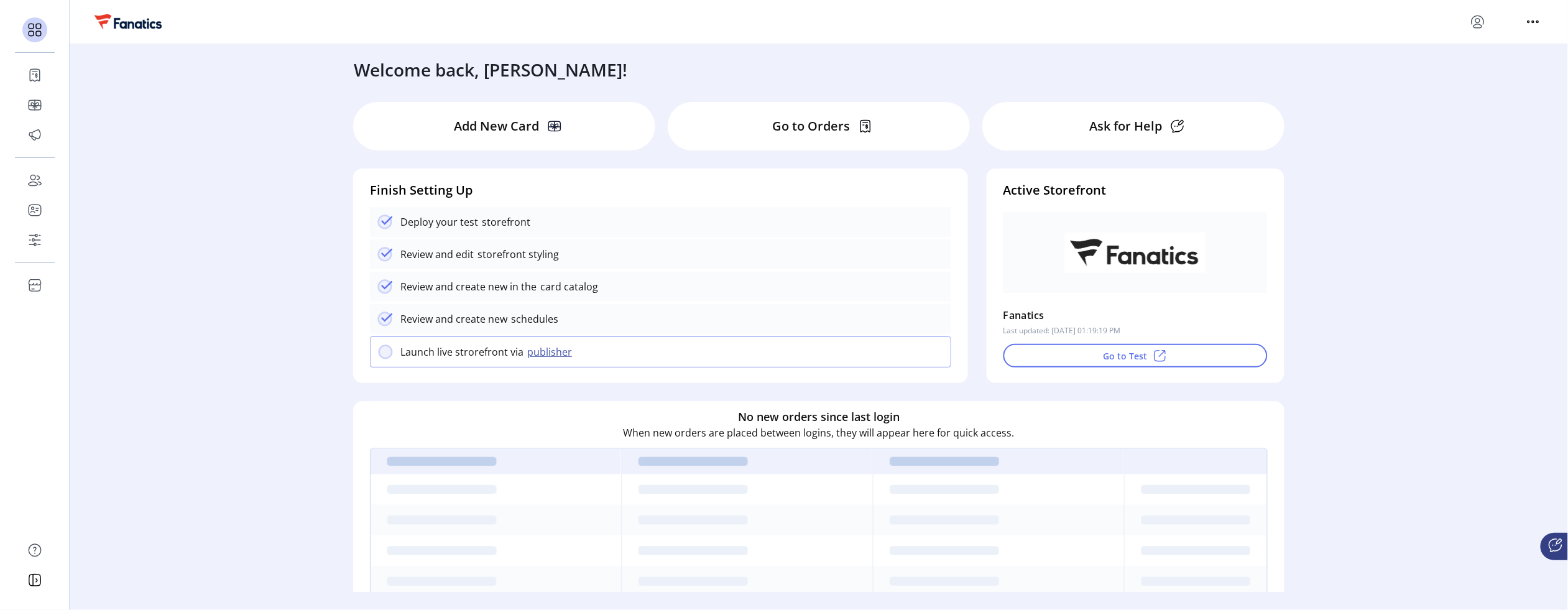
drag, startPoint x: 1418, startPoint y: 104, endPoint x: 1427, endPoint y: 92, distance: 15.0
click at [1419, 104] on div "Welcome back, [PERSON_NAME]! Add New Card Go to Orders Ask for Help Finish Sett…" at bounding box center [818, 318] width 1498 height 548
click at [1482, 22] on icon "menu" at bounding box center [1478, 22] width 20 height 20
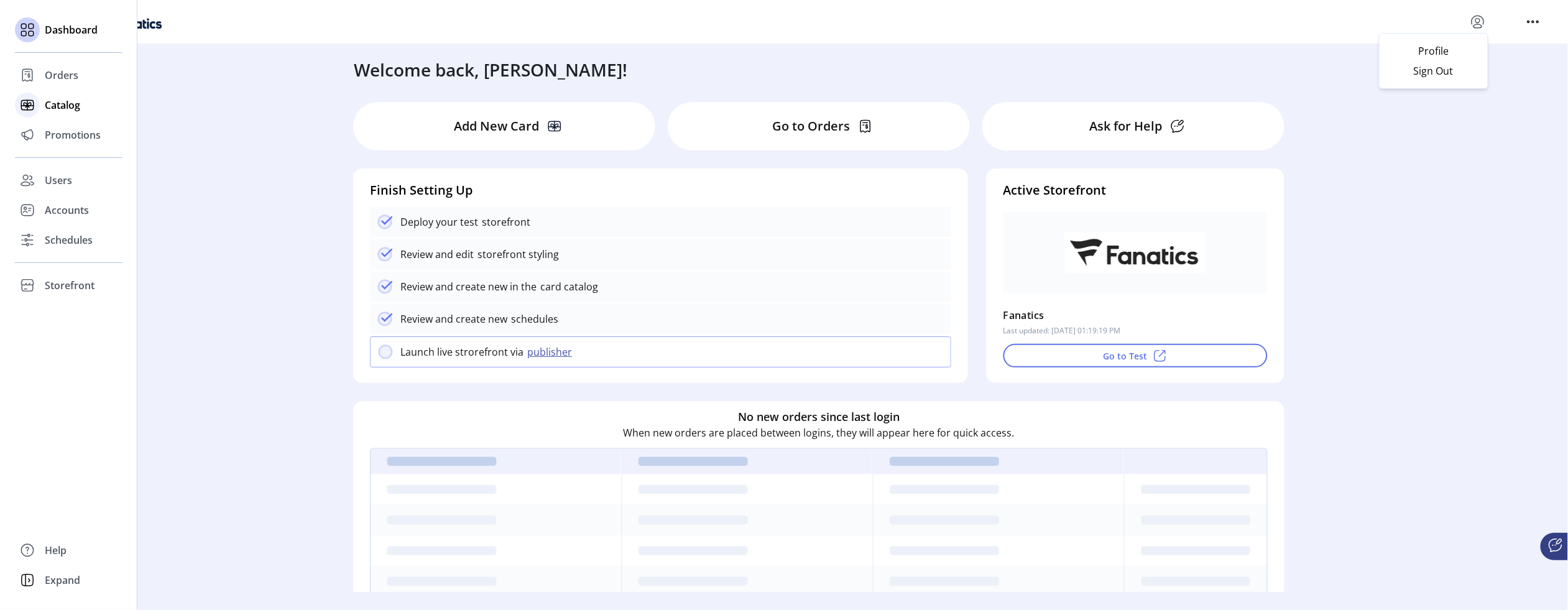
click at [45, 110] on span "Catalog" at bounding box center [63, 104] width 36 height 15
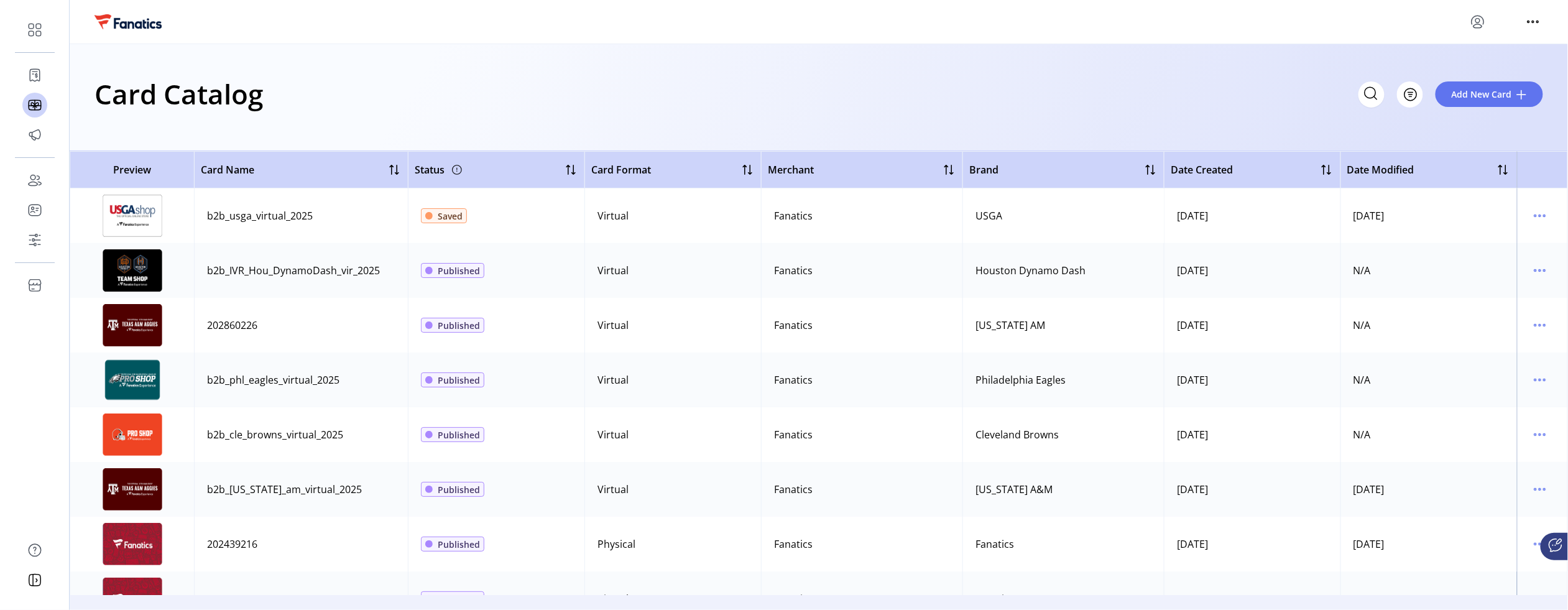
click at [514, 106] on div "Card Catalog Filter Add New Card" at bounding box center [818, 94] width 1449 height 43
click at [655, 127] on div "Card Catalog Filter Add New Card" at bounding box center [818, 97] width 1498 height 107
